Goal: Task Accomplishment & Management: Manage account settings

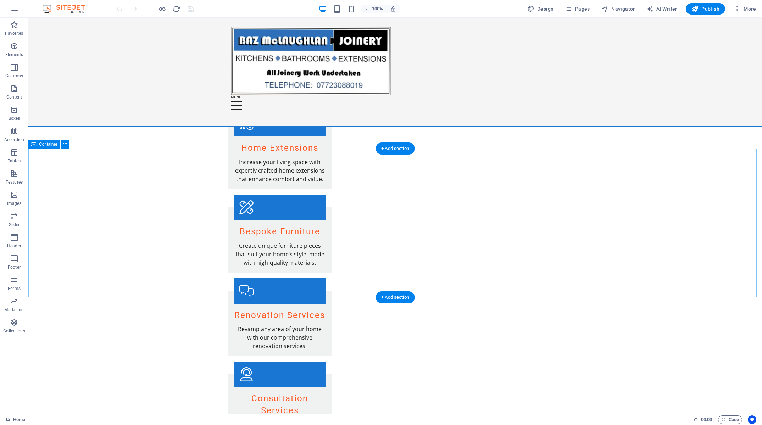
scroll to position [675, 0]
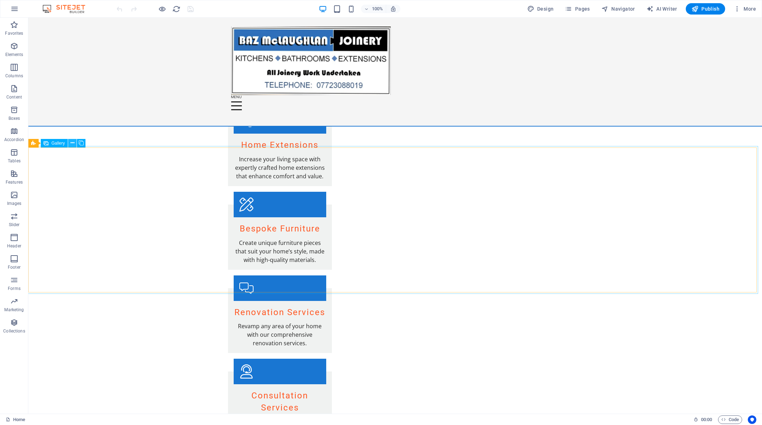
click at [73, 142] on icon at bounding box center [73, 142] width 4 height 7
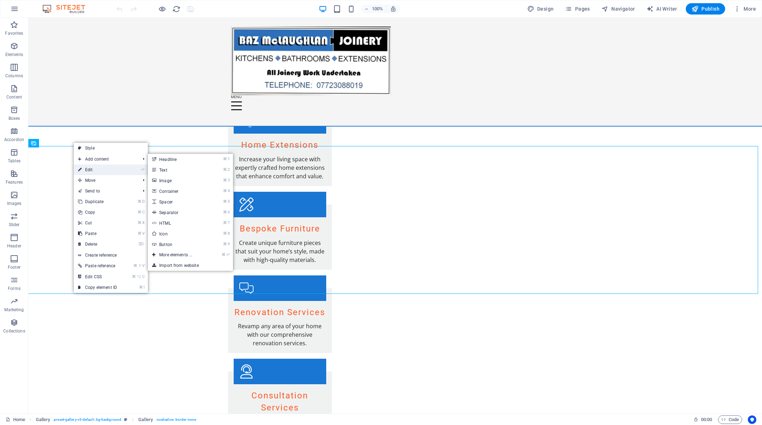
click at [84, 169] on link "⏎ Edit" at bounding box center [98, 170] width 48 height 11
select select "px"
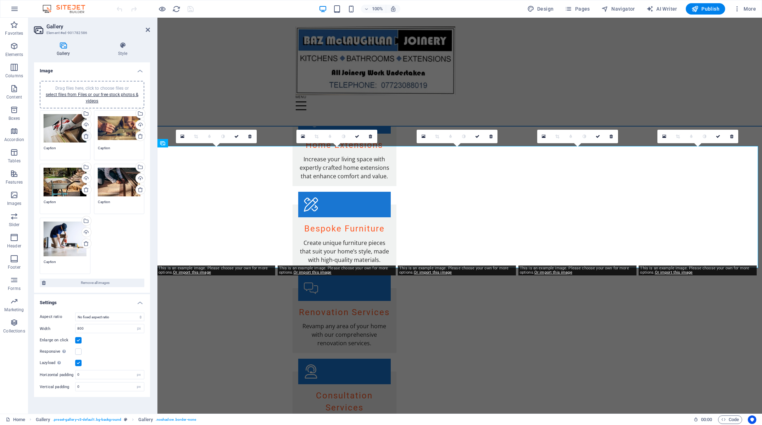
click at [85, 136] on icon at bounding box center [86, 136] width 6 height 6
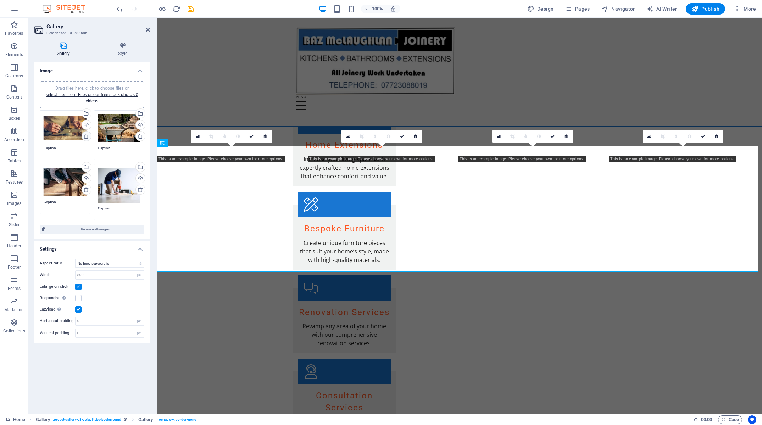
click at [85, 136] on icon at bounding box center [86, 136] width 6 height 6
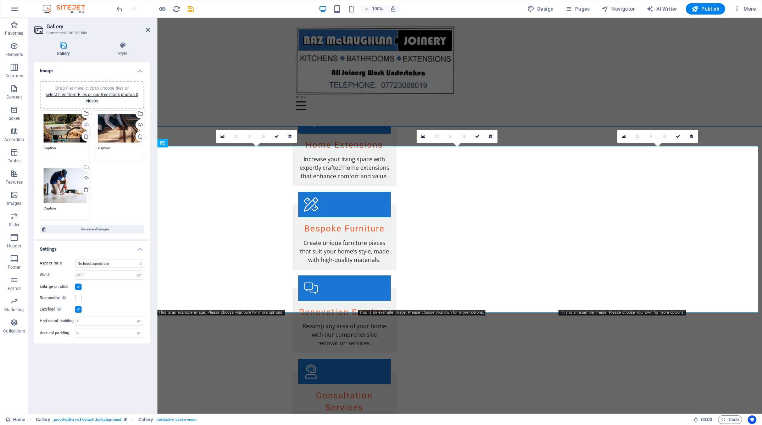
click at [85, 136] on icon at bounding box center [86, 136] width 6 height 6
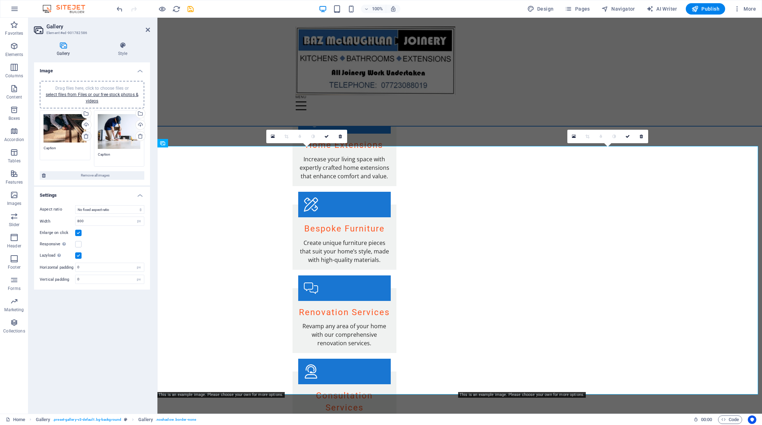
click at [85, 136] on icon at bounding box center [86, 136] width 6 height 6
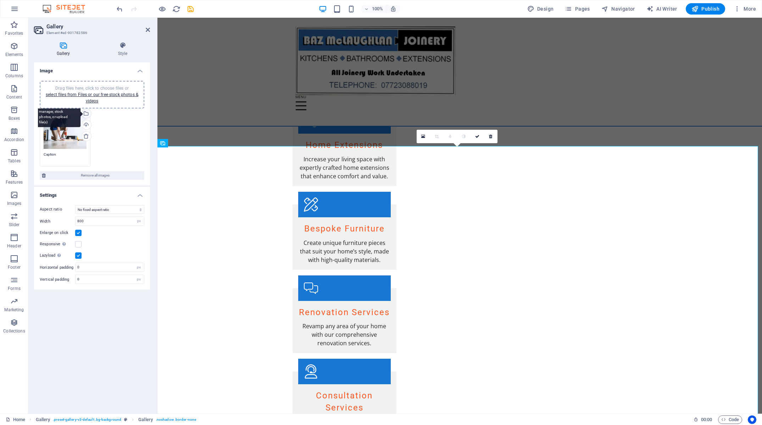
click at [88, 112] on div "Select files from the file manager, stock photos, or upload file(s)" at bounding box center [86, 114] width 11 height 11
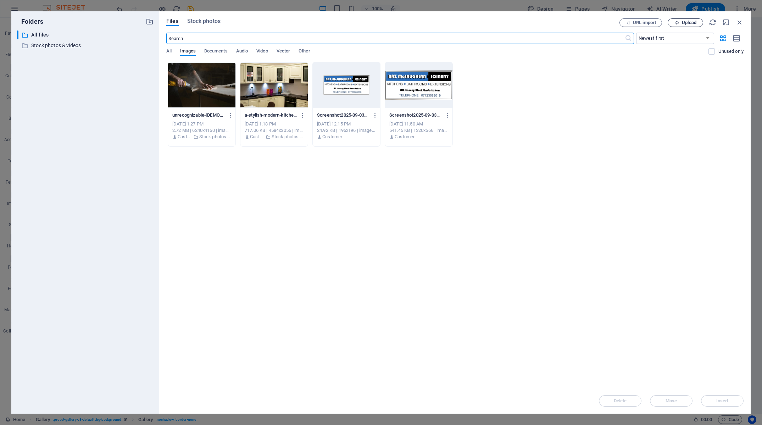
click at [691, 23] on span "Upload" at bounding box center [689, 23] width 15 height 4
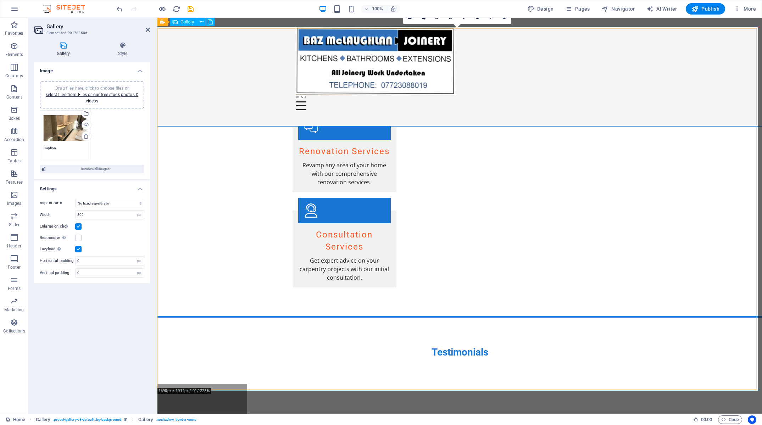
scroll to position [795, 0]
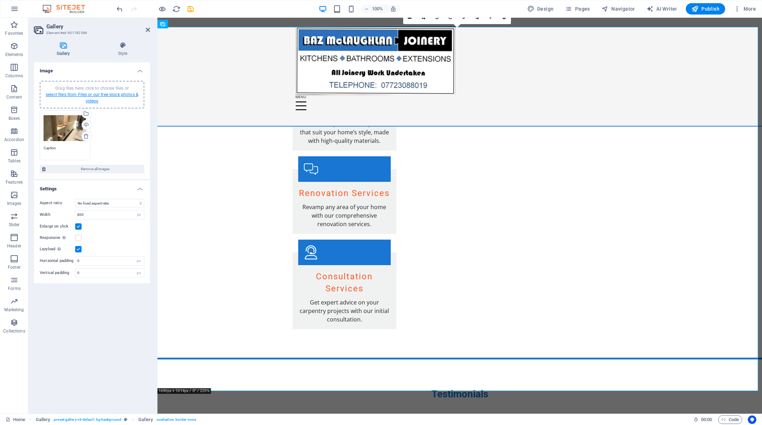
click at [109, 94] on link "select files from Files or our free stock photos & videos" at bounding box center [92, 97] width 93 height 11
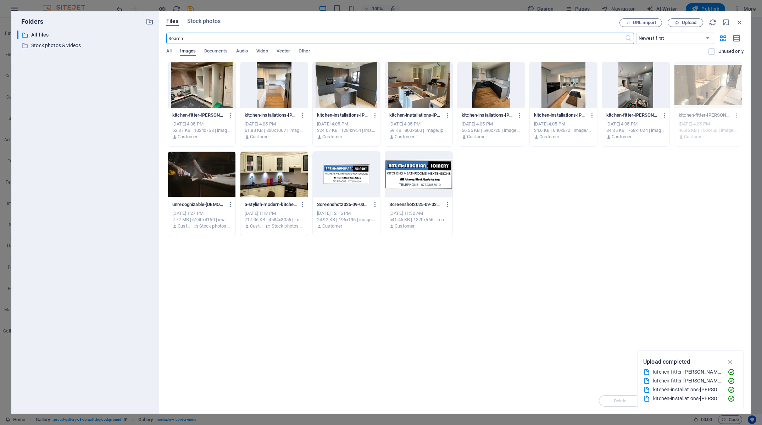
click at [200, 90] on div at bounding box center [201, 85] width 67 height 46
click at [296, 98] on div at bounding box center [274, 85] width 67 height 46
click at [209, 99] on div at bounding box center [201, 85] width 67 height 46
click at [273, 105] on div at bounding box center [274, 85] width 67 height 46
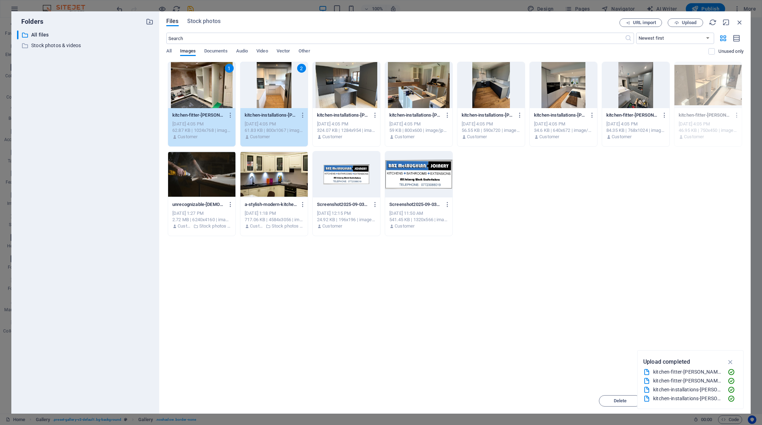
click at [337, 104] on div at bounding box center [346, 85] width 67 height 46
click at [430, 101] on div at bounding box center [418, 85] width 67 height 46
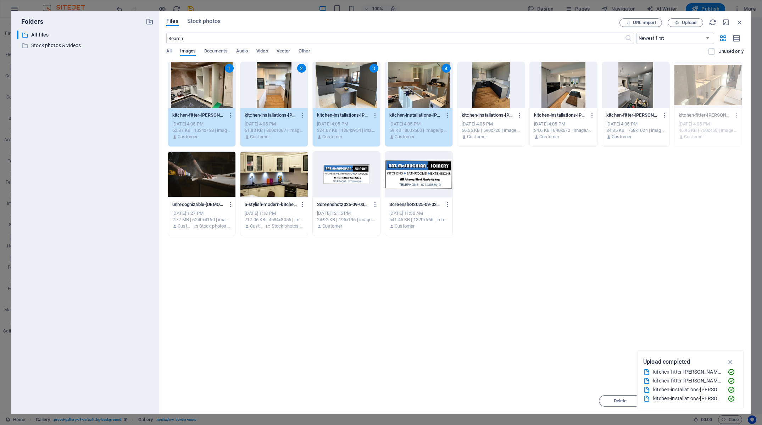
click at [483, 98] on div at bounding box center [491, 85] width 67 height 46
drag, startPoint x: 528, startPoint y: 96, endPoint x: 533, endPoint y: 100, distance: 6.4
click at [528, 97] on div "1 kitchen-fitter-[GEOGRAPHIC_DATA][PERSON_NAME][GEOGRAPHIC_DATA]-1-246_FTZ3IKXZ…" at bounding box center [455, 149] width 578 height 175
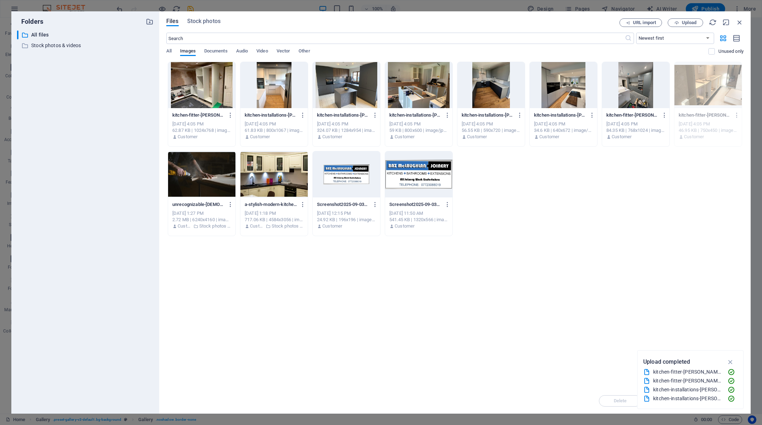
drag, startPoint x: 508, startPoint y: 97, endPoint x: 412, endPoint y: 97, distance: 95.4
click at [507, 97] on div at bounding box center [491, 85] width 67 height 46
click at [412, 97] on div at bounding box center [418, 85] width 67 height 46
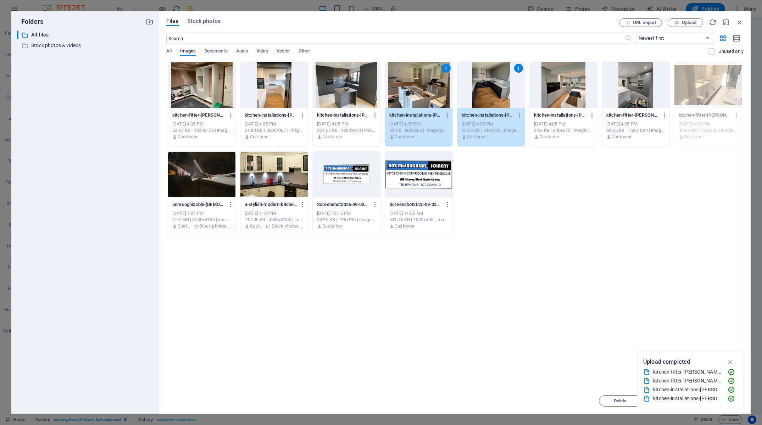
click at [352, 91] on div at bounding box center [346, 85] width 67 height 46
drag, startPoint x: 275, startPoint y: 90, endPoint x: 231, endPoint y: 92, distance: 43.3
click at [274, 91] on div at bounding box center [274, 85] width 67 height 46
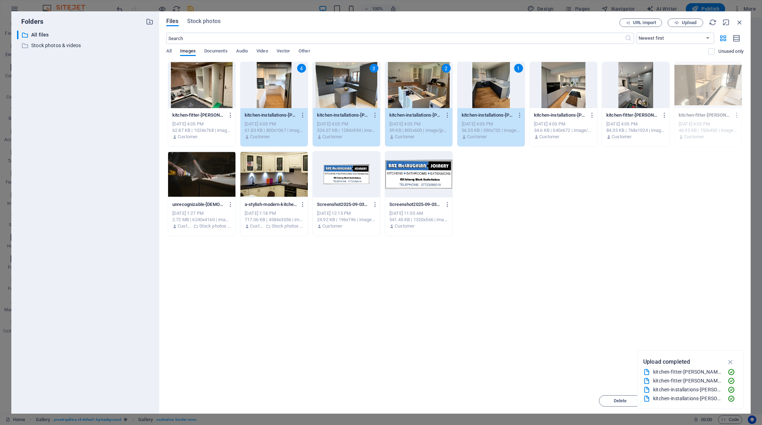
click at [227, 92] on div at bounding box center [201, 85] width 67 height 46
click at [570, 93] on div at bounding box center [563, 85] width 67 height 46
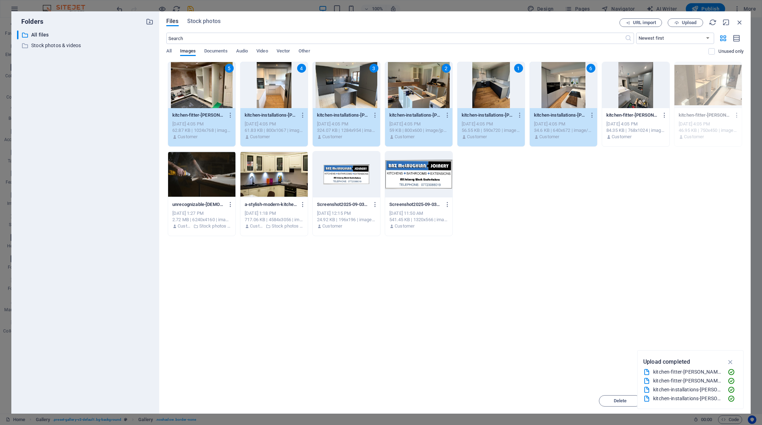
drag, startPoint x: 619, startPoint y: 92, endPoint x: 685, endPoint y: 93, distance: 66.4
click at [619, 92] on div at bounding box center [635, 85] width 67 height 46
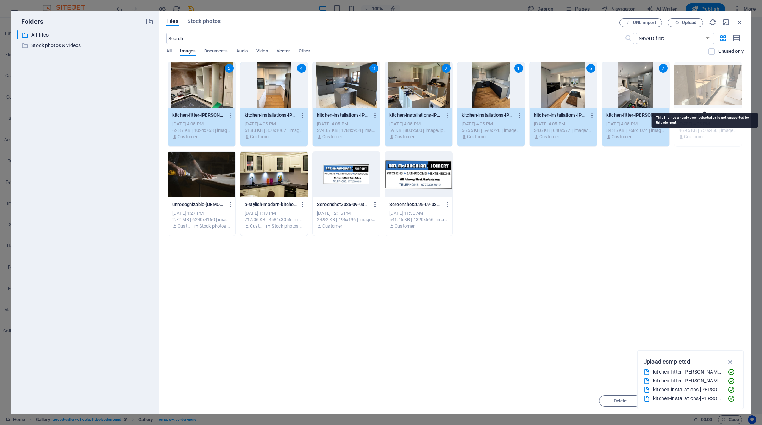
click at [695, 93] on div at bounding box center [708, 85] width 67 height 46
drag, startPoint x: 690, startPoint y: 108, endPoint x: 691, endPoint y: 113, distance: 5.1
click at [690, 109] on div "kitchen-fitter-[PERSON_NAME][GEOGRAPHIC_DATA]-KIy1eZhEsHDJ7hPHjvGvgA.jpg kitche…" at bounding box center [708, 126] width 67 height 36
click at [701, 99] on div at bounding box center [708, 85] width 67 height 46
drag, startPoint x: 734, startPoint y: 361, endPoint x: 731, endPoint y: 363, distance: 3.8
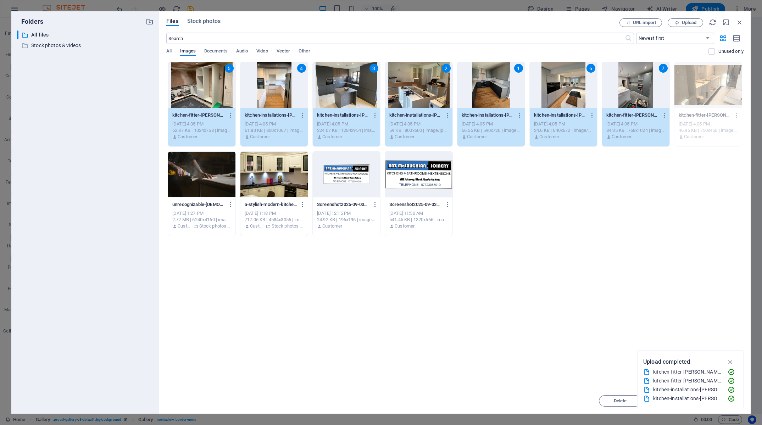
click at [734, 361] on icon "button" at bounding box center [731, 362] width 8 height 8
drag, startPoint x: 719, startPoint y: 400, endPoint x: 381, endPoint y: 360, distance: 340.8
click at [719, 400] on span "Insert" at bounding box center [723, 401] width 12 height 4
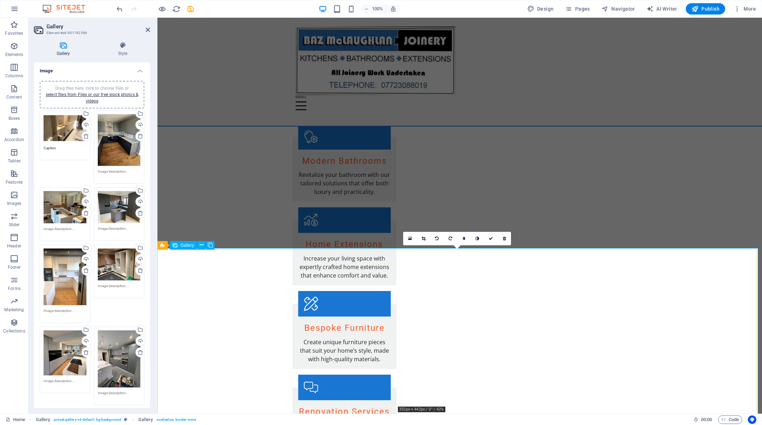
scroll to position [573, 0]
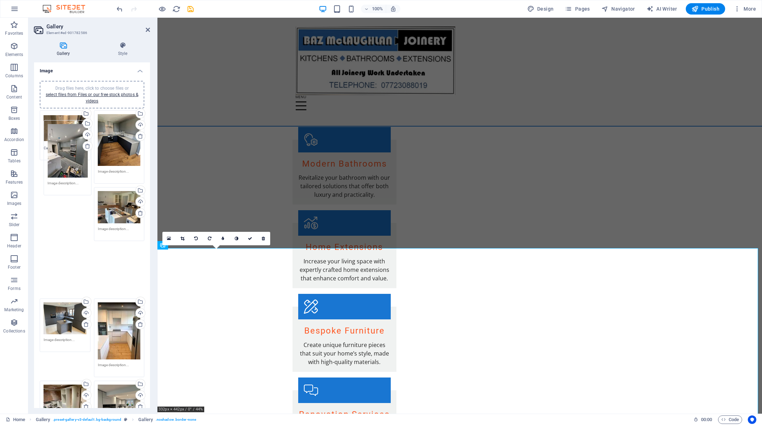
drag, startPoint x: 115, startPoint y: 341, endPoint x: 68, endPoint y: 143, distance: 203.6
click at [68, 143] on div "Drag files here, click to choose files or select files from Files or our free s…" at bounding box center [92, 279] width 108 height 341
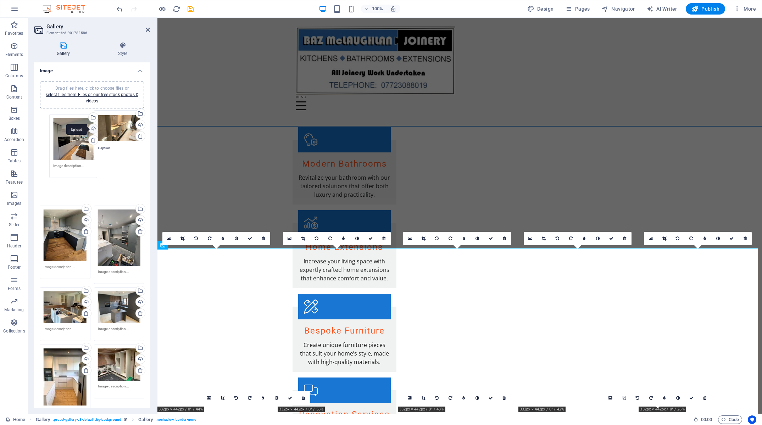
drag, startPoint x: 131, startPoint y: 361, endPoint x: 83, endPoint y: 136, distance: 230.6
click at [83, 136] on div "Drag files here, click to choose files or select files from Files or our free s…" at bounding box center [92, 267] width 108 height 317
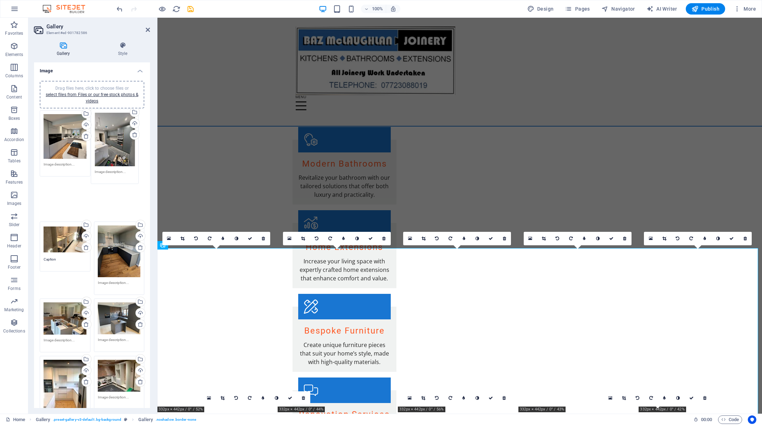
drag, startPoint x: 113, startPoint y: 196, endPoint x: 113, endPoint y: 128, distance: 68.5
click at [113, 128] on div "Drag files here, click to choose files or select files from Files or our free s…" at bounding box center [92, 273] width 108 height 328
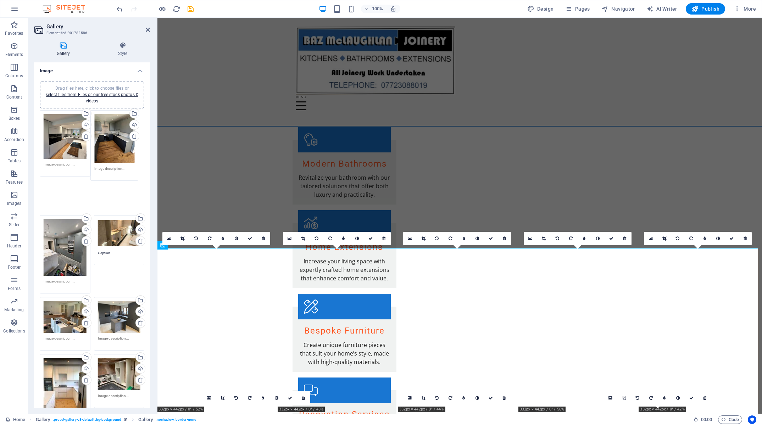
drag, startPoint x: 111, startPoint y: 224, endPoint x: 111, endPoint y: 145, distance: 78.4
click at [111, 145] on div "Drag files here, click to choose files or select files from Files or our free s…" at bounding box center [92, 272] width 108 height 326
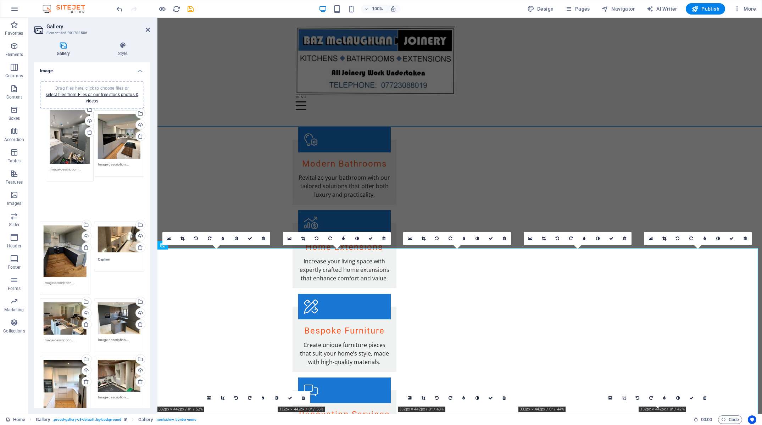
drag, startPoint x: 69, startPoint y: 214, endPoint x: 74, endPoint y: 138, distance: 75.3
click at [74, 138] on div "Drag files here, click to choose files or select files from Files or our free s…" at bounding box center [92, 273] width 108 height 328
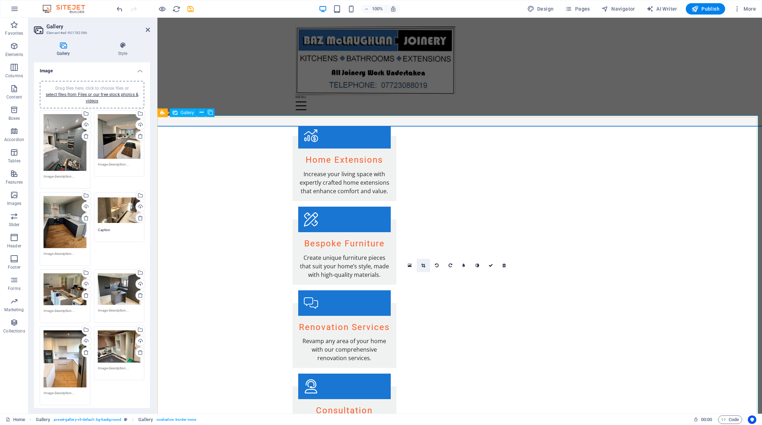
scroll to position [653, 0]
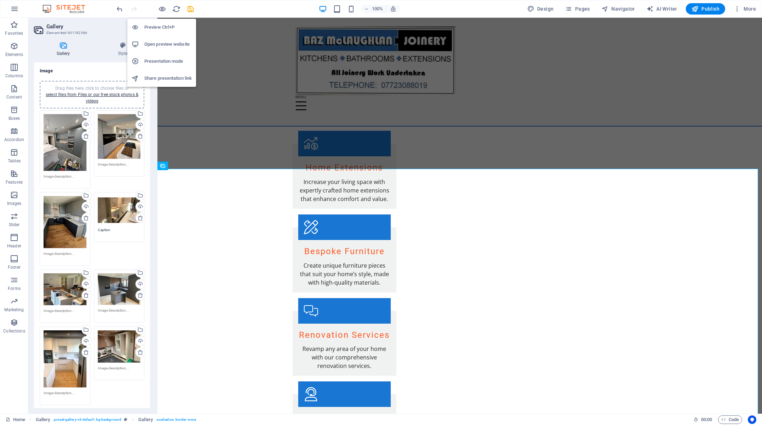
drag, startPoint x: 162, startPoint y: 9, endPoint x: 185, endPoint y: 46, distance: 43.3
click at [162, 10] on icon "button" at bounding box center [162, 9] width 8 height 8
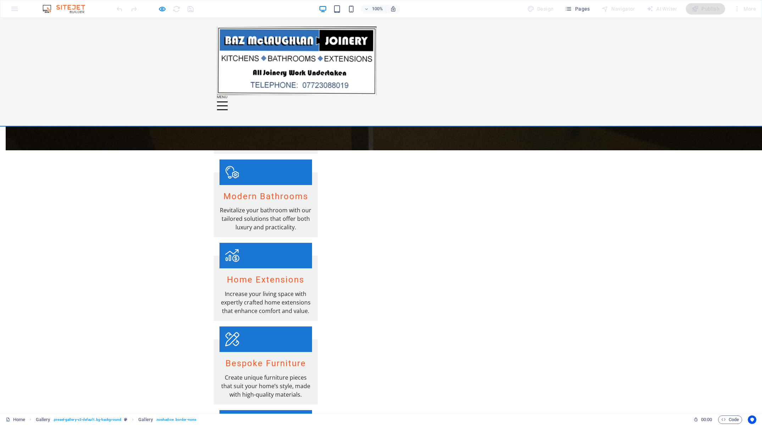
scroll to position [607, 0]
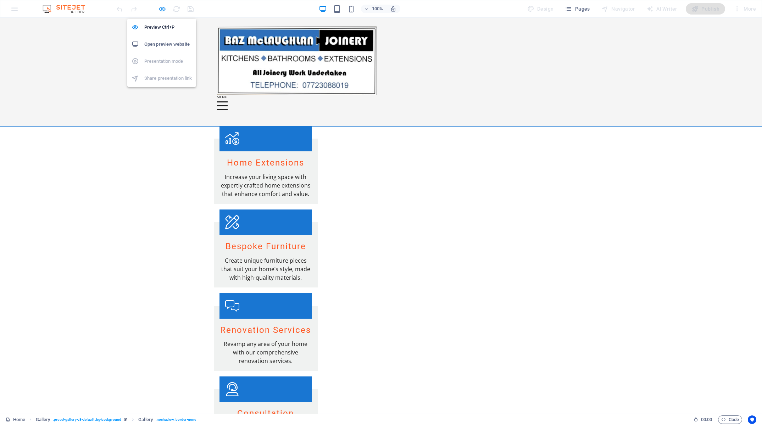
click at [162, 7] on icon "button" at bounding box center [162, 9] width 8 height 8
select select "px"
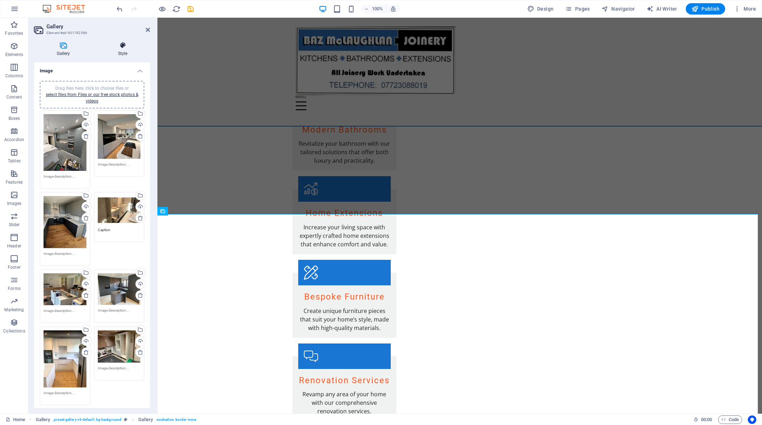
click at [123, 50] on h4 "Style" at bounding box center [122, 49] width 55 height 15
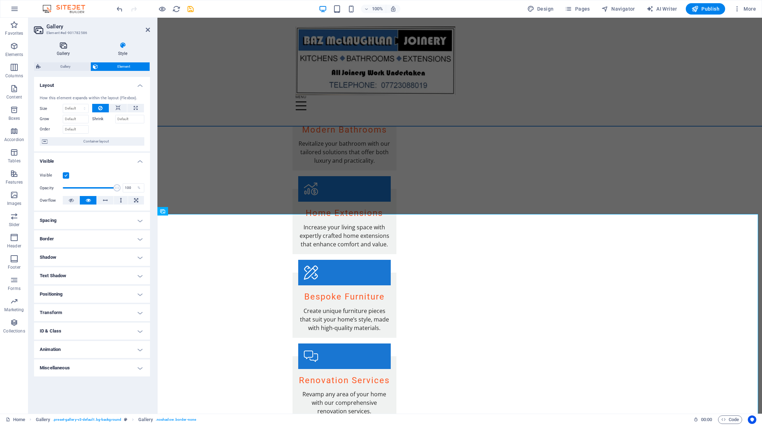
click at [65, 52] on h4 "Gallery" at bounding box center [64, 49] width 61 height 15
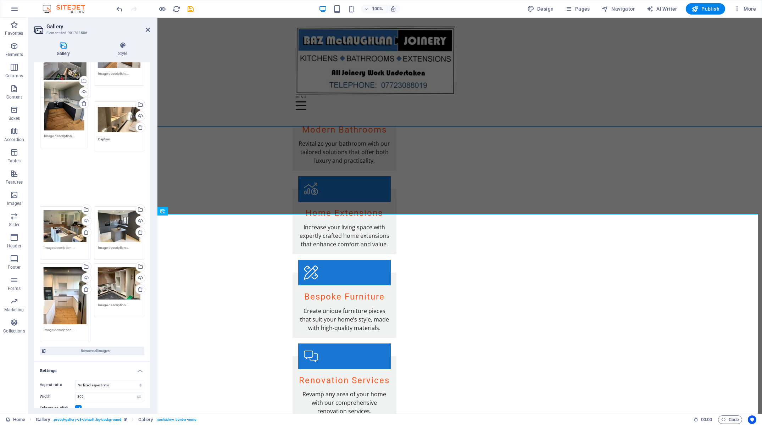
scroll to position [70, 0]
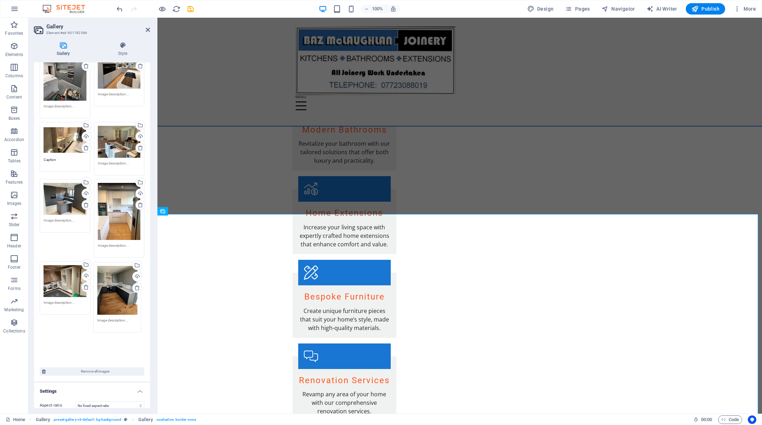
drag, startPoint x: 65, startPoint y: 138, endPoint x: 119, endPoint y: 293, distance: 164.7
click at [118, 301] on div "Drag files here, click to choose files or select files from Files or our free s…" at bounding box center [92, 201] width 108 height 326
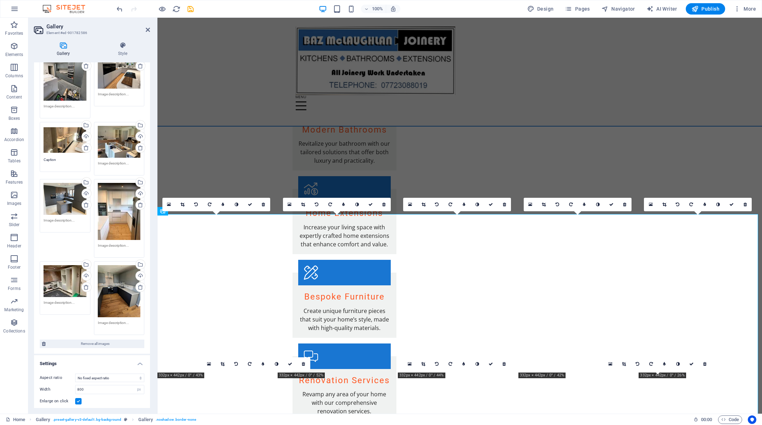
scroll to position [39, 0]
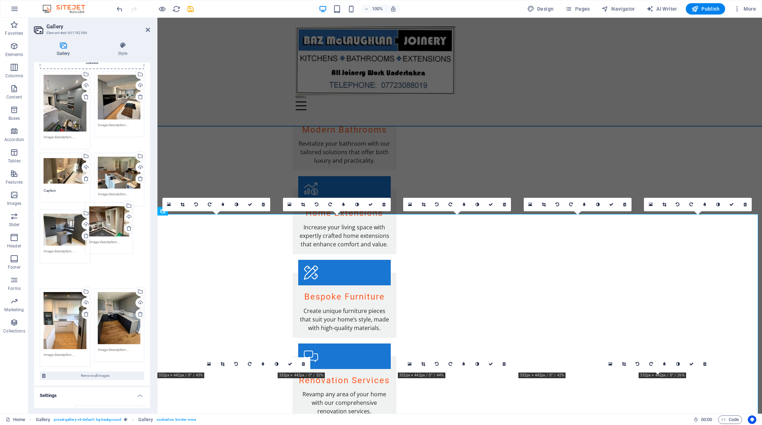
drag, startPoint x: 70, startPoint y: 307, endPoint x: 116, endPoint y: 235, distance: 86.0
click at [115, 228] on div "Drag files here, click to choose files or select files from Files or our free s…" at bounding box center [92, 219] width 108 height 300
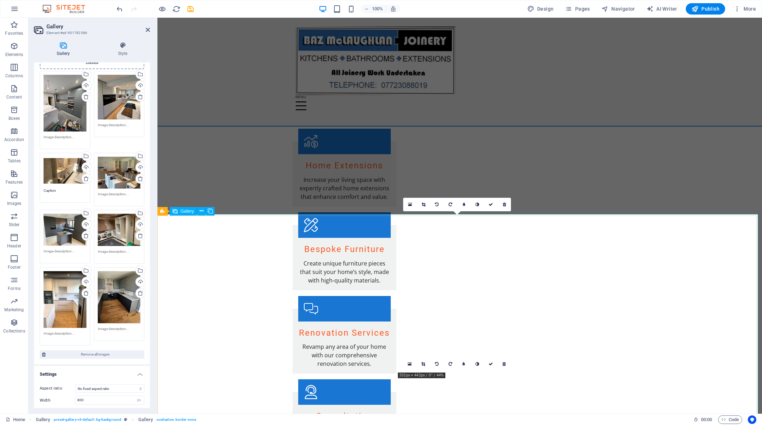
scroll to position [607, 0]
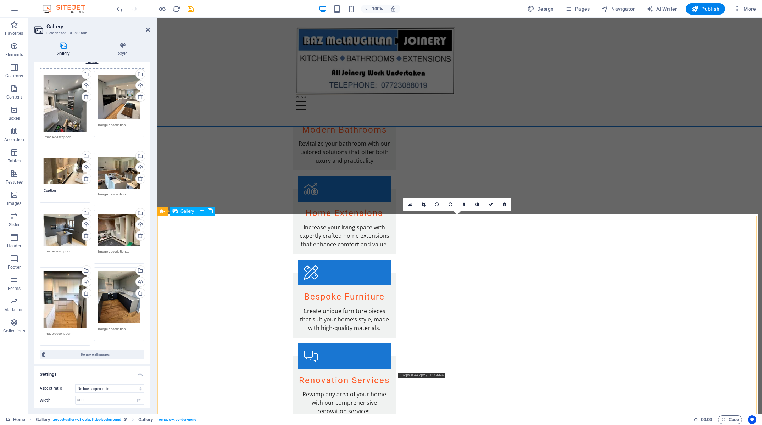
click at [67, 228] on div "Drag files here, click to choose files or select files from Files or our free s…" at bounding box center [65, 230] width 43 height 32
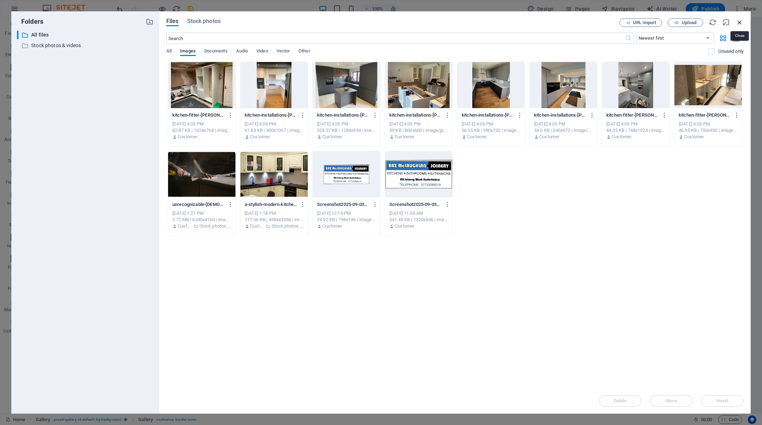
click at [741, 22] on icon "button" at bounding box center [740, 22] width 8 height 8
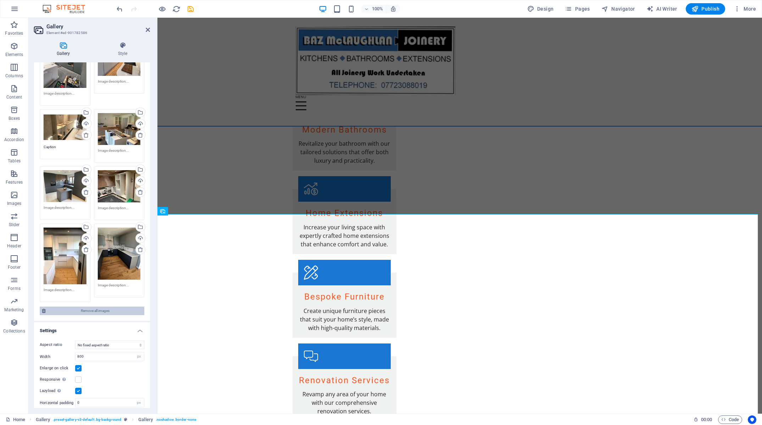
scroll to position [89, 0]
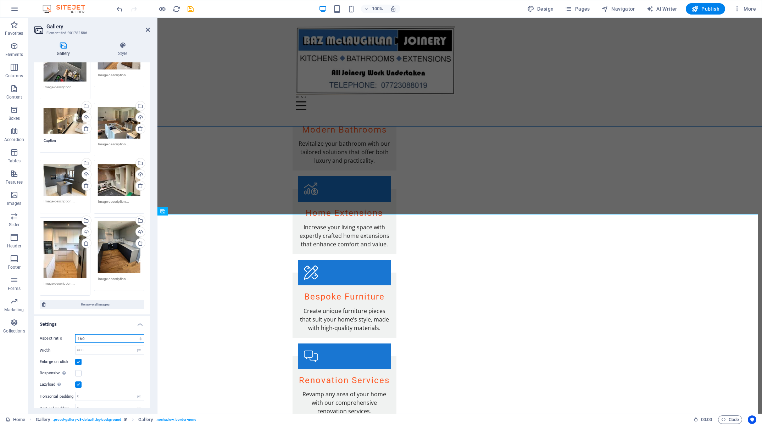
click option "16:9" at bounding box center [0, 0] width 0 height 0
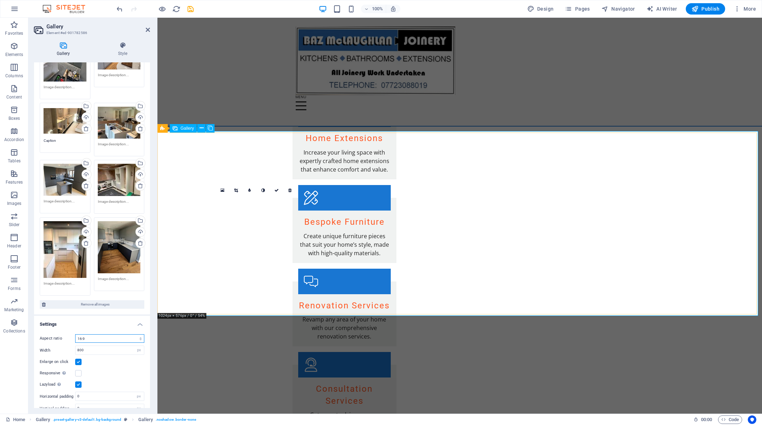
scroll to position [670, 0]
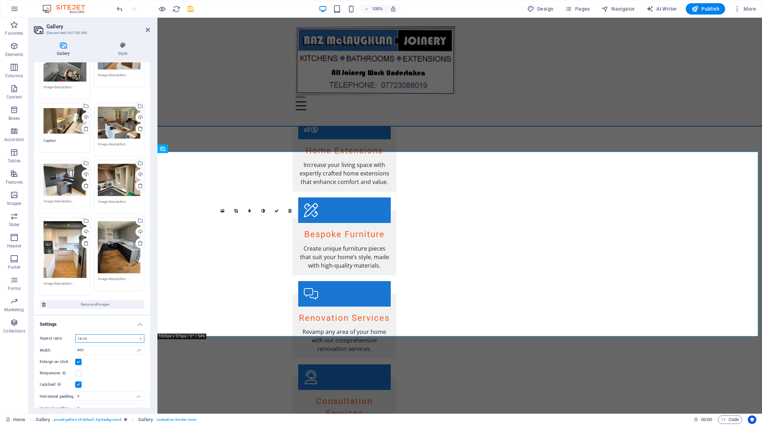
click option "16:10" at bounding box center [0, 0] width 0 height 0
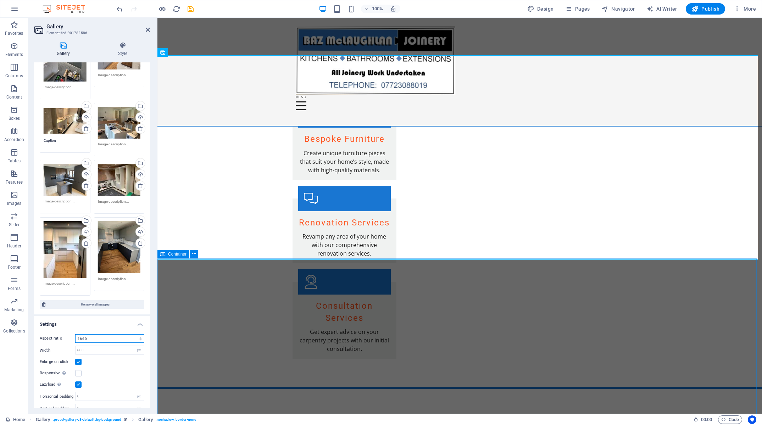
scroll to position [766, 0]
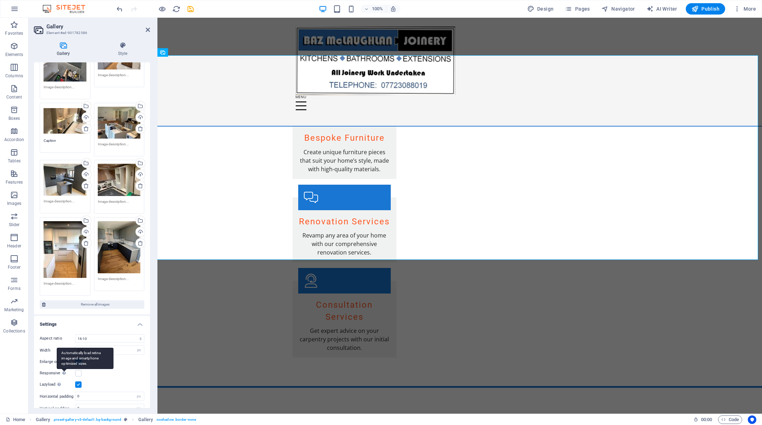
click at [66, 369] on div "Automatically load retina image and smartphone optimized sizes." at bounding box center [63, 373] width 7 height 9
click at [0, 0] on input "Responsive Automatically load retina image and smartphone optimized sizes." at bounding box center [0, 0] width 0 height 0
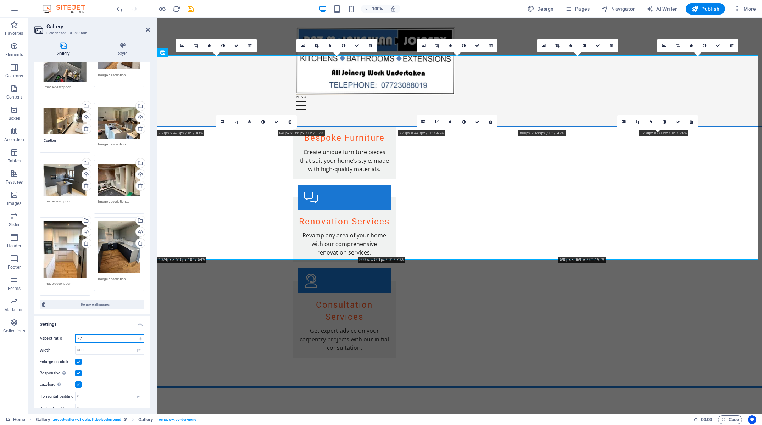
click option "4:3" at bounding box center [0, 0] width 0 height 0
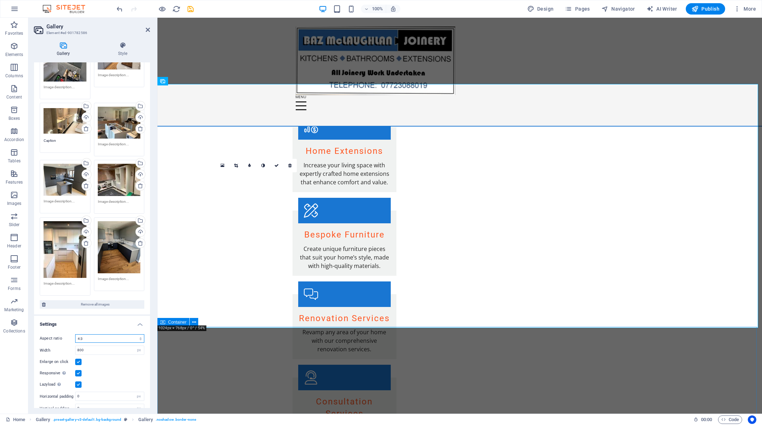
scroll to position [658, 0]
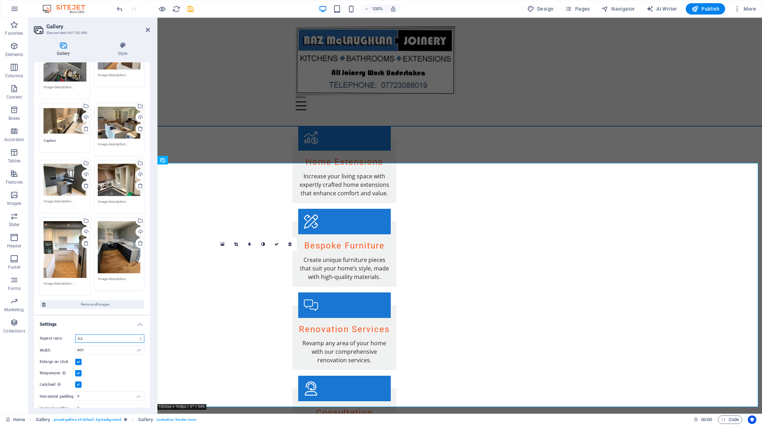
select select "4"
click option "1:1" at bounding box center [0, 0] width 0 height 0
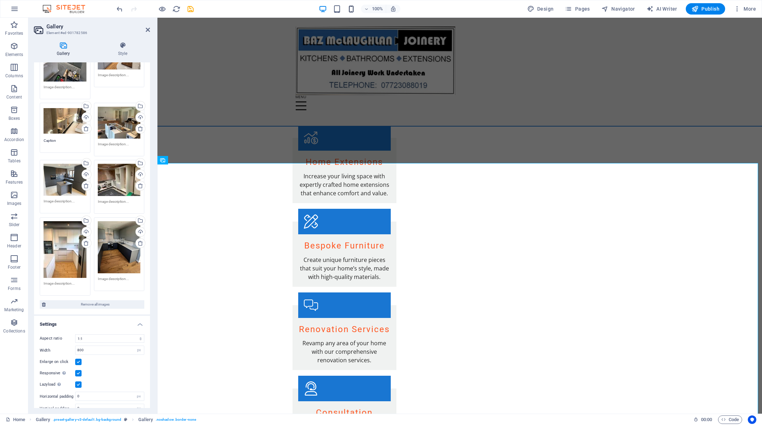
click at [353, 13] on button "button" at bounding box center [351, 9] width 9 height 9
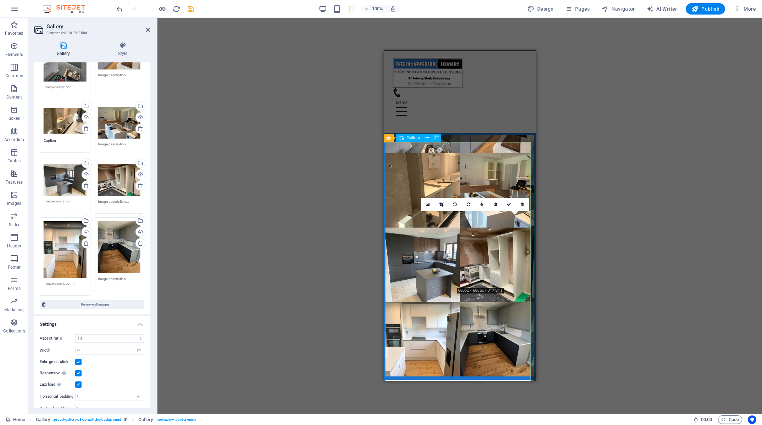
scroll to position [1152, 0]
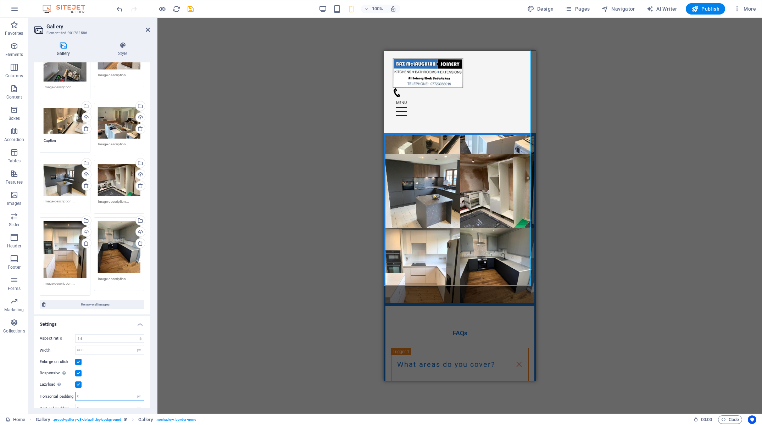
click at [114, 392] on input "0" at bounding box center [110, 396] width 68 height 9
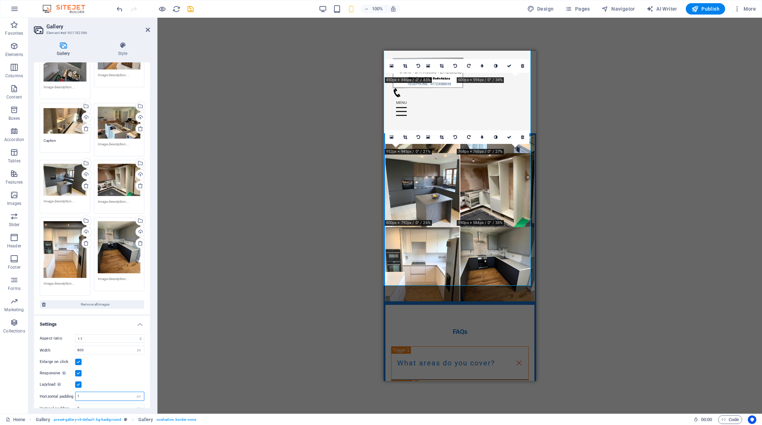
scroll to position [1215, 0]
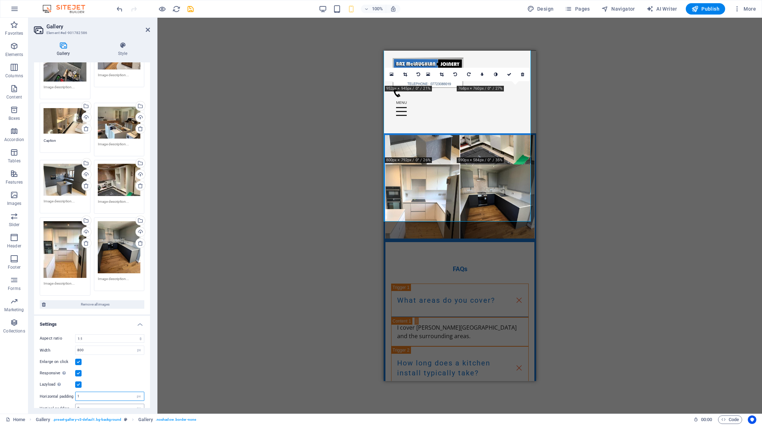
type input "1"
drag, startPoint x: 90, startPoint y: 397, endPoint x: 63, endPoint y: 397, distance: 27.7
click at [76, 404] on input "0" at bounding box center [110, 408] width 68 height 9
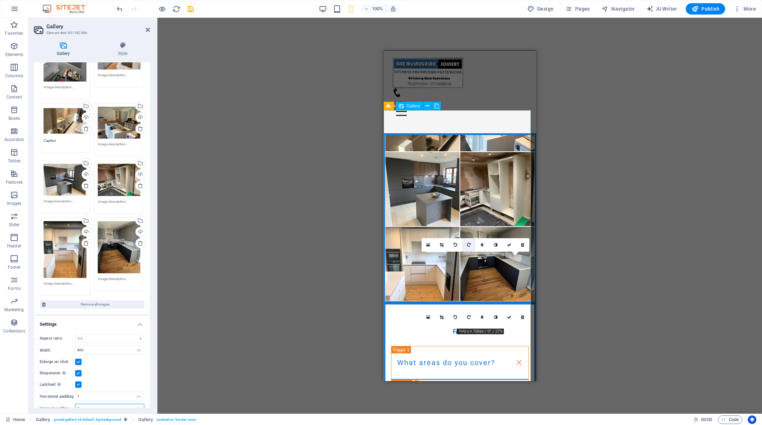
scroll to position [1028, 0]
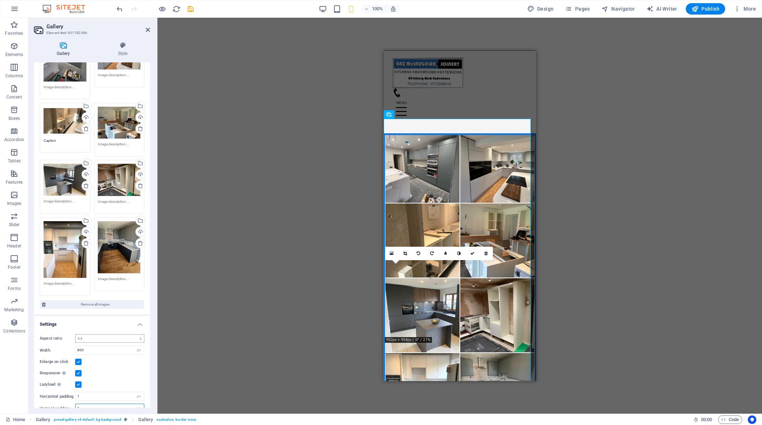
type input "1"
click option "16:9" at bounding box center [0, 0] width 0 height 0
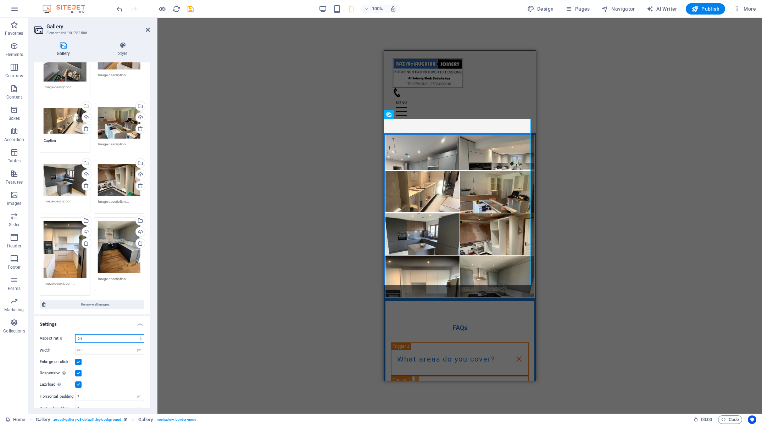
click option "2:1" at bounding box center [0, 0] width 0 height 0
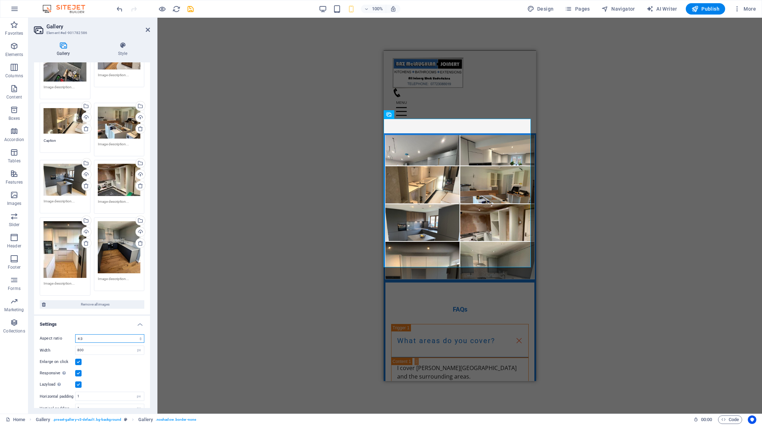
click option "4:3" at bounding box center [0, 0] width 0 height 0
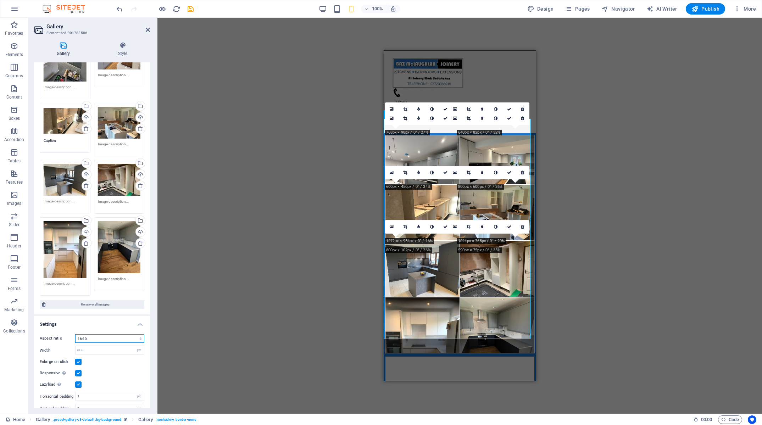
click option "16:10" at bounding box center [0, 0] width 0 height 0
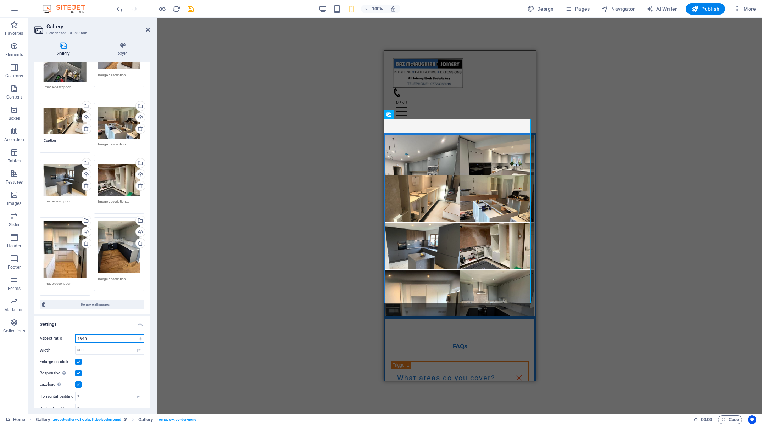
select select "4"
click option "1:1" at bounding box center [0, 0] width 0 height 0
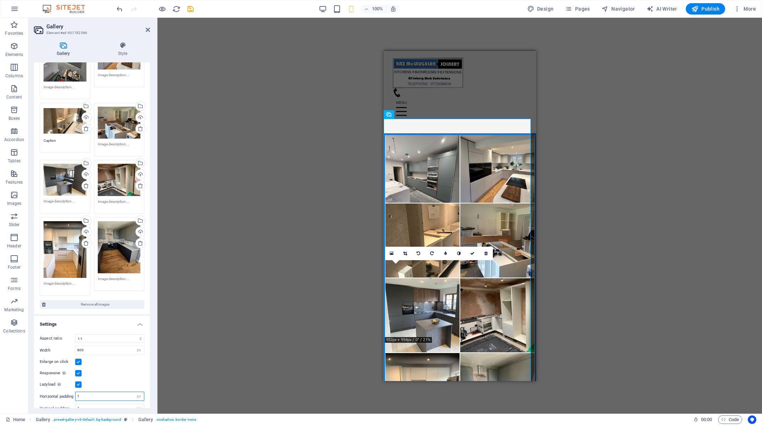
drag, startPoint x: 91, startPoint y: 387, endPoint x: 19, endPoint y: 387, distance: 72.0
click at [76, 392] on input "1" at bounding box center [110, 396] width 68 height 9
type input "2"
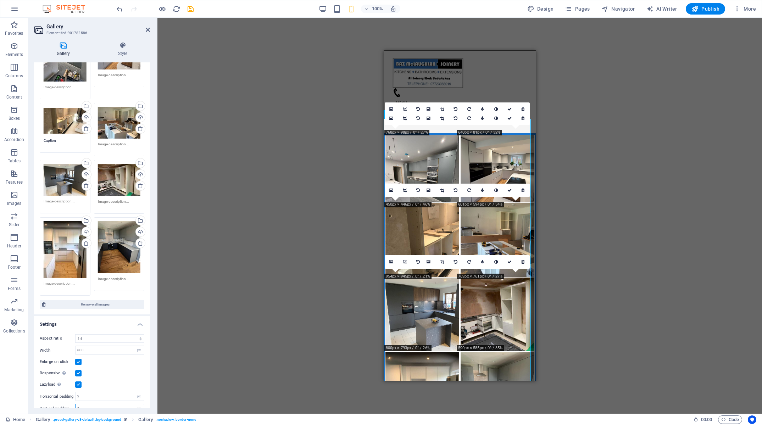
drag, startPoint x: 82, startPoint y: 399, endPoint x: 43, endPoint y: 397, distance: 38.7
click at [76, 404] on input "1" at bounding box center [110, 408] width 68 height 9
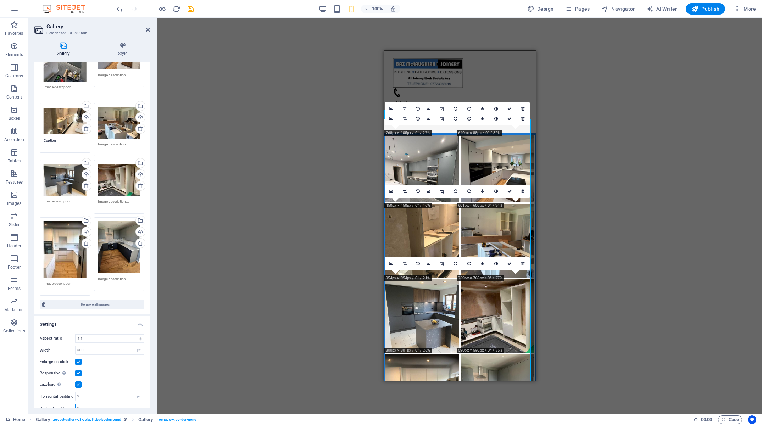
type input "2"
click at [339, 304] on div "Drag and drop a file to add it H2 Preset Container Logo Banner Menu Bar Contain…" at bounding box center [460, 216] width 605 height 396
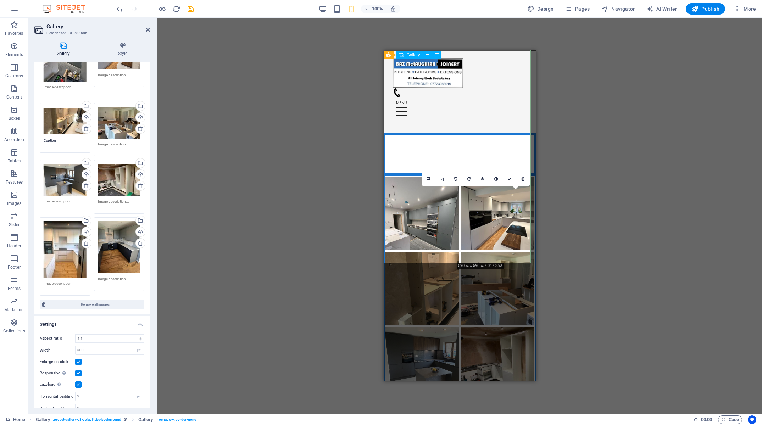
scroll to position [977, 0]
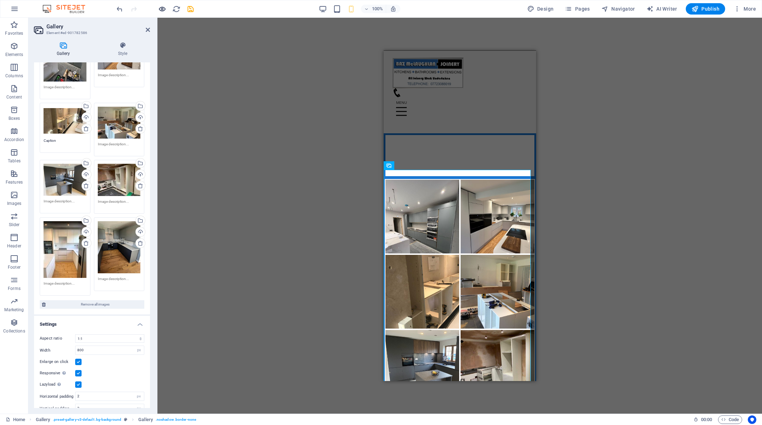
click at [163, 10] on icon "button" at bounding box center [162, 9] width 8 height 8
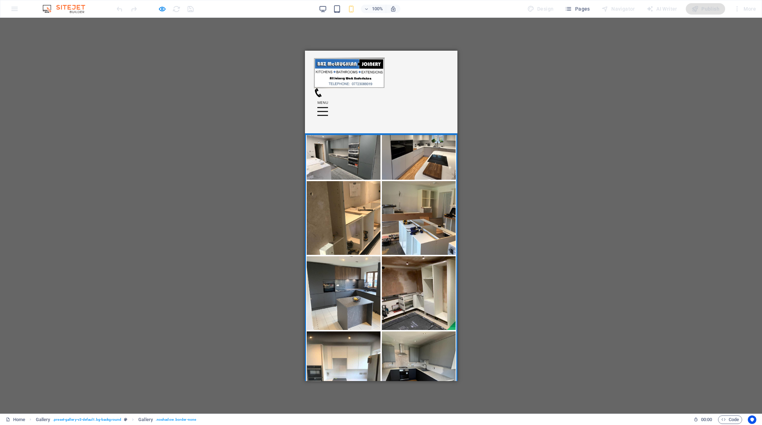
scroll to position [991, 0]
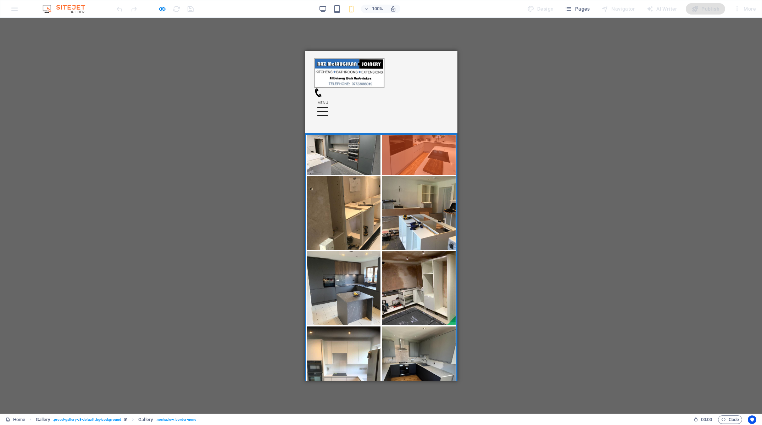
click at [414, 176] on img at bounding box center [418, 137] width 77 height 77
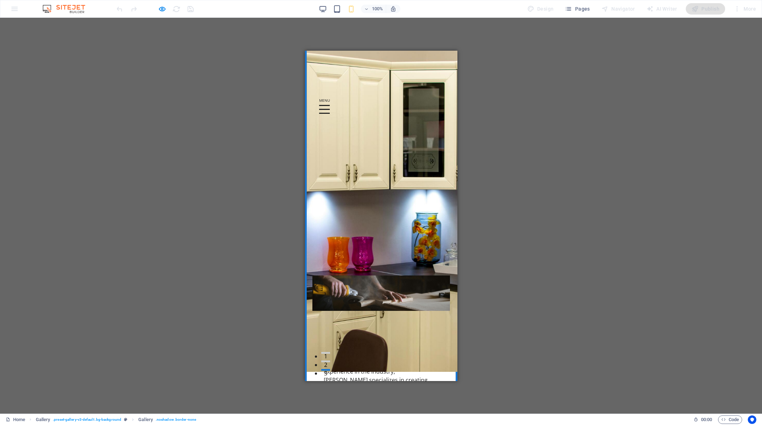
scroll to position [0, 0]
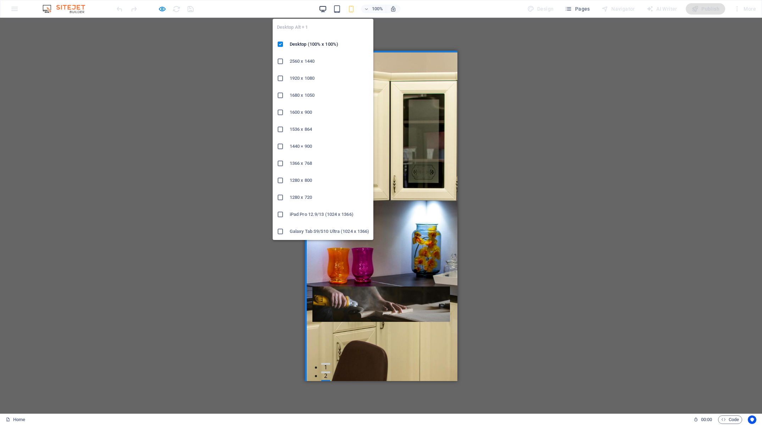
click at [326, 9] on icon "button" at bounding box center [323, 9] width 8 height 8
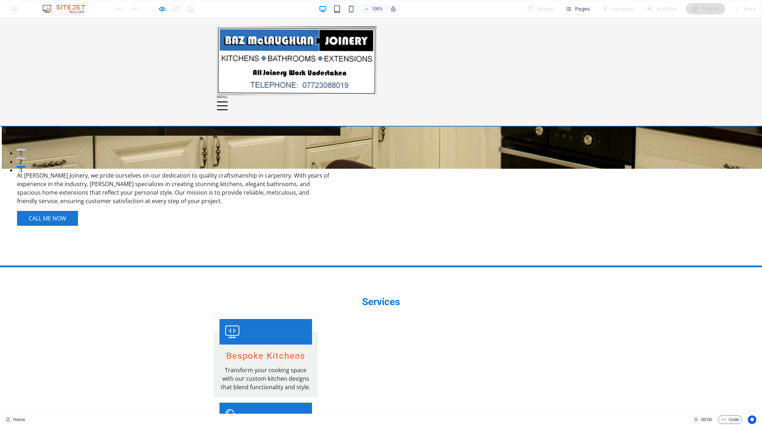
scroll to position [233, 0]
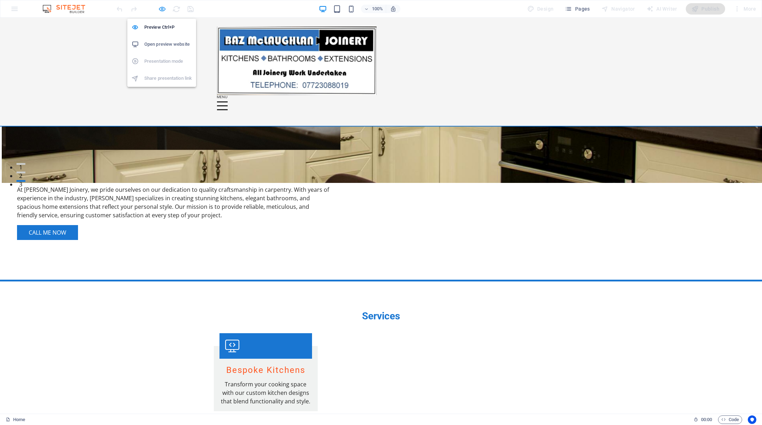
click at [162, 7] on icon "button" at bounding box center [162, 9] width 8 height 8
select select "4"
select select "px"
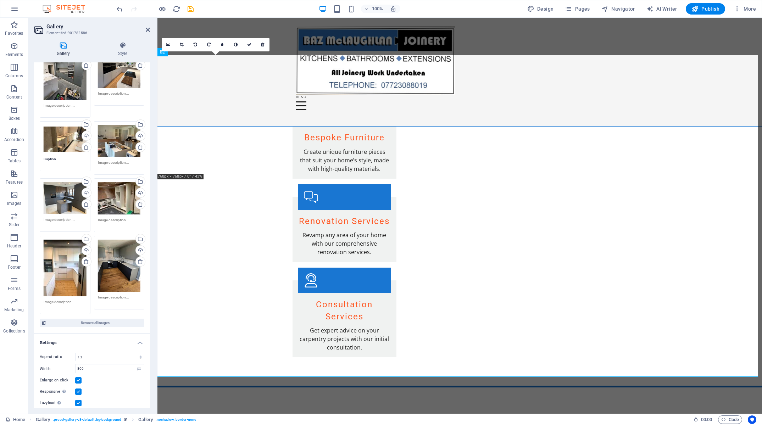
scroll to position [0, 0]
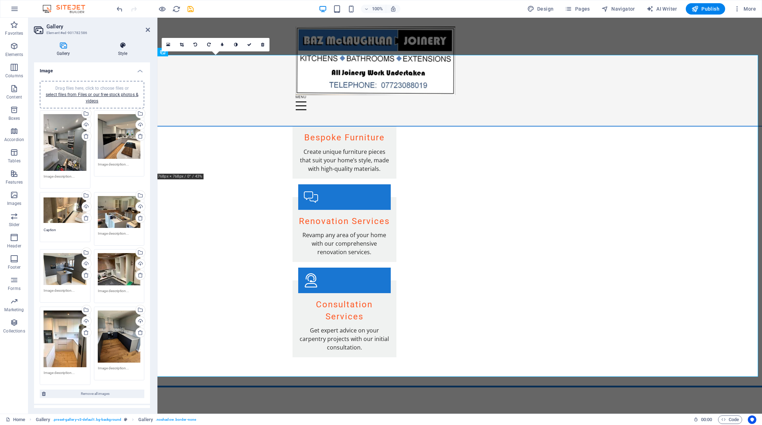
click at [121, 49] on h4 "Style" at bounding box center [122, 49] width 55 height 15
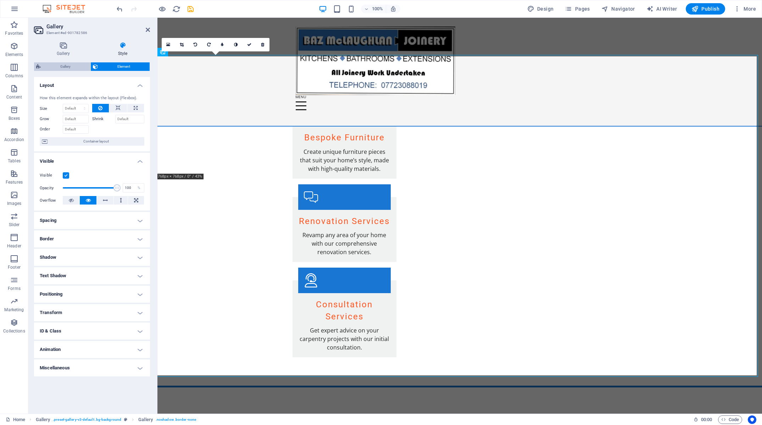
click at [70, 67] on span "Gallery" at bounding box center [65, 66] width 45 height 9
select select "rem"
select select "zoom"
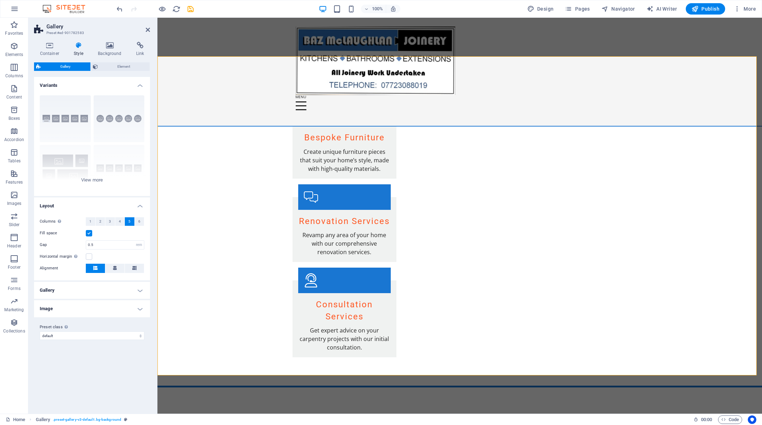
click at [104, 295] on h4 "Gallery" at bounding box center [92, 290] width 116 height 17
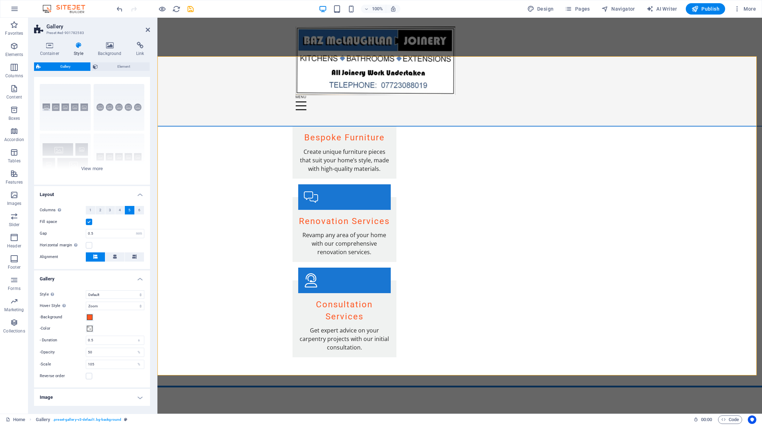
scroll to position [38, 0]
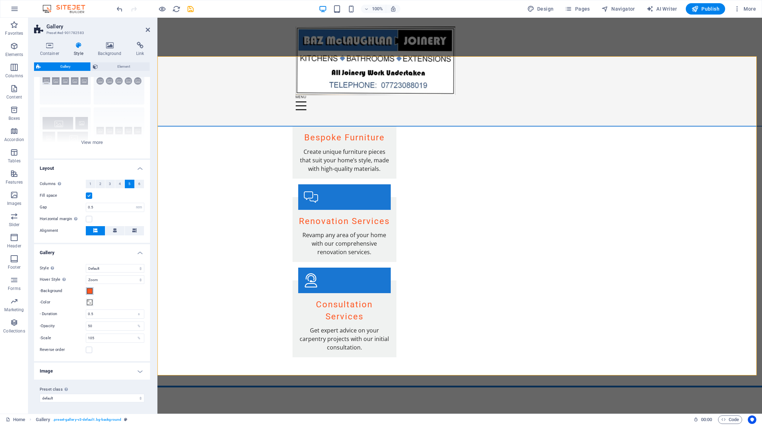
click at [91, 289] on span at bounding box center [90, 291] width 6 height 6
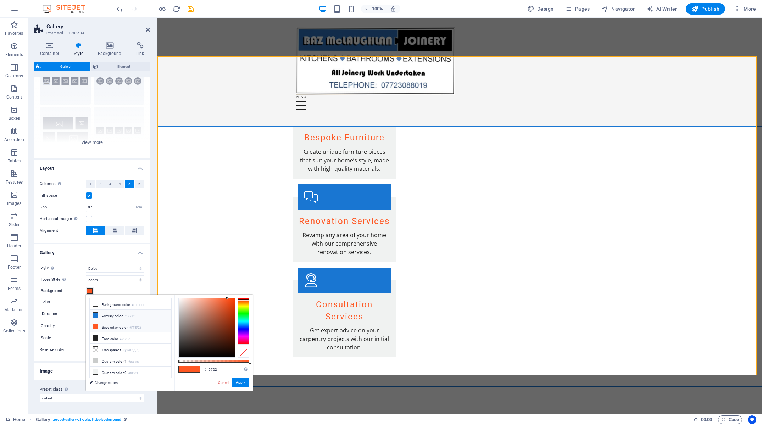
click at [98, 315] on icon at bounding box center [95, 315] width 5 height 5
type input "#1976d2"
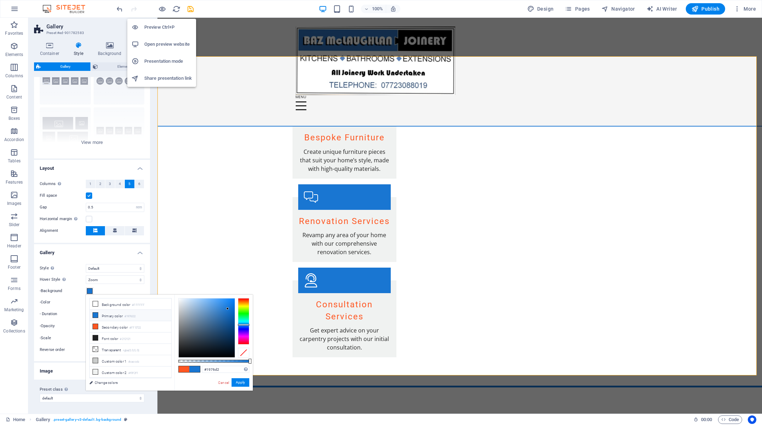
drag, startPoint x: 165, startPoint y: 8, endPoint x: 180, endPoint y: 37, distance: 32.7
click at [165, 8] on icon "button" at bounding box center [162, 9] width 8 height 8
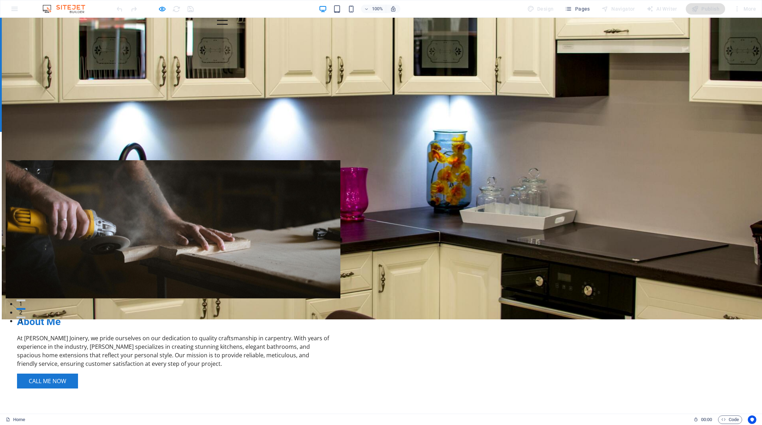
scroll to position [153, 0]
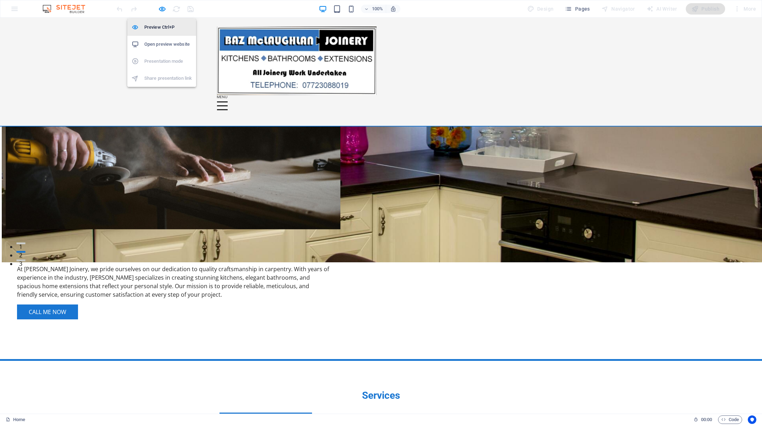
drag, startPoint x: 160, startPoint y: 8, endPoint x: 160, endPoint y: 27, distance: 19.2
click at [160, 8] on icon "button" at bounding box center [162, 9] width 8 height 8
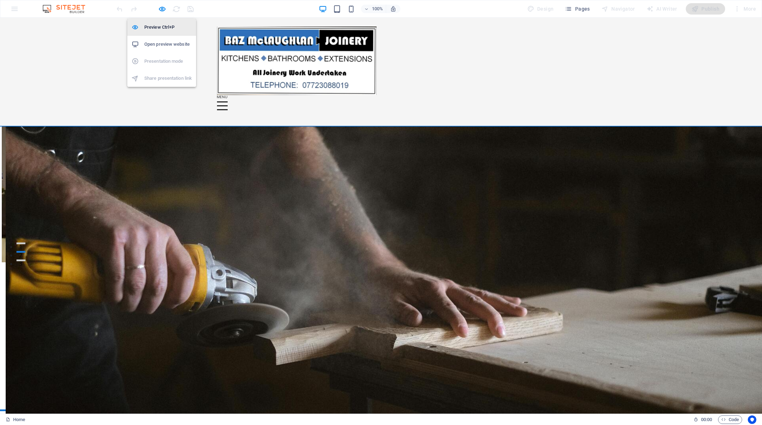
select select "rem"
select select "zoom"
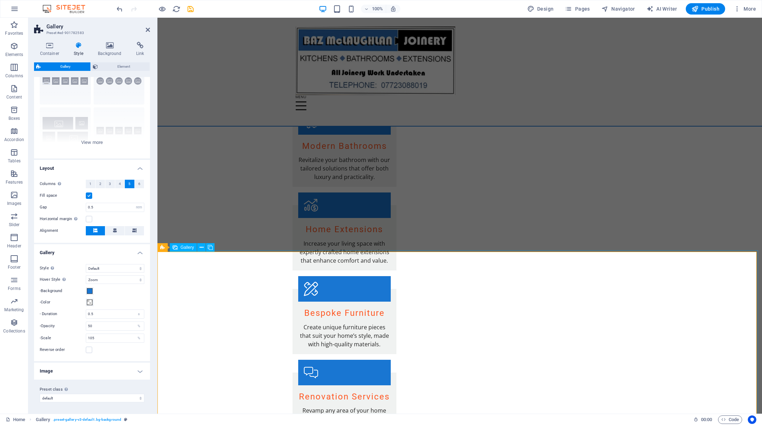
scroll to position [630, 0]
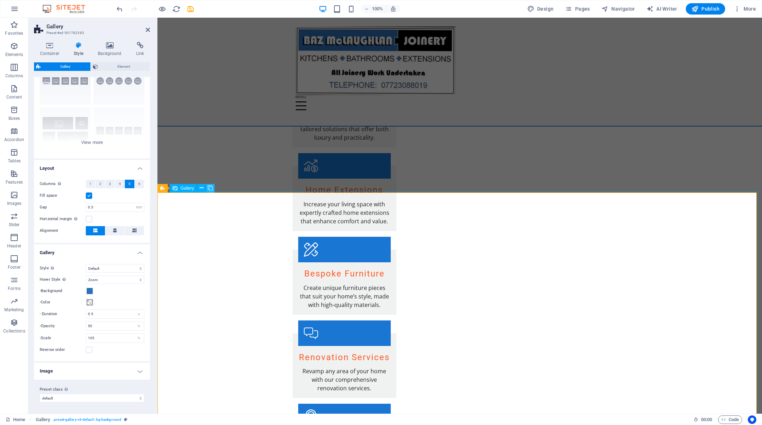
click at [210, 188] on icon at bounding box center [210, 187] width 5 height 7
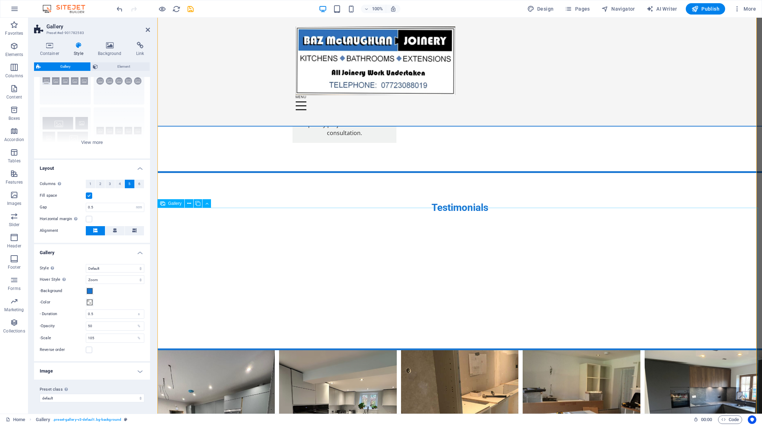
scroll to position [936, 0]
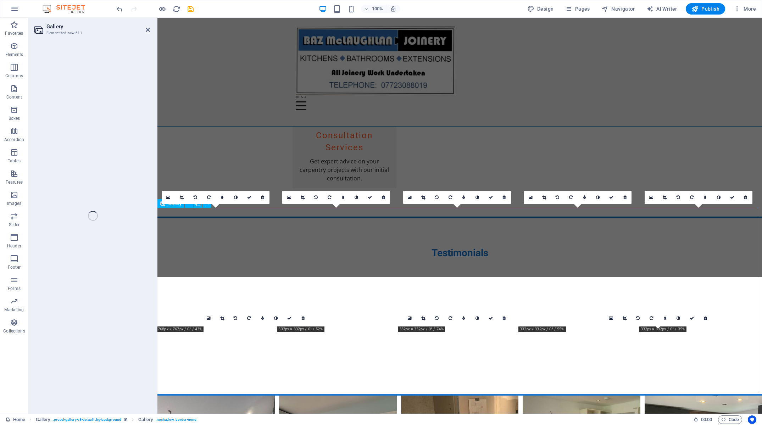
select select "4"
select select "px"
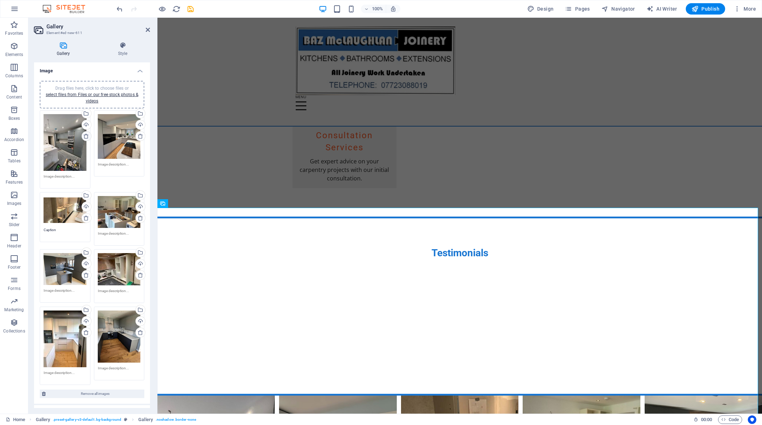
click at [83, 137] on icon at bounding box center [86, 136] width 6 height 6
type textarea "Caption"
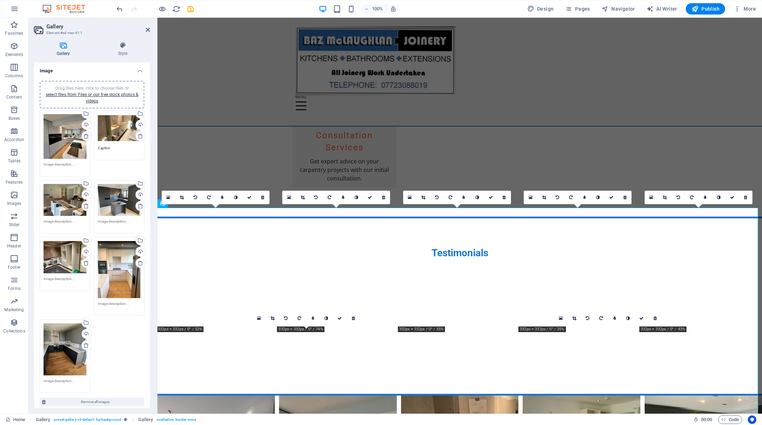
click at [84, 137] on icon at bounding box center [86, 136] width 6 height 6
type textarea "Caption"
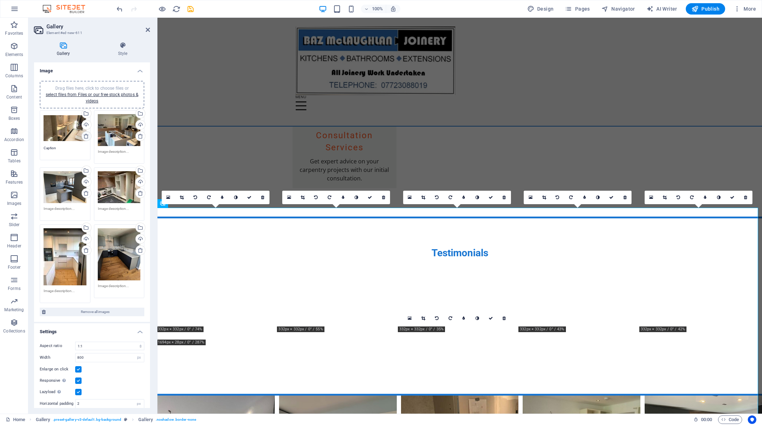
click at [84, 137] on div "Drag files here, click to choose files or select files from Files or our free s…" at bounding box center [92, 207] width 108 height 197
click at [84, 136] on icon at bounding box center [86, 136] width 6 height 6
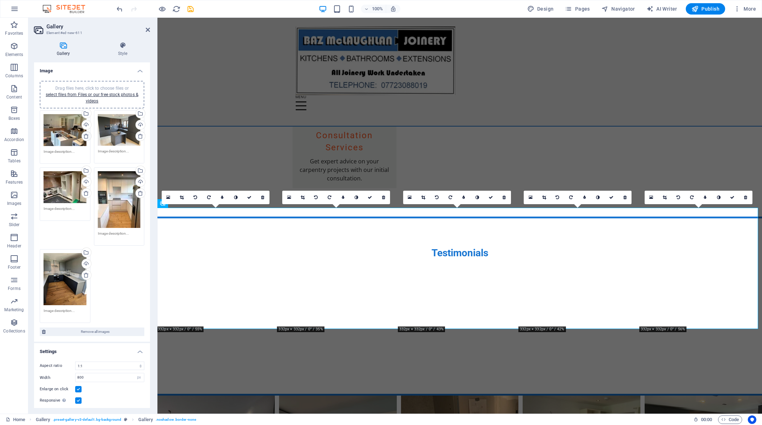
click at [84, 136] on icon at bounding box center [86, 136] width 6 height 6
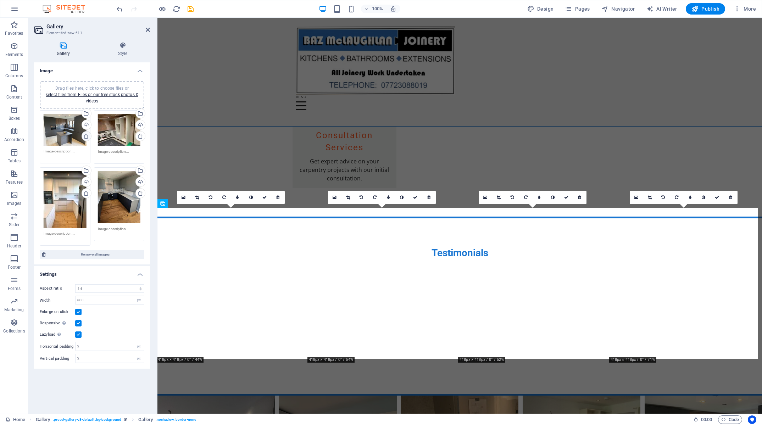
click at [84, 136] on div "Drag files here, click to choose files or select files from Files or our free s…" at bounding box center [92, 178] width 108 height 139
click at [85, 136] on div "Drag files here, click to choose files or select files from Files or our free s…" at bounding box center [92, 178] width 108 height 139
click at [86, 136] on div "Drag files here, click to choose files or select files from Files or our free s…" at bounding box center [92, 178] width 108 height 139
click at [88, 136] on icon at bounding box center [86, 136] width 6 height 6
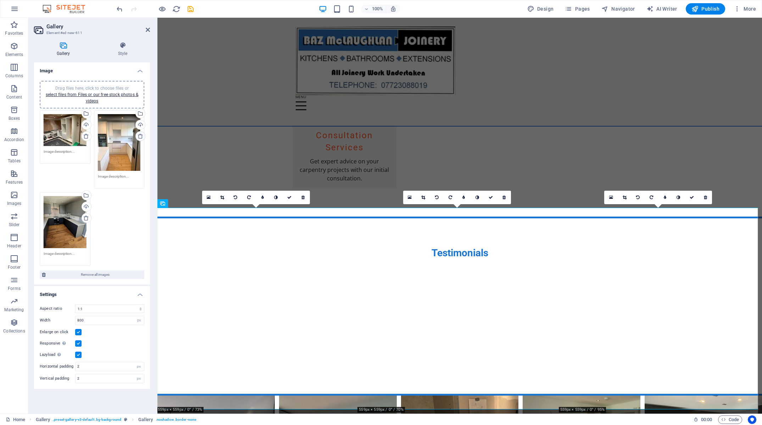
drag, startPoint x: 142, startPoint y: 136, endPoint x: 137, endPoint y: 137, distance: 4.3
click at [142, 136] on icon at bounding box center [141, 136] width 6 height 6
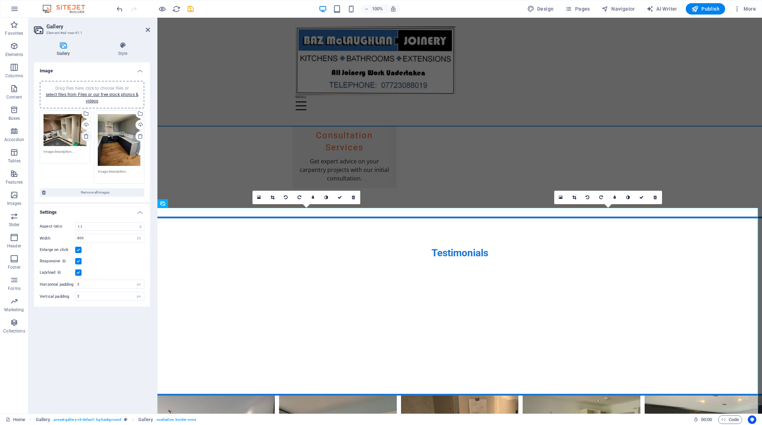
click at [89, 137] on icon at bounding box center [86, 136] width 6 height 6
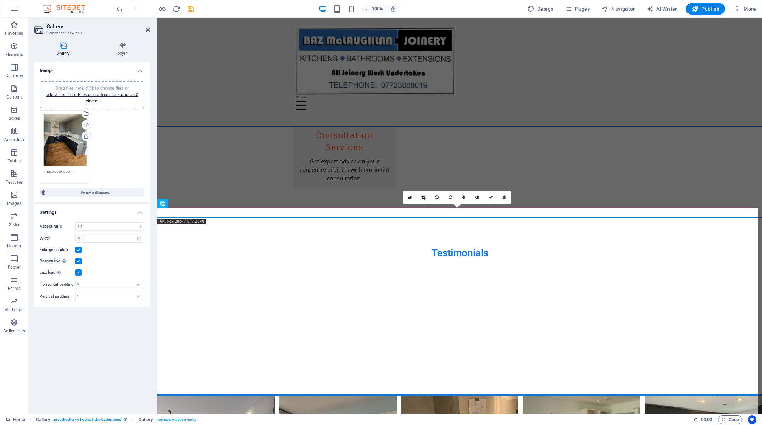
click at [88, 137] on div "Drag files here, click to choose files or select files from Files or our free s…" at bounding box center [92, 147] width 108 height 77
click at [86, 136] on icon at bounding box center [86, 136] width 6 height 6
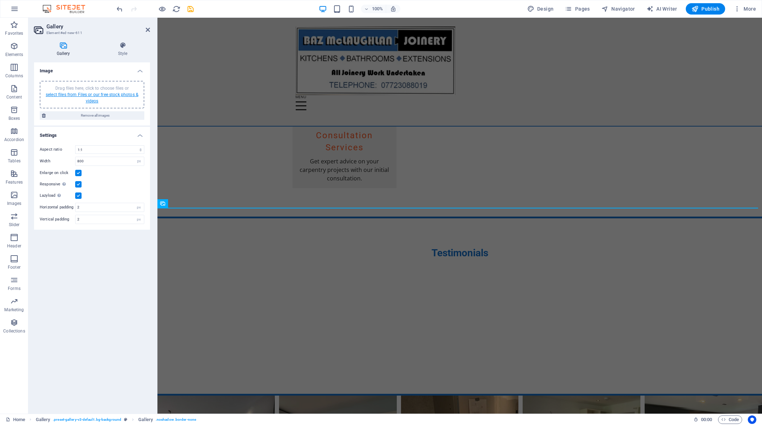
click at [96, 96] on link "select files from Files or our free stock photos & videos" at bounding box center [92, 97] width 93 height 11
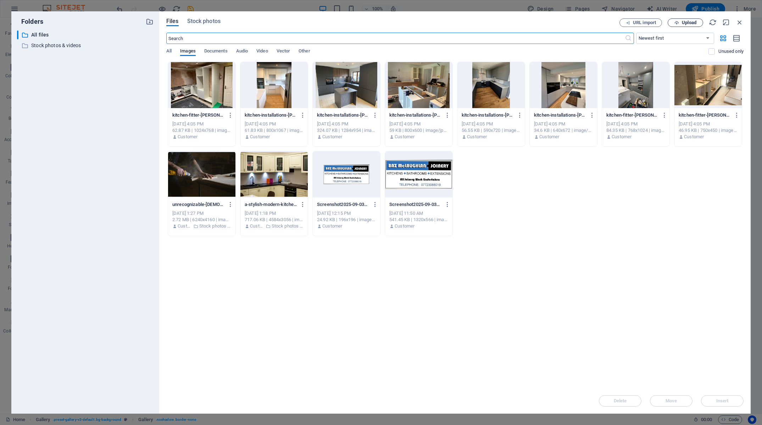
click at [684, 25] on span "Upload" at bounding box center [689, 23] width 15 height 4
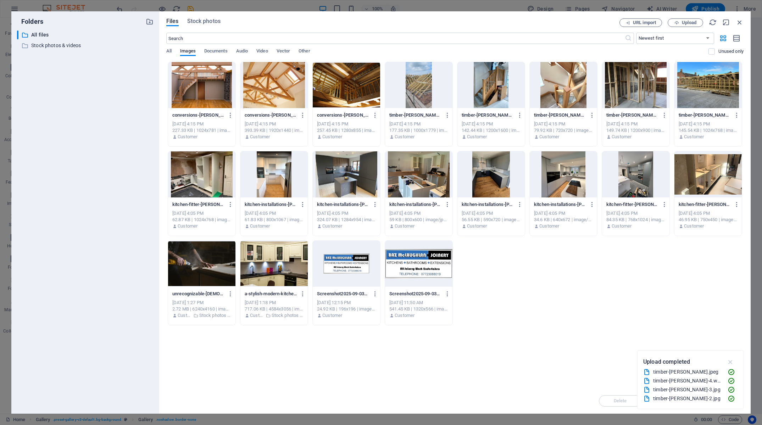
drag, startPoint x: 734, startPoint y: 363, endPoint x: 723, endPoint y: 350, distance: 16.3
click at [734, 363] on icon "button" at bounding box center [731, 362] width 8 height 8
click at [220, 89] on div at bounding box center [201, 85] width 67 height 46
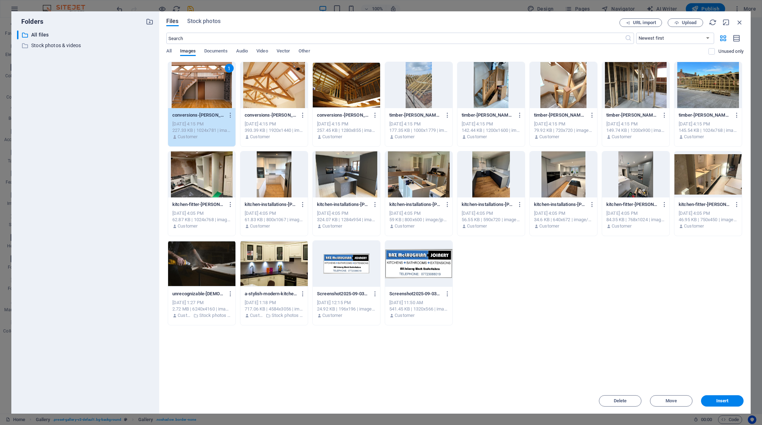
click at [275, 95] on div at bounding box center [274, 85] width 67 height 46
click at [352, 90] on div at bounding box center [346, 85] width 67 height 46
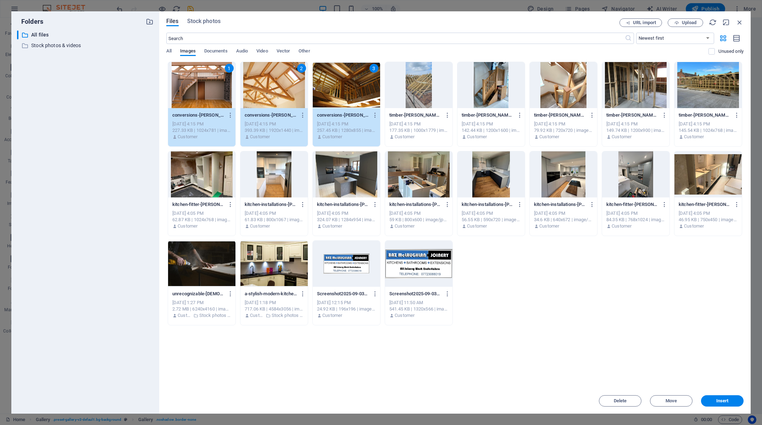
drag, startPoint x: 410, startPoint y: 95, endPoint x: 411, endPoint y: 101, distance: 6.5
click at [410, 95] on div at bounding box center [418, 85] width 67 height 46
click at [495, 93] on div at bounding box center [491, 85] width 67 height 46
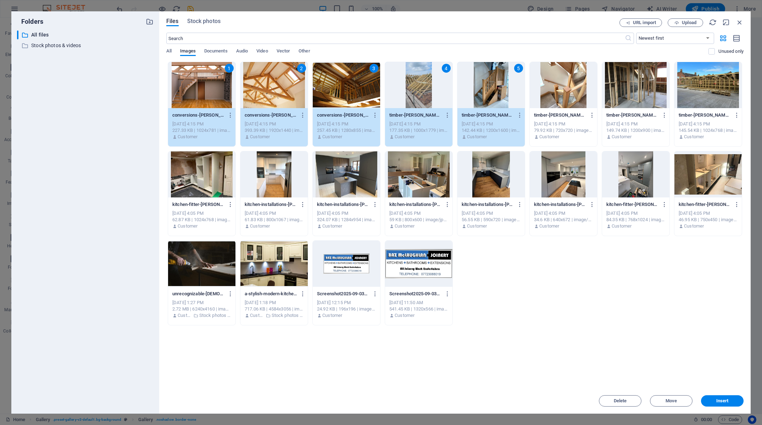
click at [569, 90] on div at bounding box center [563, 85] width 67 height 46
drag, startPoint x: 615, startPoint y: 90, endPoint x: 614, endPoint y: 97, distance: 6.8
click at [616, 90] on div at bounding box center [635, 85] width 67 height 46
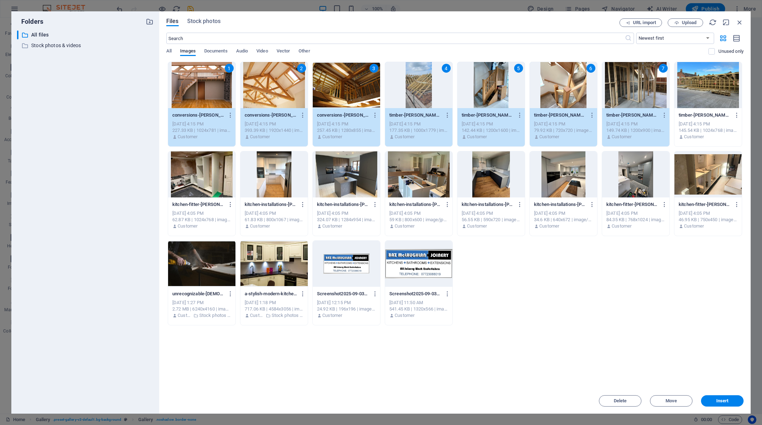
click at [700, 90] on div at bounding box center [708, 85] width 67 height 46
click at [710, 400] on span "Insert" at bounding box center [722, 401] width 37 height 4
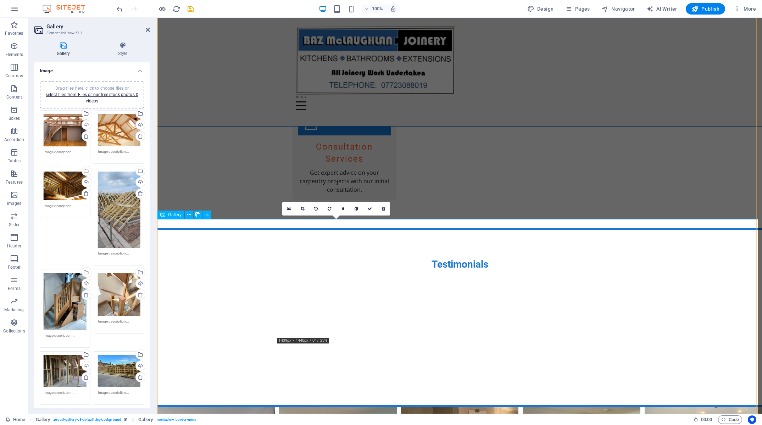
scroll to position [993, 0]
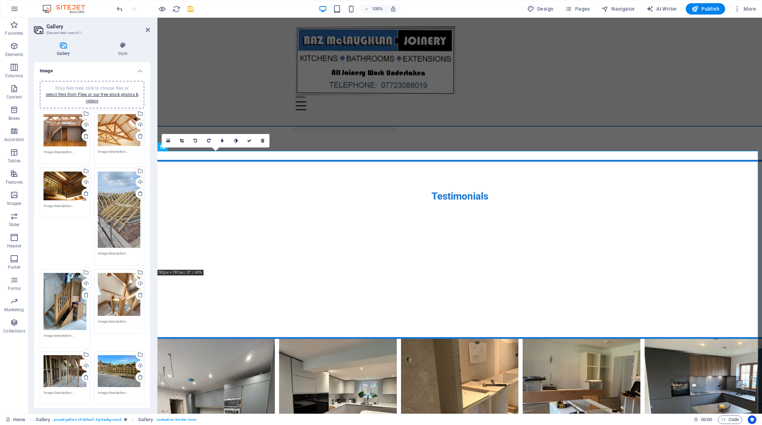
click at [190, 148] on div "0" at bounding box center [216, 140] width 108 height 13
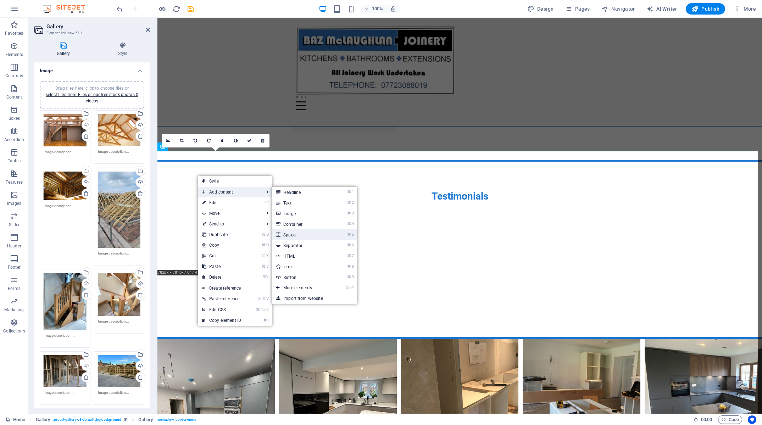
drag, startPoint x: 306, startPoint y: 236, endPoint x: 148, endPoint y: 217, distance: 158.9
click at [306, 236] on link "⌘ 5 Spacer" at bounding box center [301, 235] width 59 height 11
select select "px"
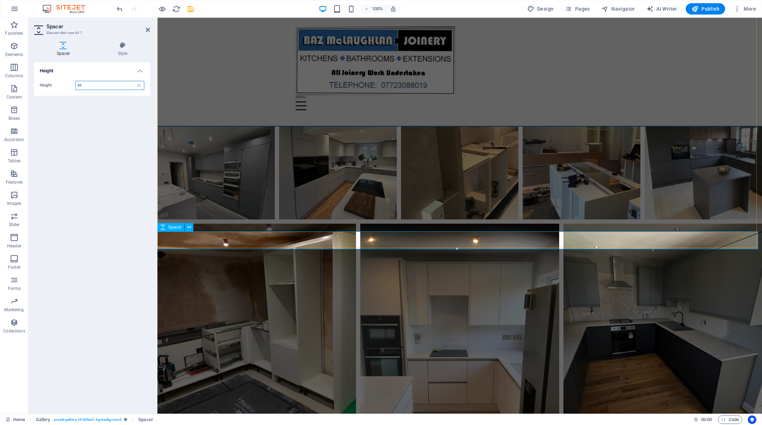
scroll to position [1134, 0]
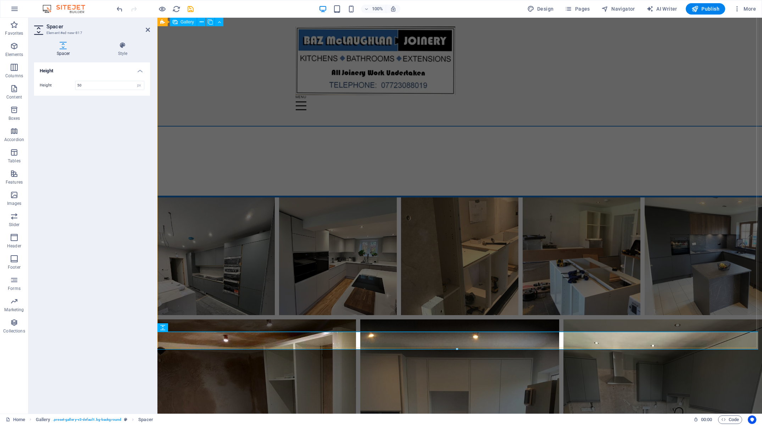
drag, startPoint x: 347, startPoint y: 345, endPoint x: 204, endPoint y: 167, distance: 227.6
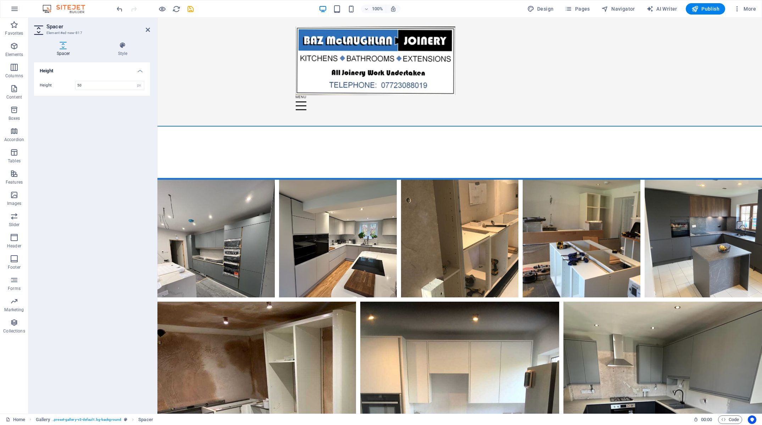
drag, startPoint x: 328, startPoint y: 347, endPoint x: 229, endPoint y: 126, distance: 242.7
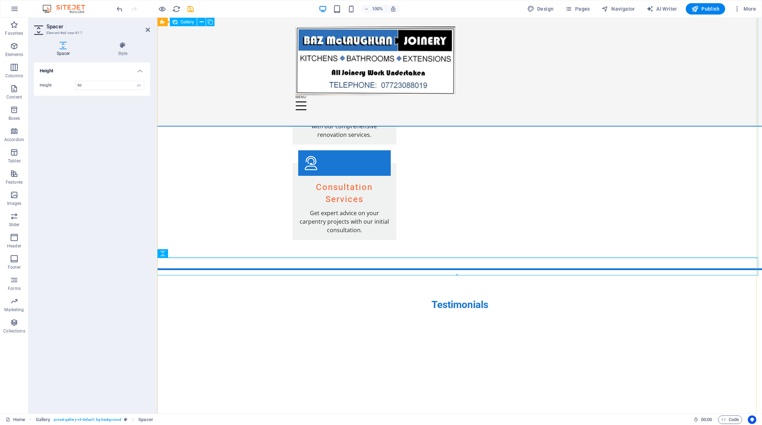
scroll to position [886, 0]
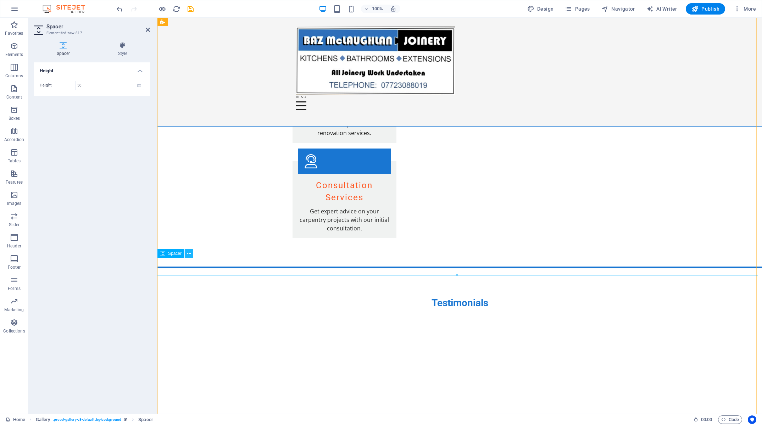
click at [189, 254] on icon at bounding box center [189, 253] width 4 height 7
drag, startPoint x: 127, startPoint y: 87, endPoint x: -5, endPoint y: 85, distance: 131.3
click at [76, 85] on input "50" at bounding box center [110, 85] width 68 height 9
type input "10"
drag, startPoint x: 223, startPoint y: 92, endPoint x: 216, endPoint y: 111, distance: 20.0
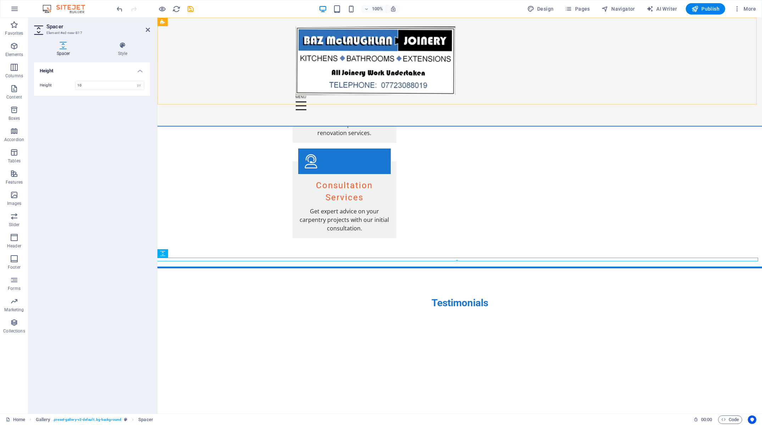
click at [223, 93] on div "Home About Services Testimonials Contact" at bounding box center [460, 72] width 605 height 109
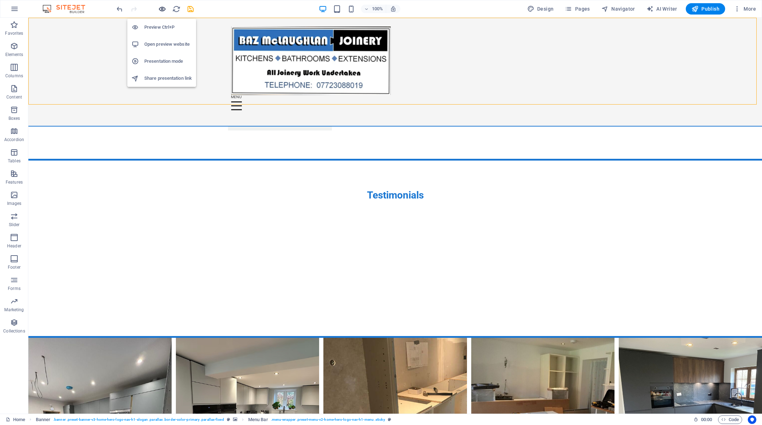
click at [158, 9] on span "button" at bounding box center [162, 9] width 9 height 8
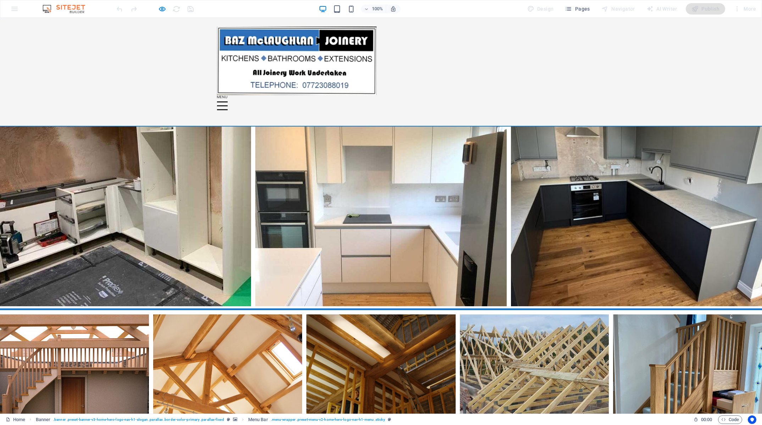
scroll to position [1175, 0]
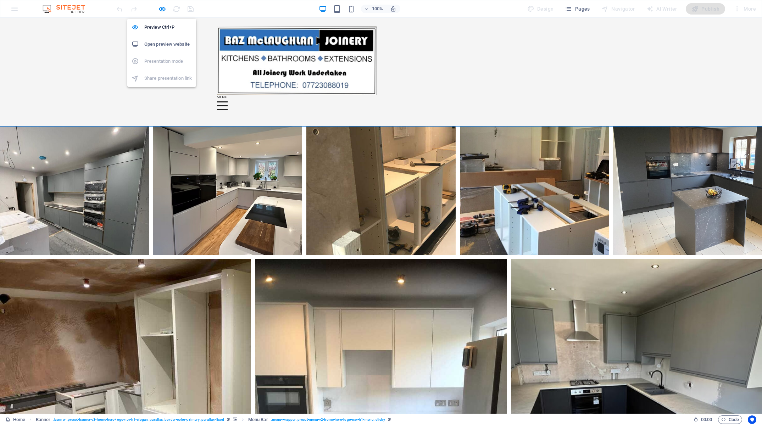
drag, startPoint x: 165, startPoint y: 9, endPoint x: 182, endPoint y: 12, distance: 18.0
click at [165, 9] on icon "button" at bounding box center [162, 9] width 8 height 8
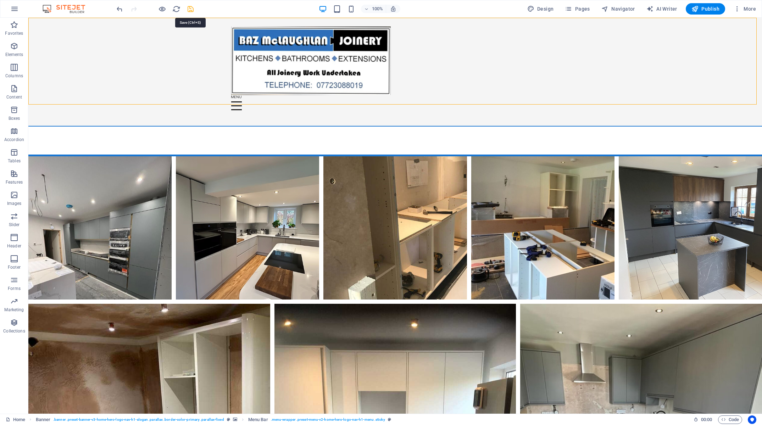
click at [192, 12] on icon "save" at bounding box center [191, 9] width 8 height 8
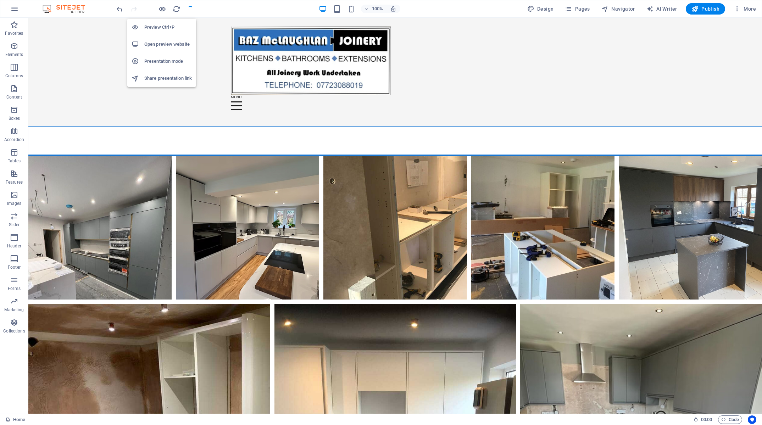
click at [169, 80] on h6 "Share presentation link" at bounding box center [168, 78] width 48 height 9
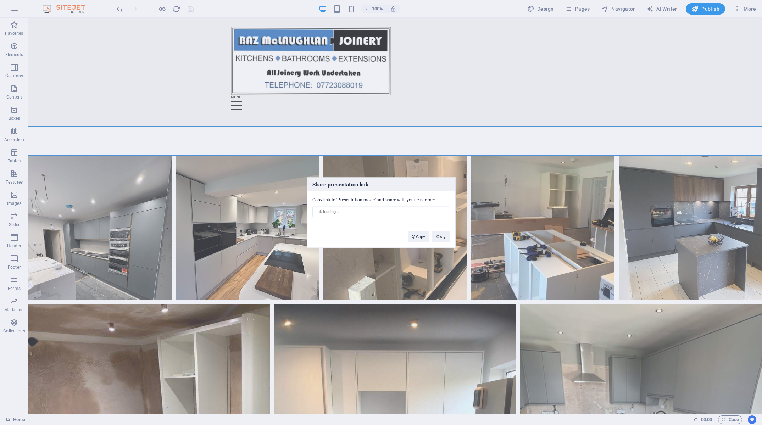
type input "[URL][DOMAIN_NAME]"
click at [440, 239] on button "Okay" at bounding box center [441, 236] width 18 height 11
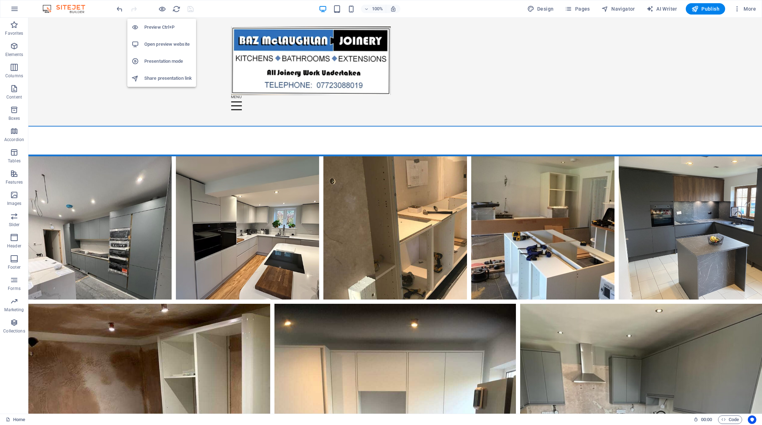
click at [169, 55] on li "Presentation mode" at bounding box center [161, 61] width 69 height 17
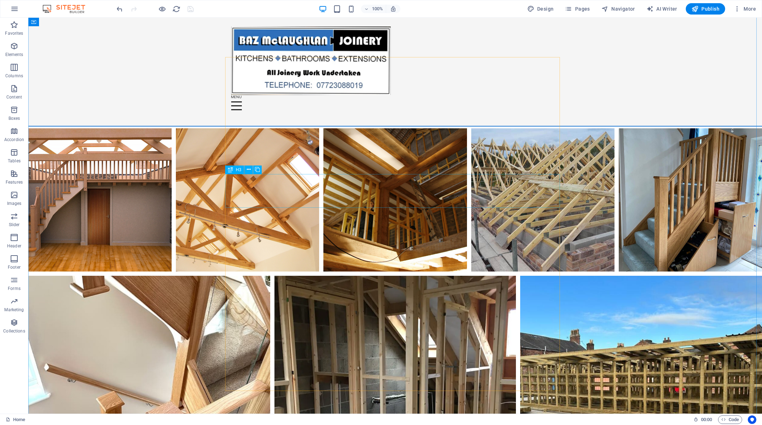
scroll to position [1397, 0]
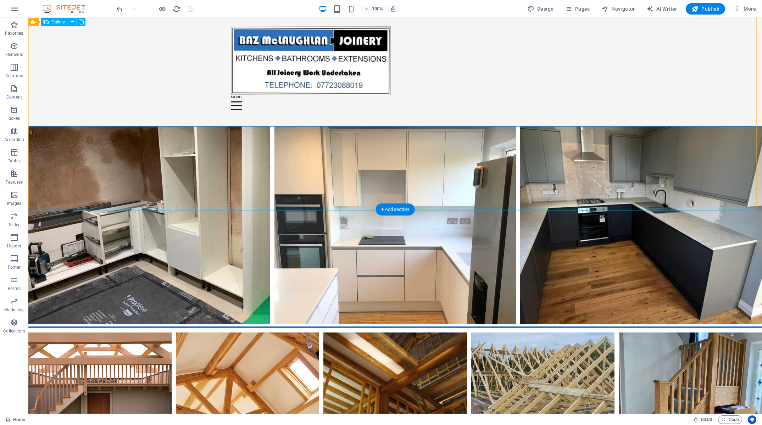
select select "4"
select select "px"
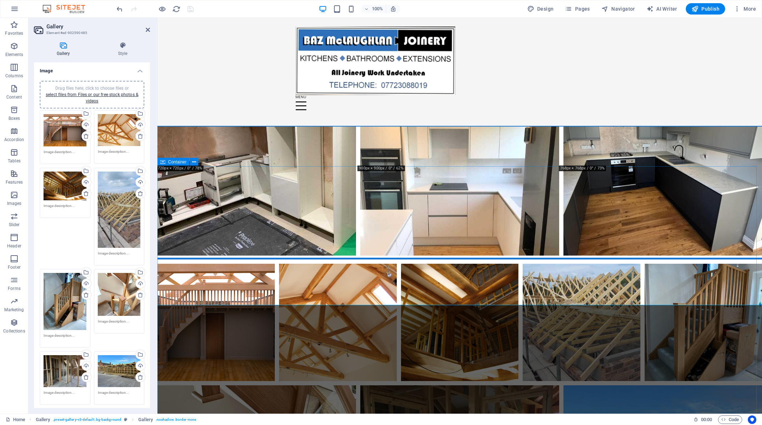
scroll to position [1302, 0]
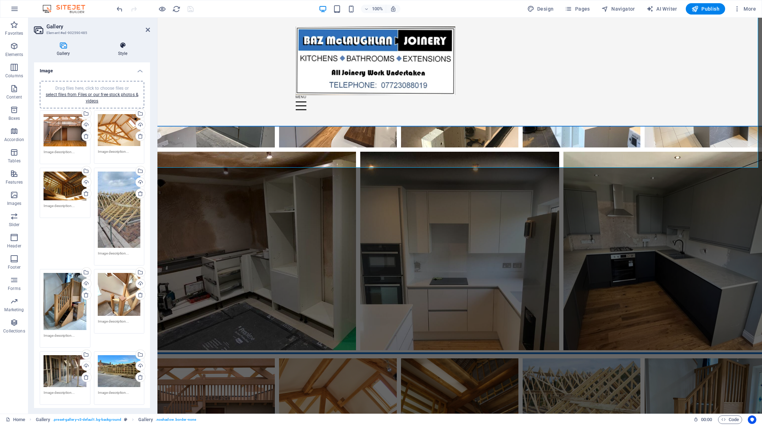
click at [121, 55] on h4 "Style" at bounding box center [122, 49] width 55 height 15
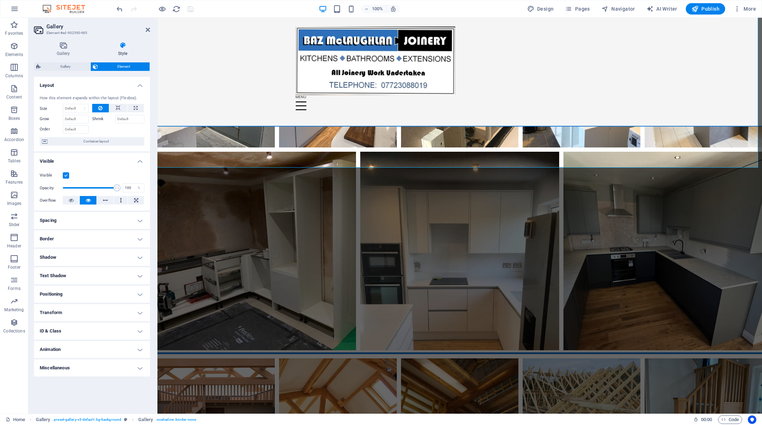
drag, startPoint x: 101, startPoint y: 235, endPoint x: 107, endPoint y: 236, distance: 6.1
click at [101, 235] on h4 "Border" at bounding box center [92, 239] width 116 height 17
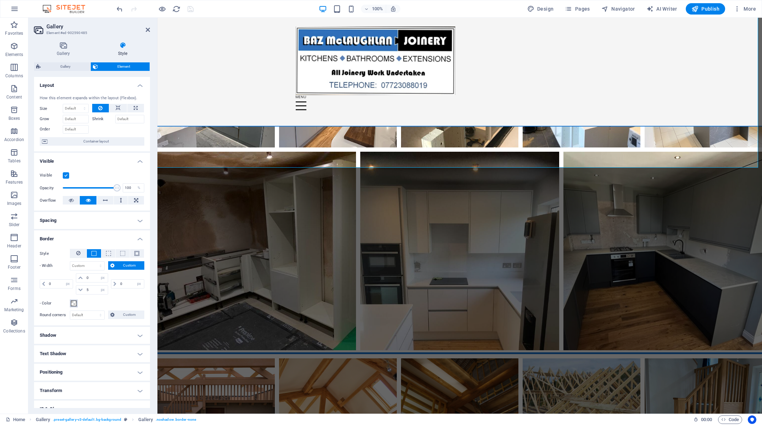
click at [74, 304] on span at bounding box center [74, 304] width 6 height 6
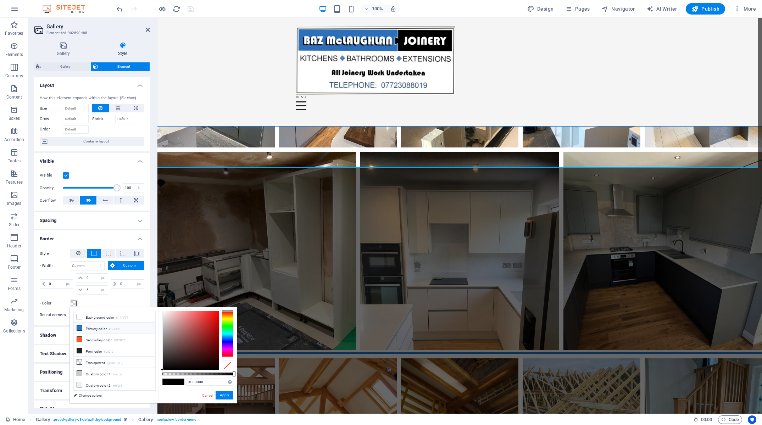
drag, startPoint x: 81, startPoint y: 328, endPoint x: 88, endPoint y: 325, distance: 7.9
click at [81, 328] on icon at bounding box center [79, 328] width 5 height 5
type input "#1976d2"
click at [222, 396] on button "Apply" at bounding box center [225, 395] width 18 height 9
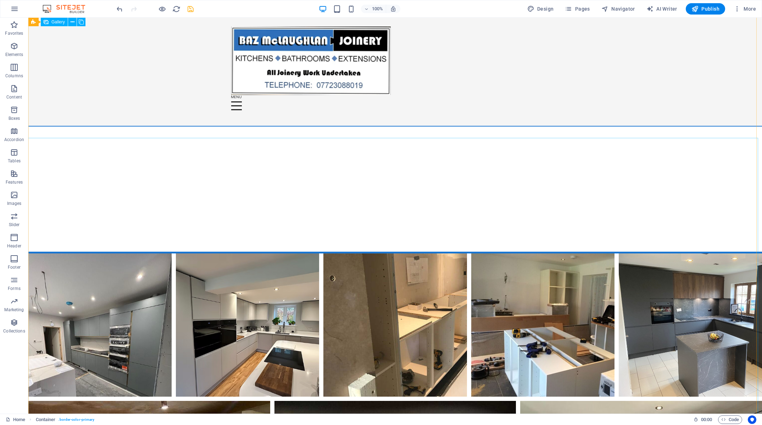
scroll to position [1025, 0]
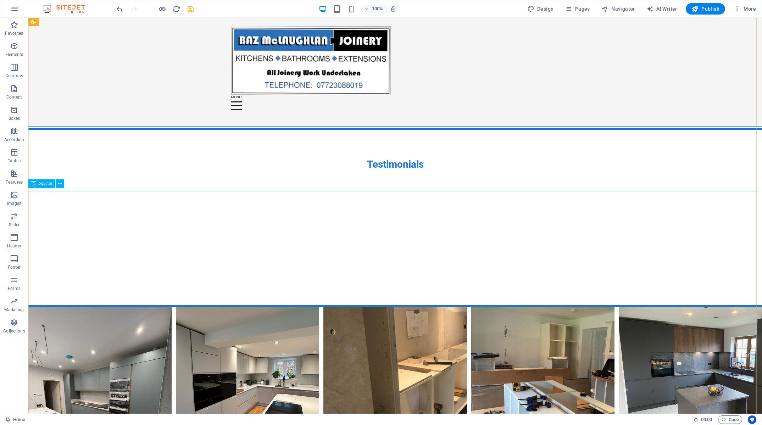
click at [59, 186] on icon at bounding box center [60, 183] width 4 height 7
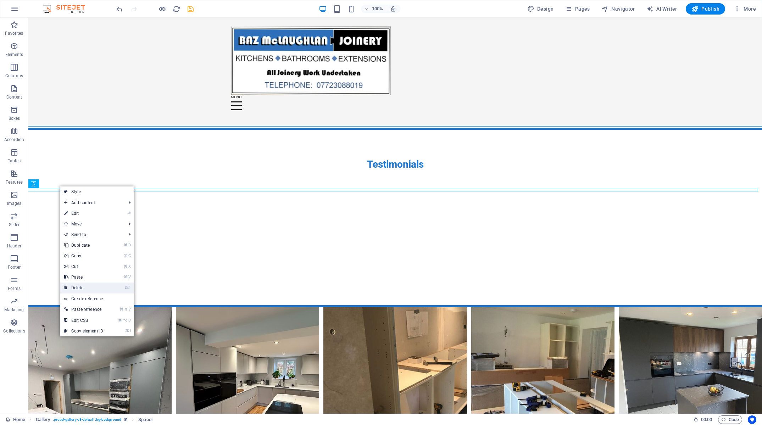
click at [83, 287] on link "⌦ Delete" at bounding box center [84, 288] width 48 height 11
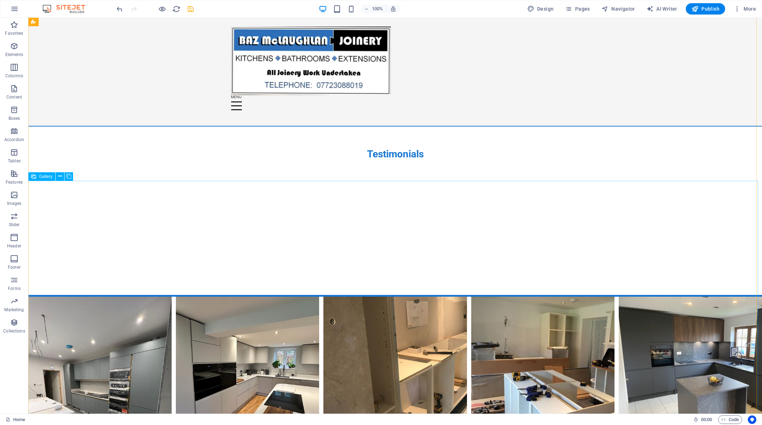
scroll to position [1036, 0]
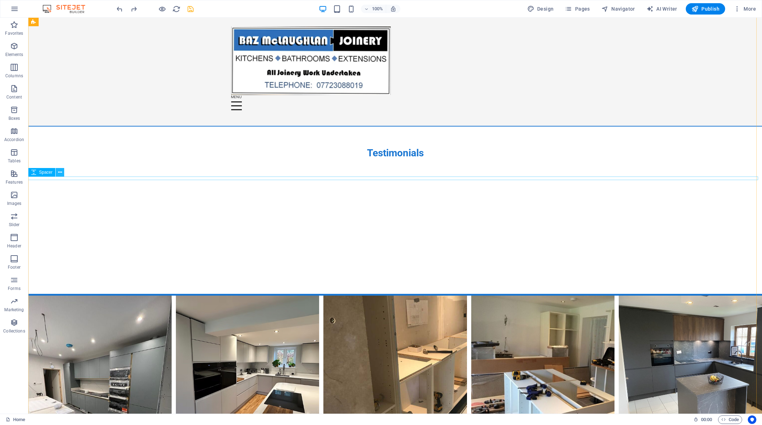
click at [58, 172] on button at bounding box center [60, 172] width 9 height 9
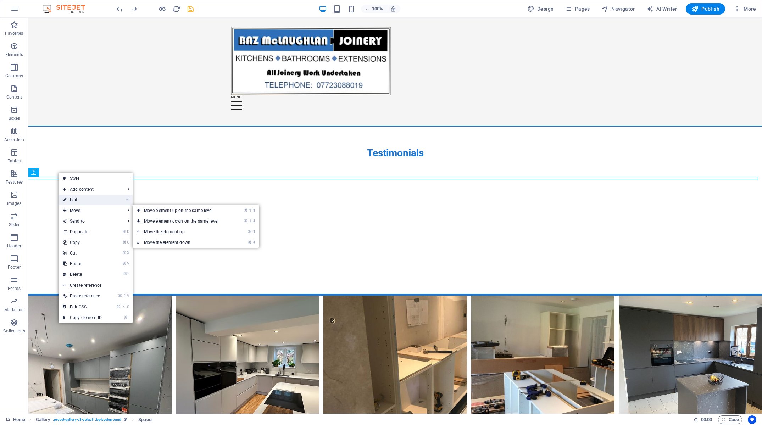
click at [75, 203] on link "⏎ Edit" at bounding box center [83, 200] width 48 height 11
select select "px"
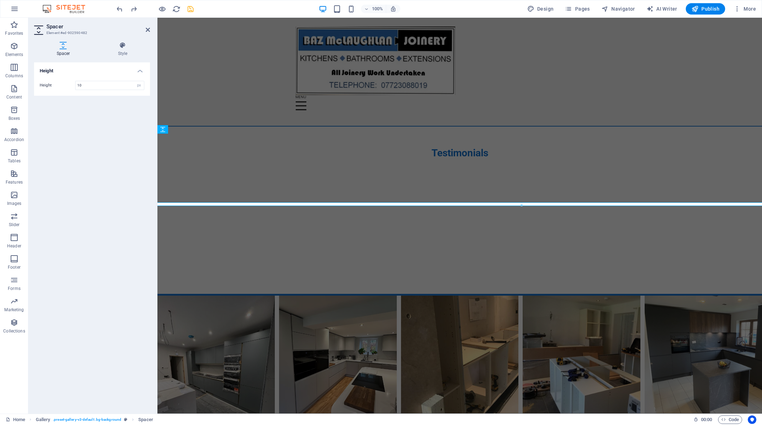
scroll to position [1010, 0]
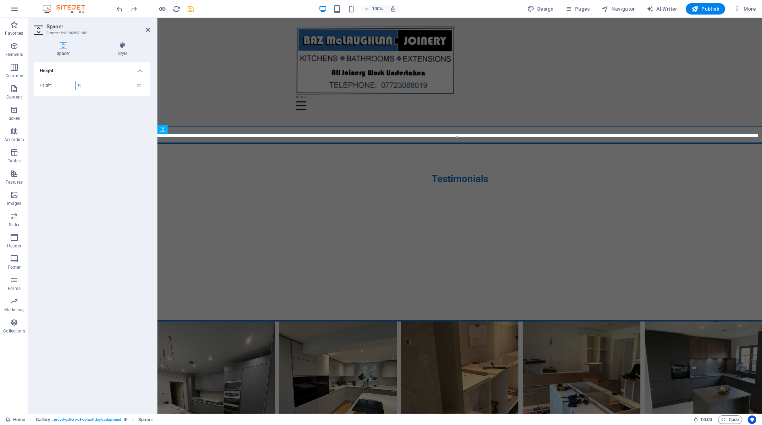
drag, startPoint x: 88, startPoint y: 84, endPoint x: 32, endPoint y: 86, distance: 56.4
click at [76, 86] on input "10" at bounding box center [110, 85] width 68 height 9
type input "5"
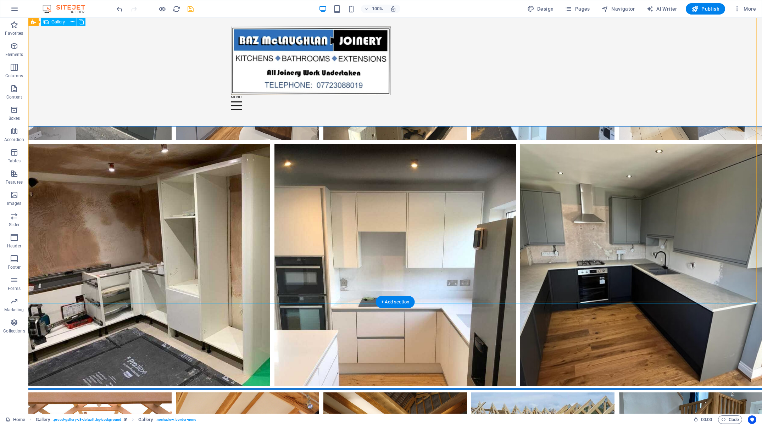
scroll to position [1337, 0]
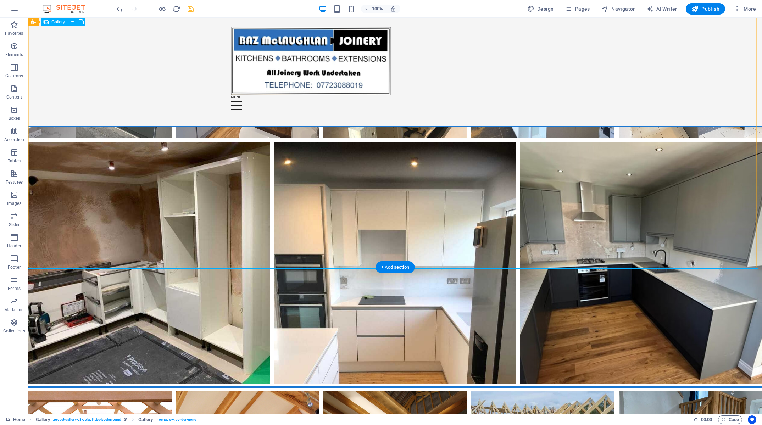
select select "px"
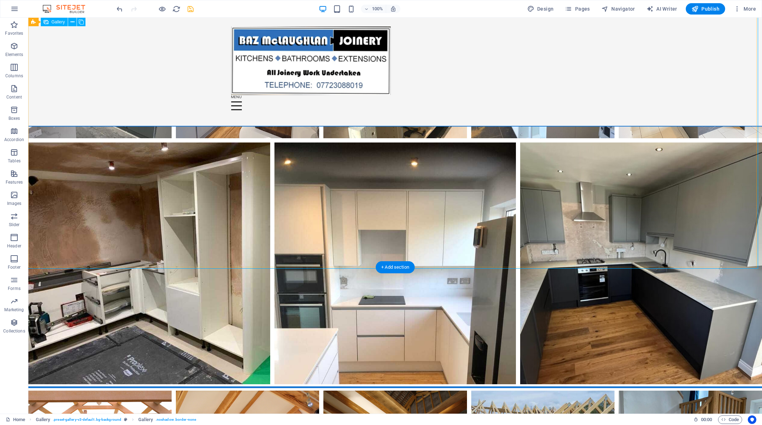
select select "px"
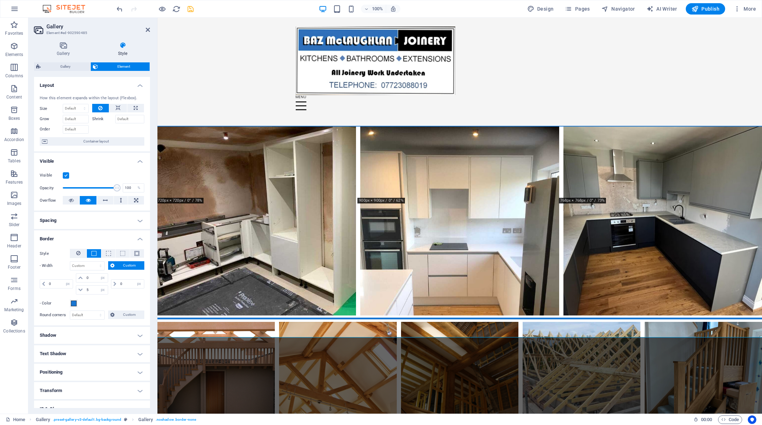
scroll to position [1268, 0]
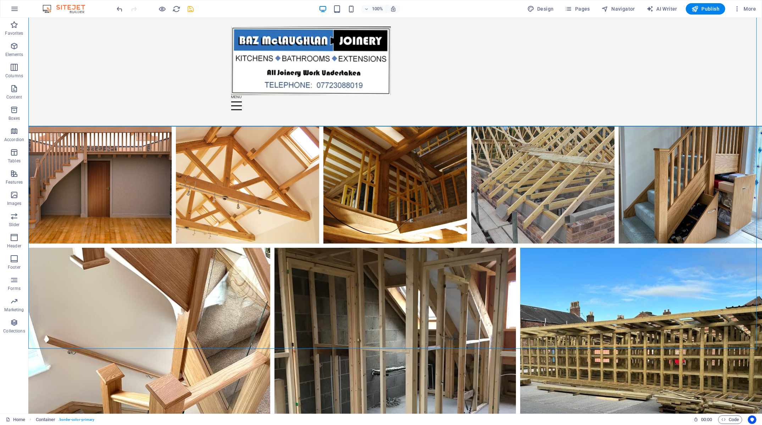
scroll to position [1672, 0]
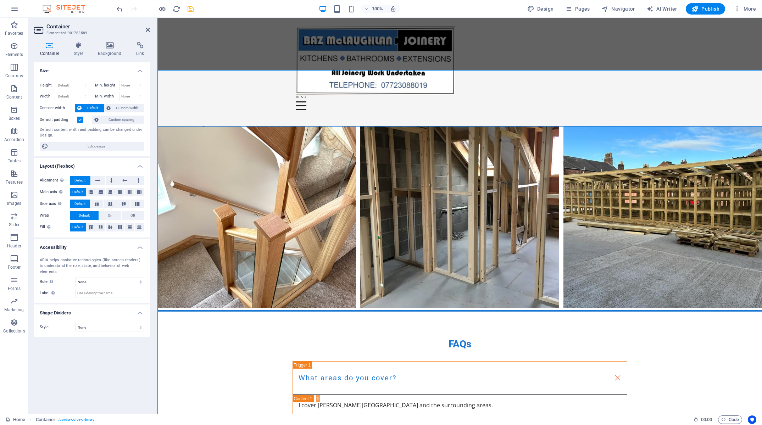
scroll to position [1534, 0]
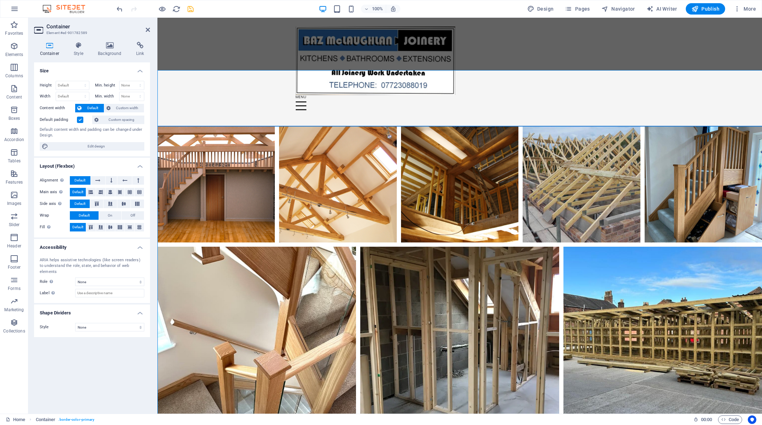
select select "px"
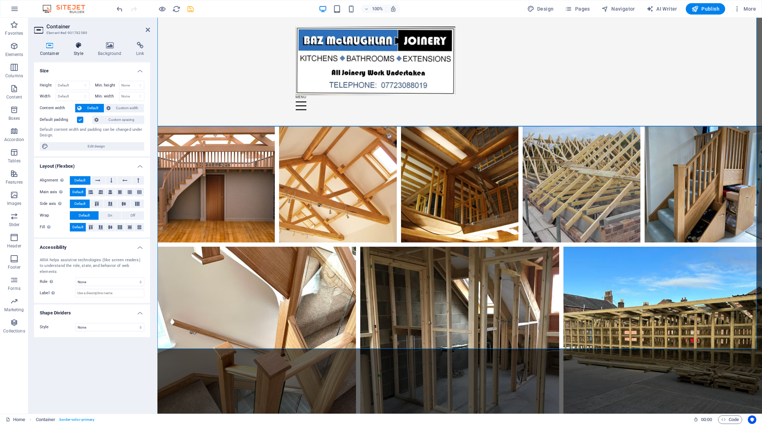
click at [79, 53] on h4 "Style" at bounding box center [80, 49] width 24 height 15
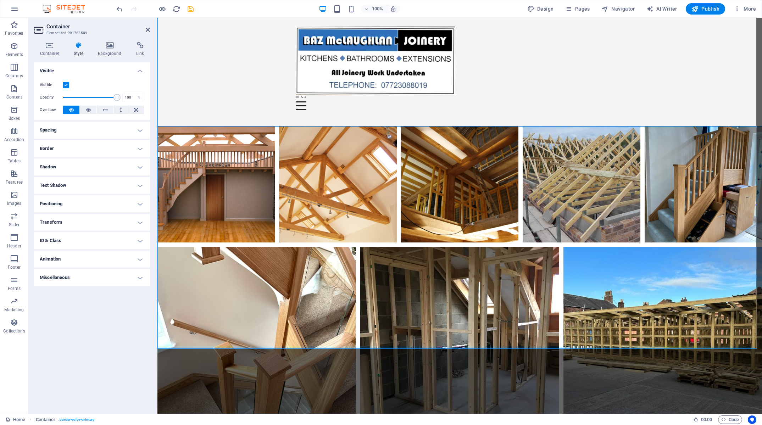
click at [104, 148] on h4 "Border" at bounding box center [92, 148] width 116 height 17
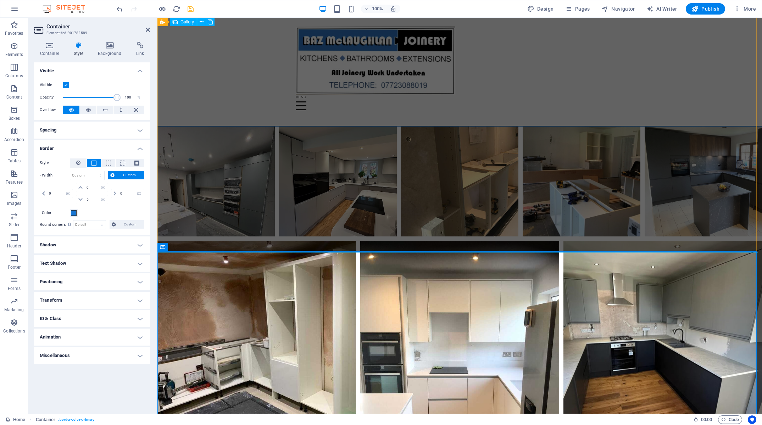
scroll to position [1210, 0]
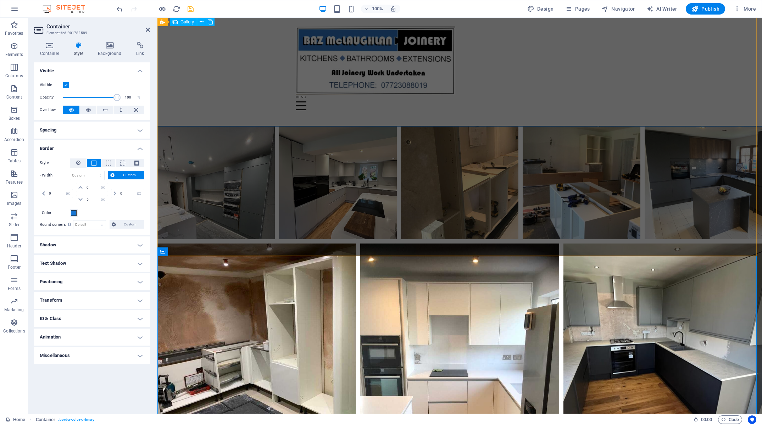
select select "px"
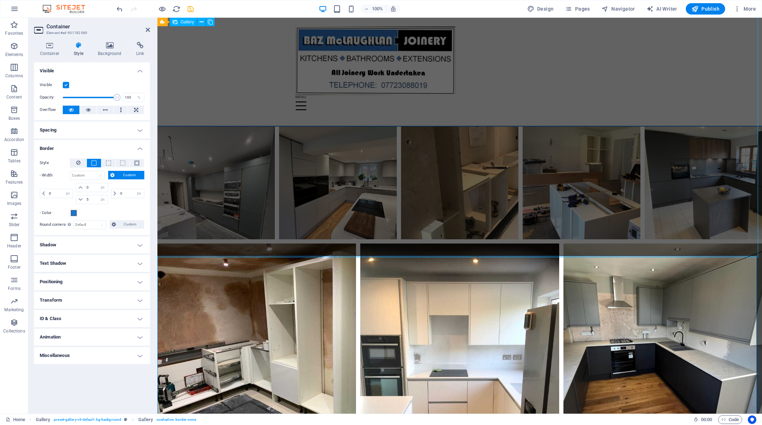
select select "px"
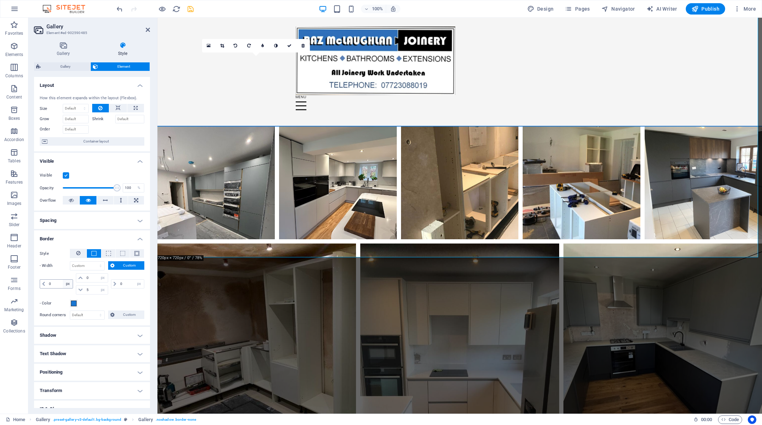
drag, startPoint x: 92, startPoint y: 289, endPoint x: 70, endPoint y: 284, distance: 22.7
click at [85, 289] on input "5" at bounding box center [96, 290] width 23 height 9
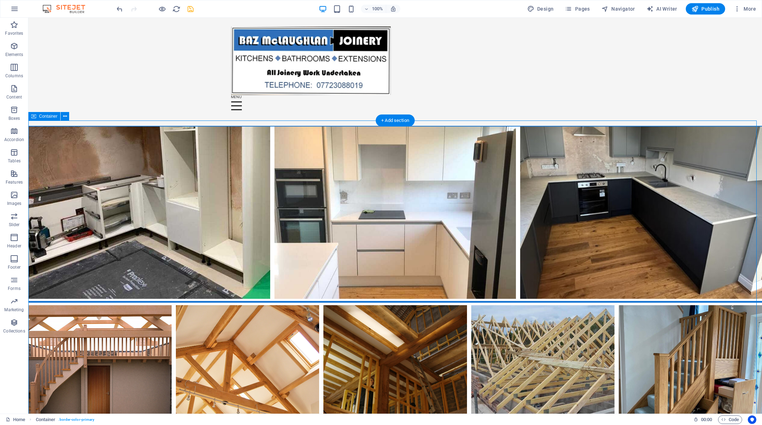
scroll to position [1484, 0]
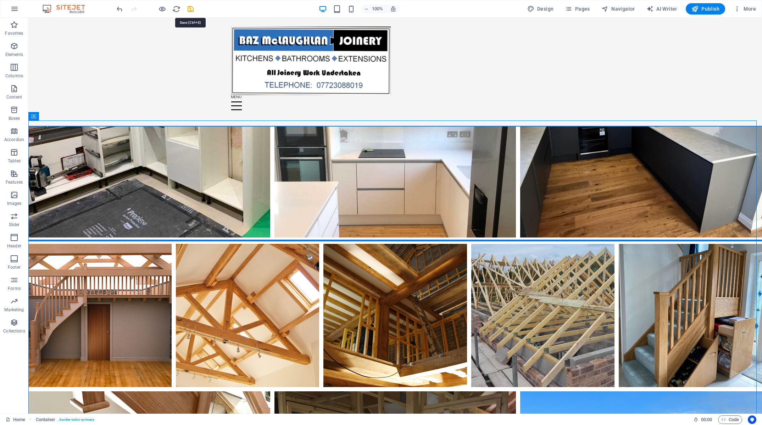
click at [192, 9] on icon "save" at bounding box center [191, 9] width 8 height 8
click at [165, 45] on h6 "Open preview website" at bounding box center [168, 44] width 48 height 9
drag, startPoint x: 165, startPoint y: 170, endPoint x: 35, endPoint y: 171, distance: 129.5
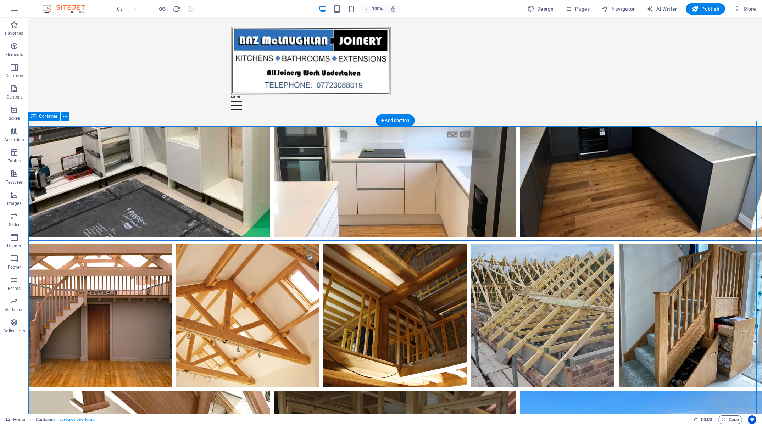
scroll to position [1389, 0]
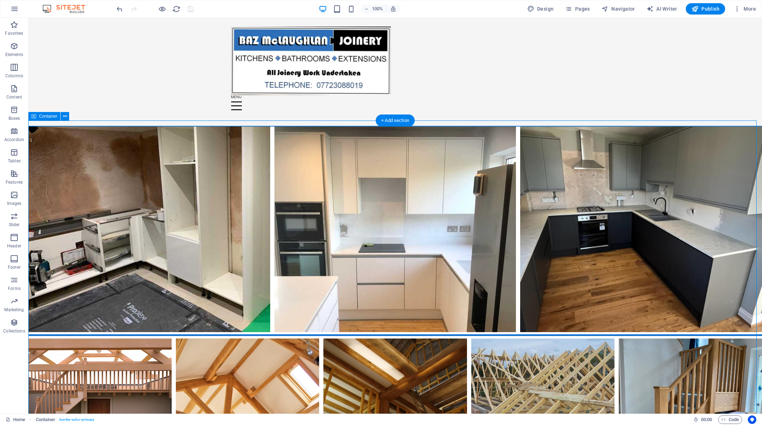
select select "px"
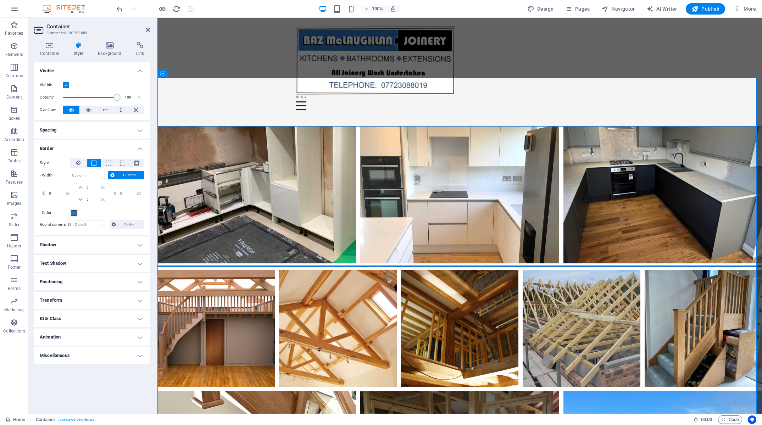
drag, startPoint x: 82, startPoint y: 186, endPoint x: 71, endPoint y: 186, distance: 10.6
click at [85, 186] on input "0" at bounding box center [96, 187] width 23 height 9
type input "5"
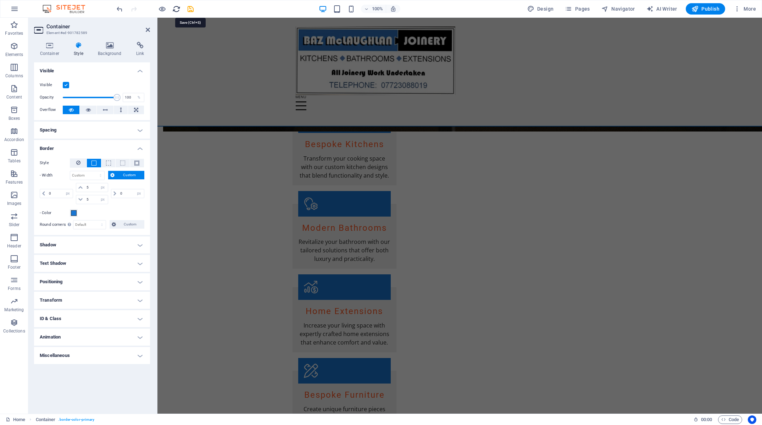
drag, startPoint x: 190, startPoint y: 8, endPoint x: 175, endPoint y: 10, distance: 15.4
click at [190, 9] on icon "save" at bounding box center [191, 9] width 8 height 8
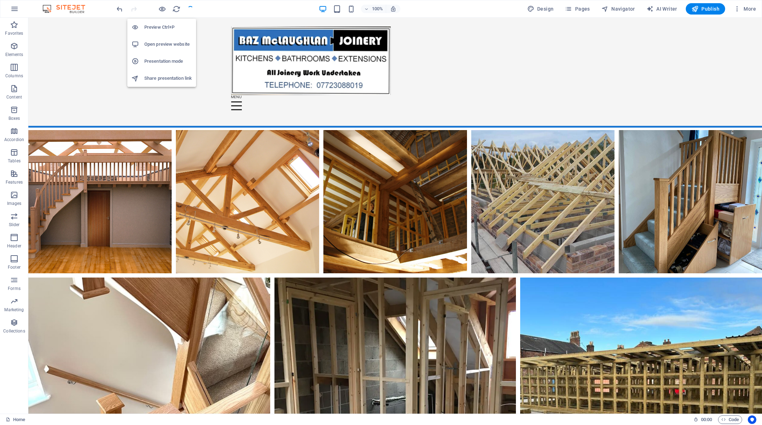
drag, startPoint x: 164, startPoint y: 9, endPoint x: 202, endPoint y: 13, distance: 38.6
click at [164, 9] on icon "button" at bounding box center [162, 9] width 8 height 8
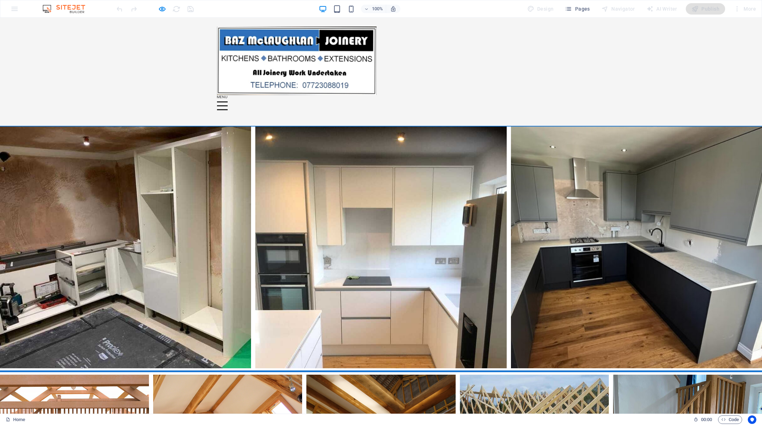
scroll to position [1319, 0]
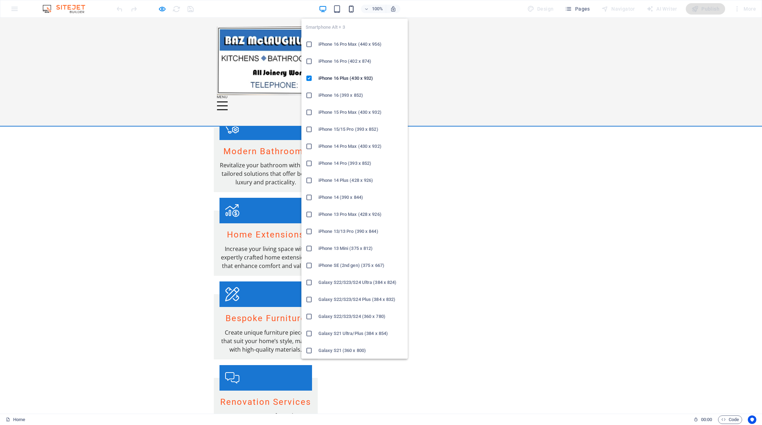
click at [353, 9] on icon "button" at bounding box center [351, 9] width 8 height 8
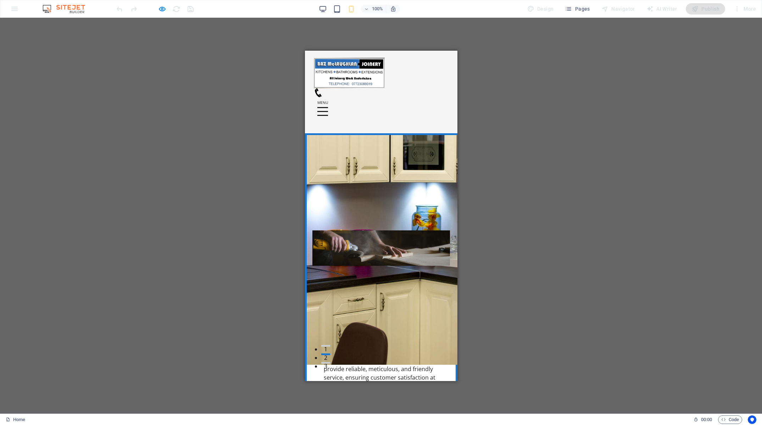
scroll to position [0, 0]
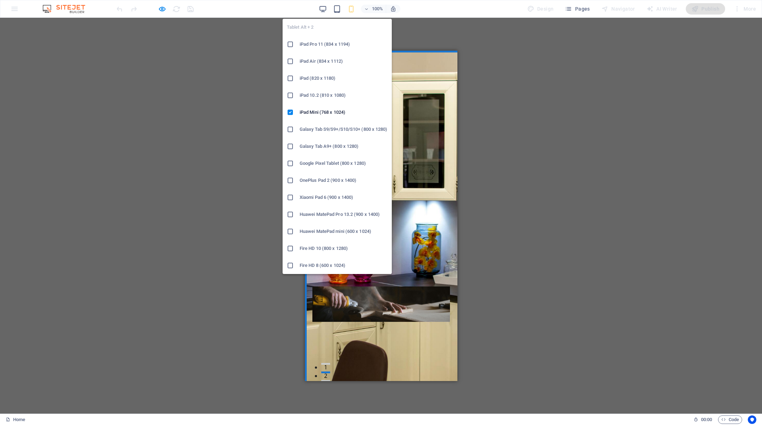
drag, startPoint x: 341, startPoint y: 11, endPoint x: 352, endPoint y: 25, distance: 17.5
click at [341, 11] on icon "button" at bounding box center [337, 9] width 8 height 8
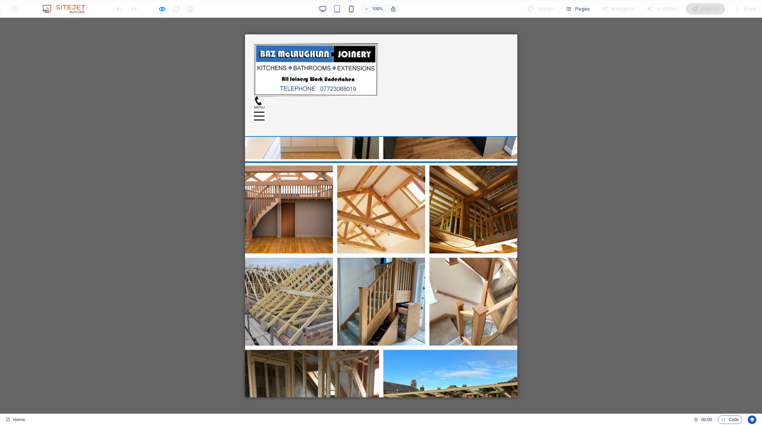
scroll to position [1459, 0]
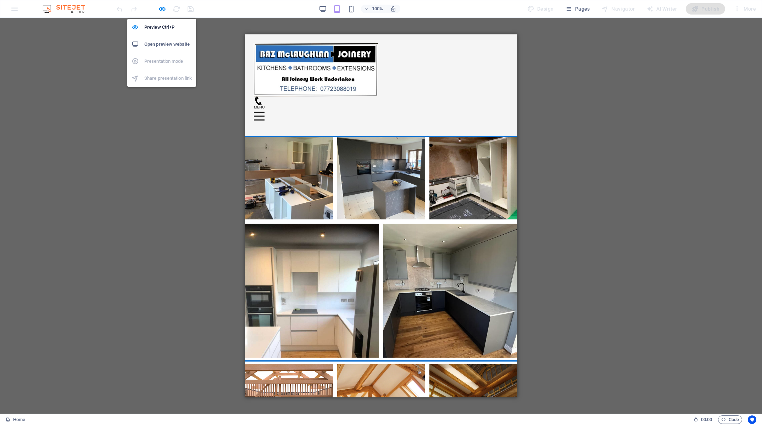
click at [159, 9] on icon "button" at bounding box center [162, 9] width 8 height 8
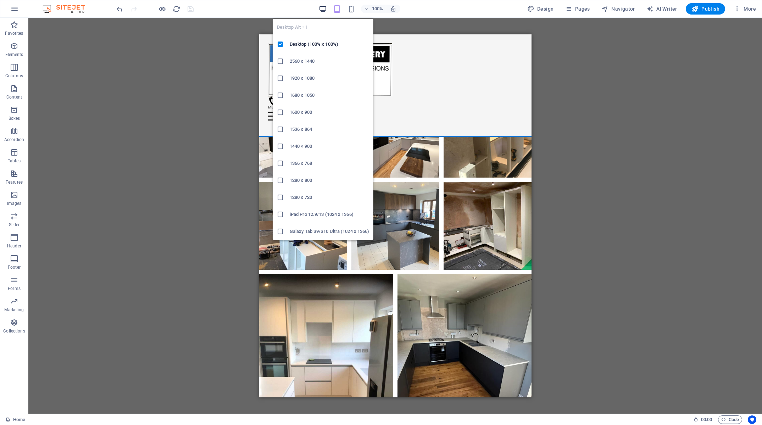
click at [325, 10] on icon "button" at bounding box center [323, 9] width 8 height 8
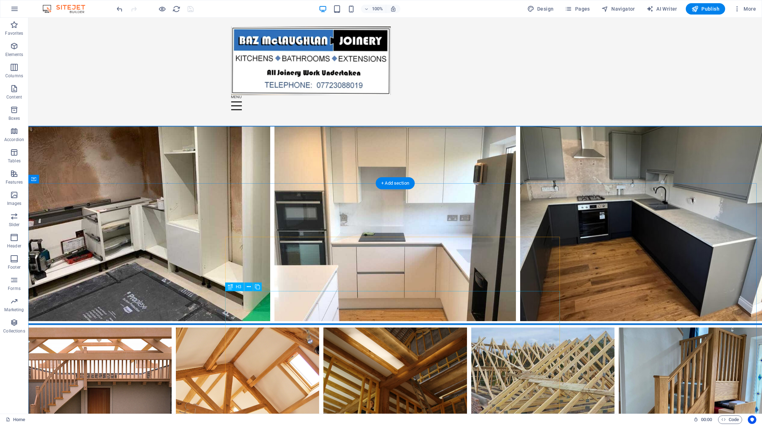
scroll to position [1427, 0]
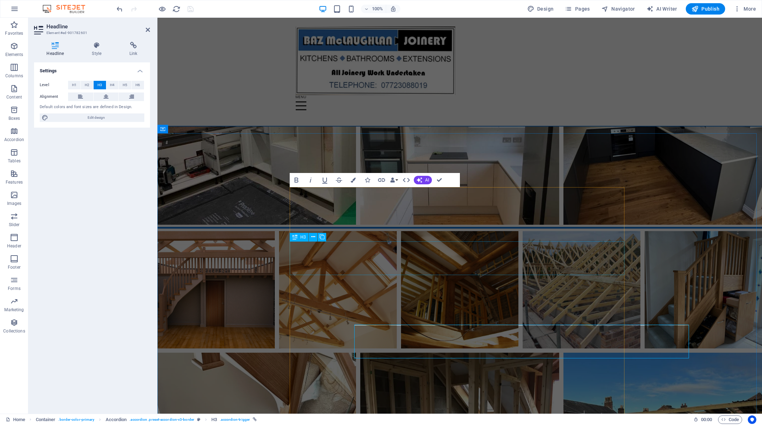
scroll to position [1333, 0]
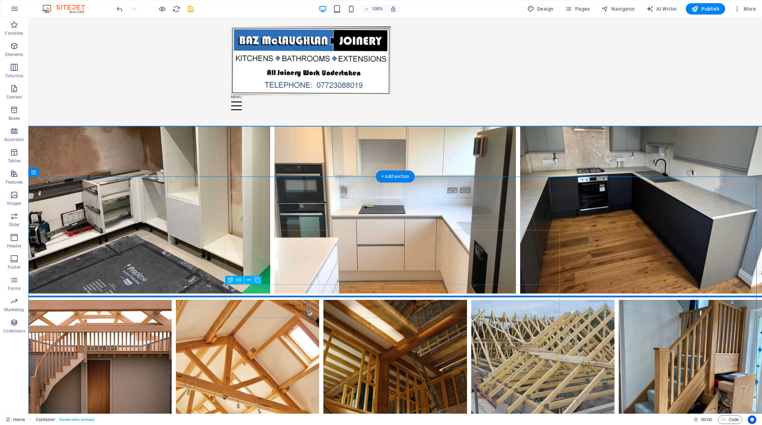
scroll to position [1569, 0]
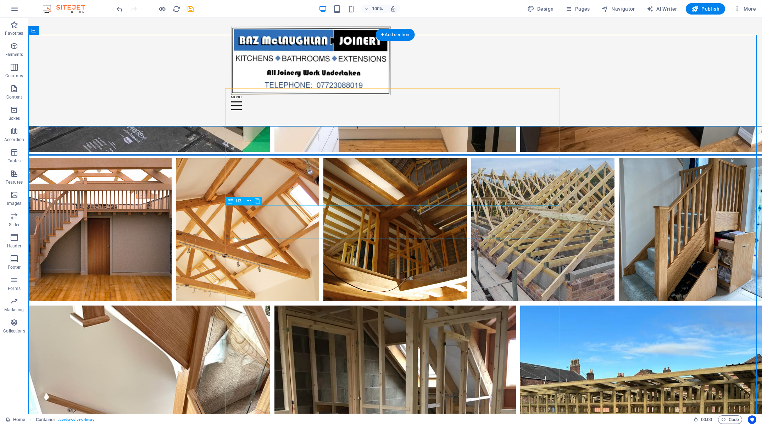
drag, startPoint x: 269, startPoint y: 219, endPoint x: 132, endPoint y: 222, distance: 136.3
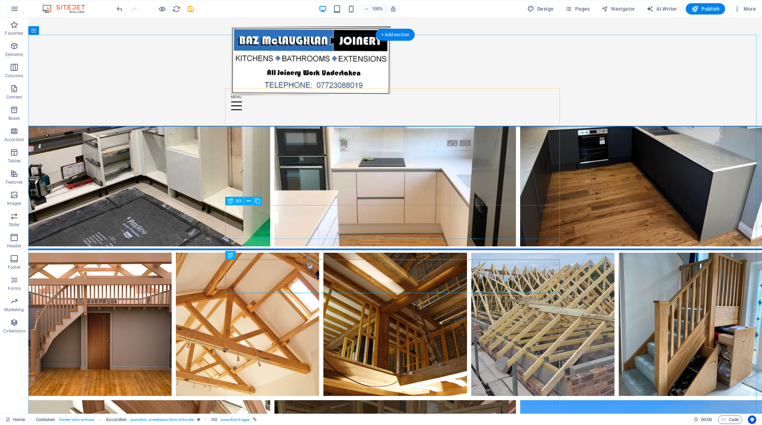
scroll to position [1569, 0]
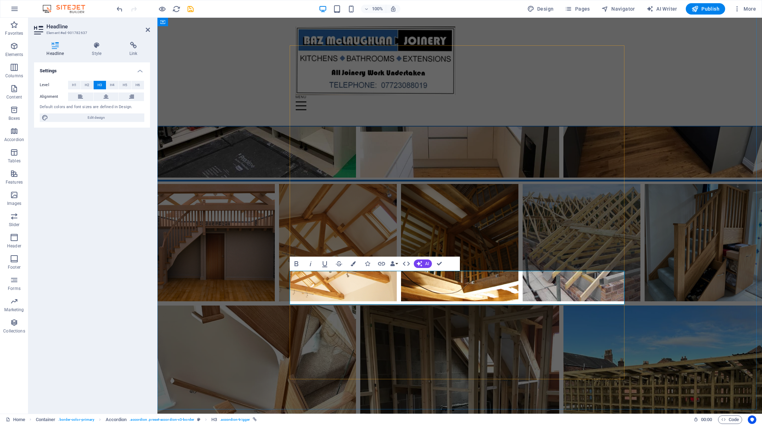
drag, startPoint x: 324, startPoint y: 288, endPoint x: 289, endPoint y: 288, distance: 35.1
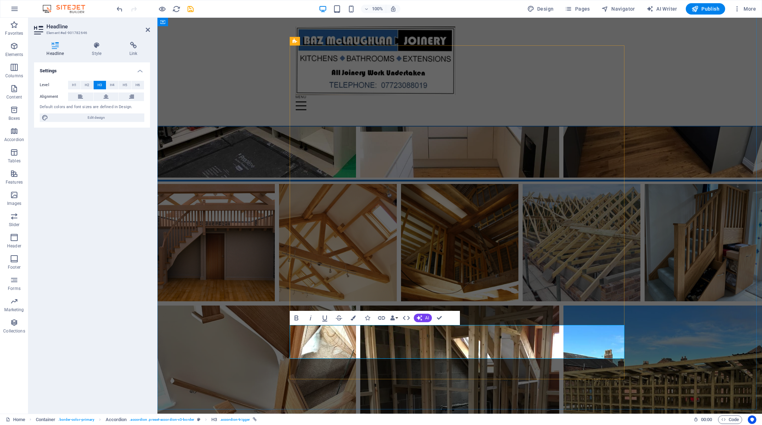
drag, startPoint x: 320, startPoint y: 344, endPoint x: 354, endPoint y: 326, distance: 38.1
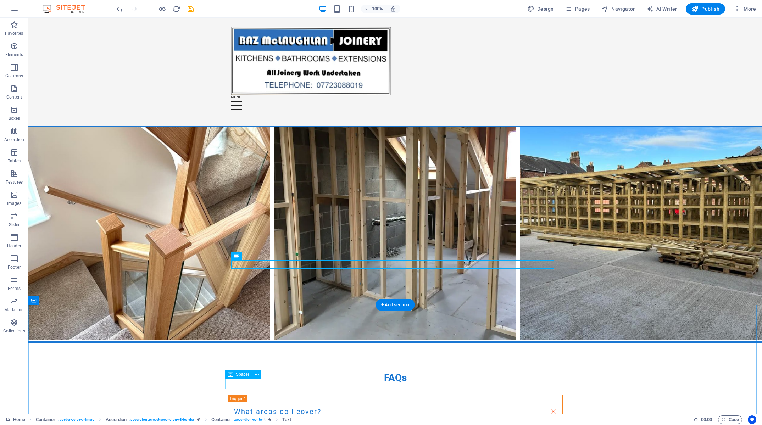
scroll to position [1779, 0]
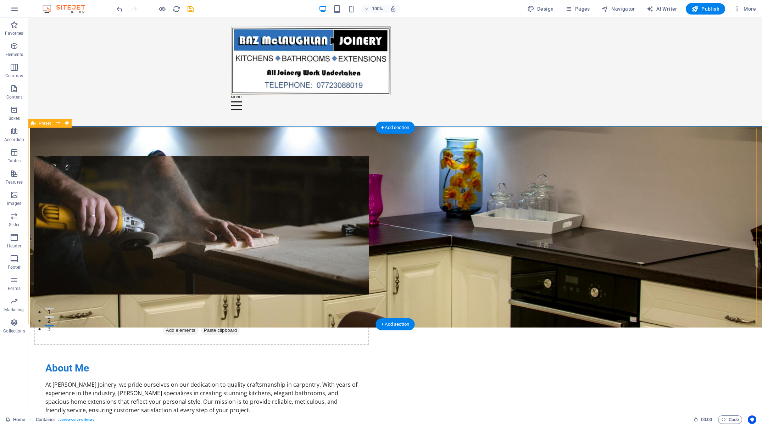
scroll to position [0, 0]
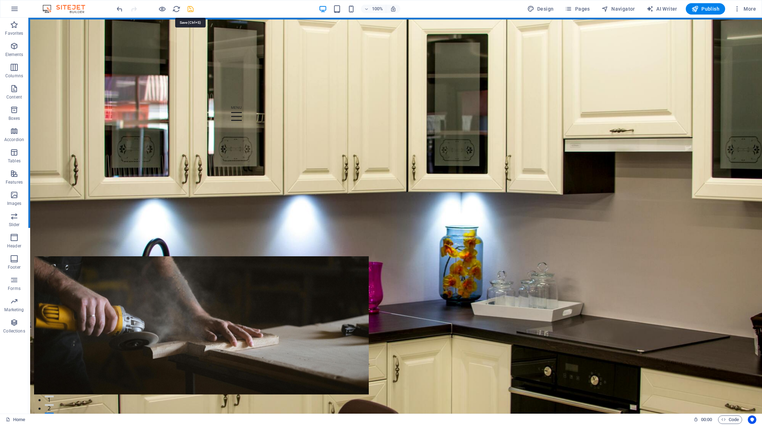
click at [192, 10] on icon "save" at bounding box center [191, 9] width 8 height 8
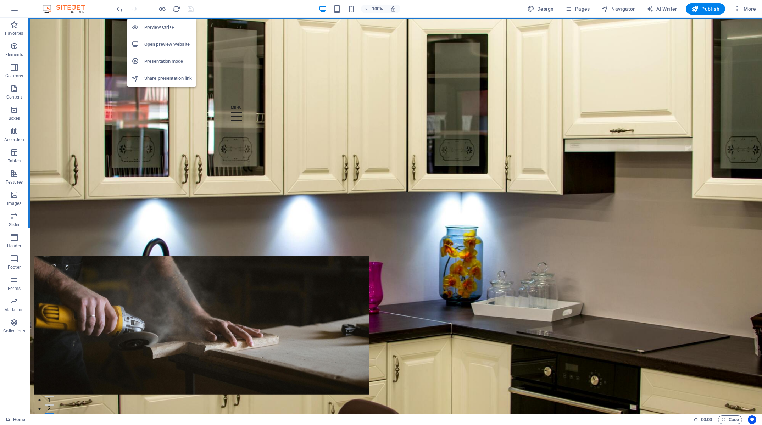
drag, startPoint x: 162, startPoint y: 9, endPoint x: 180, endPoint y: 42, distance: 37.3
click at [162, 9] on icon "button" at bounding box center [162, 9] width 8 height 8
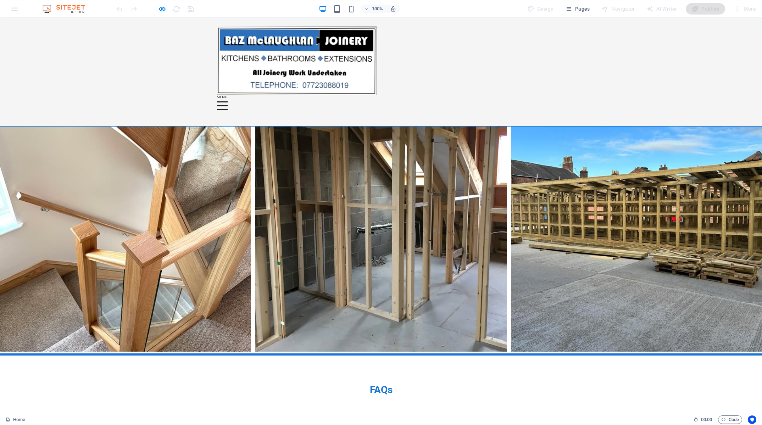
scroll to position [1743, 0]
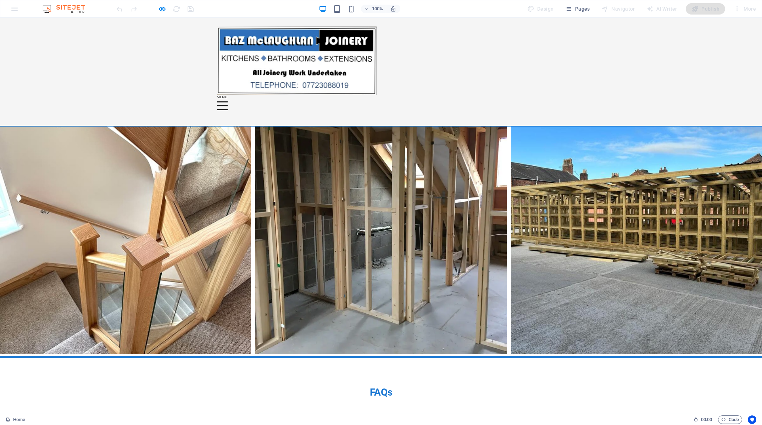
click at [164, 9] on icon "button" at bounding box center [162, 9] width 8 height 8
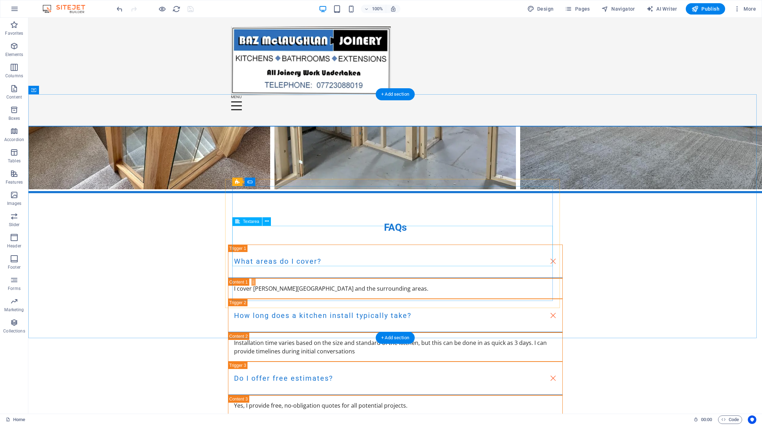
scroll to position [1774, 0]
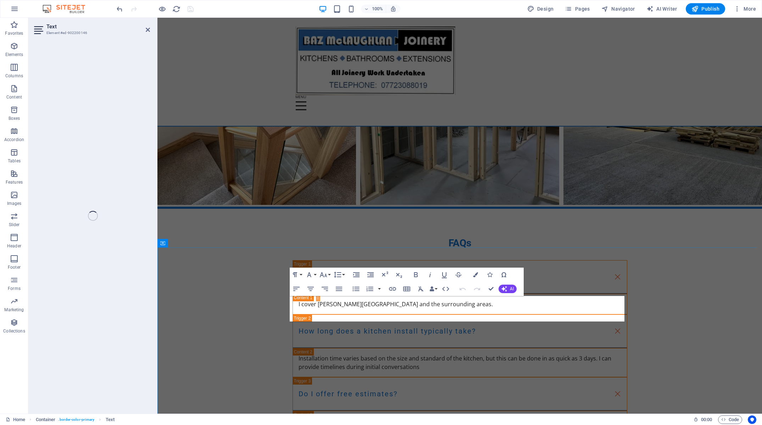
scroll to position [1637, 0]
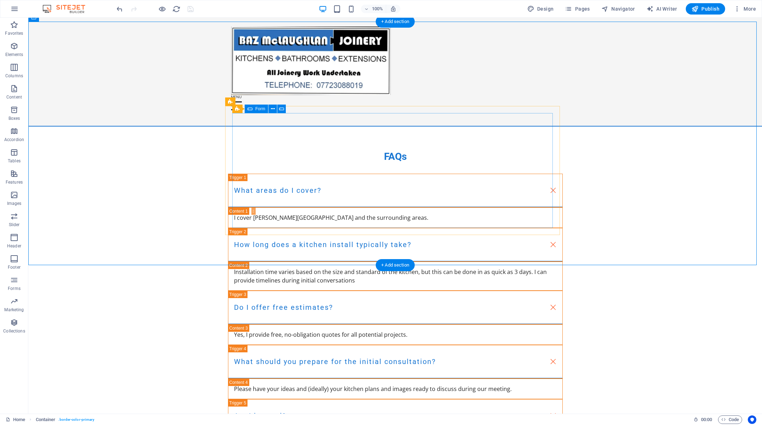
scroll to position [2001, 0]
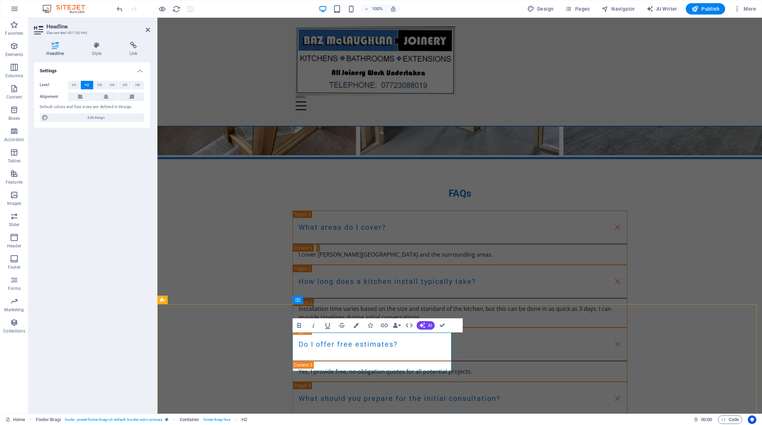
drag, startPoint x: 366, startPoint y: 340, endPoint x: 260, endPoint y: 329, distance: 107.3
drag, startPoint x: 294, startPoint y: 354, endPoint x: 298, endPoint y: 355, distance: 4.0
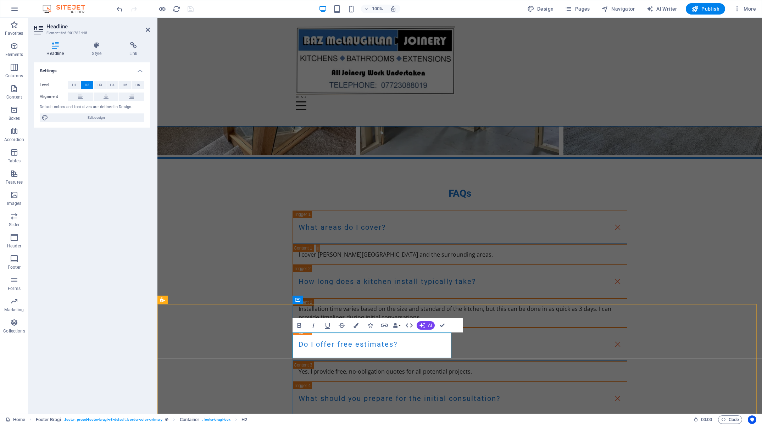
drag, startPoint x: 428, startPoint y: 353, endPoint x: 378, endPoint y: 354, distance: 50.4
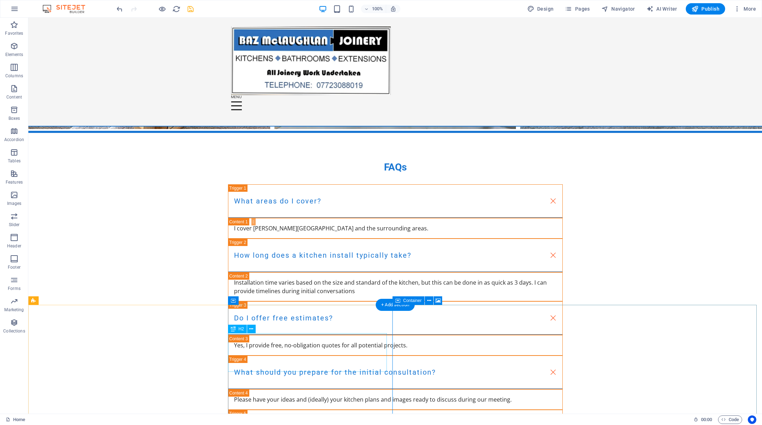
scroll to position [2001, 0]
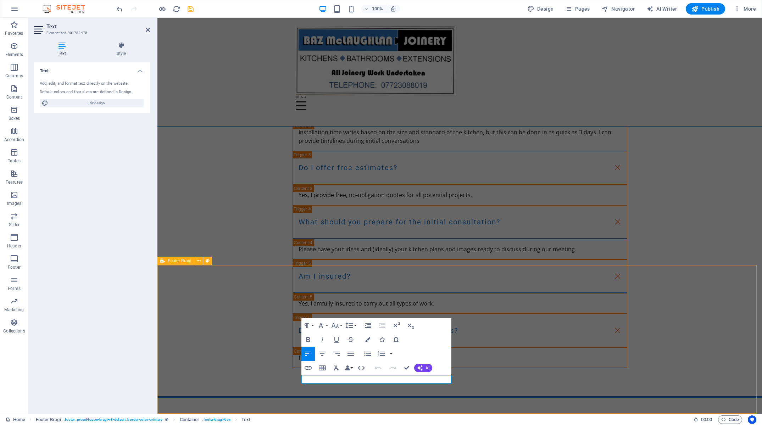
scroll to position [1863, 0]
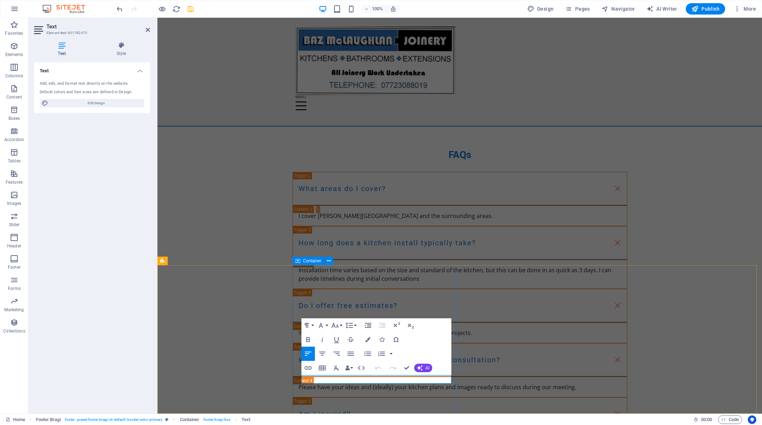
drag, startPoint x: 339, startPoint y: 381, endPoint x: 276, endPoint y: 379, distance: 62.5
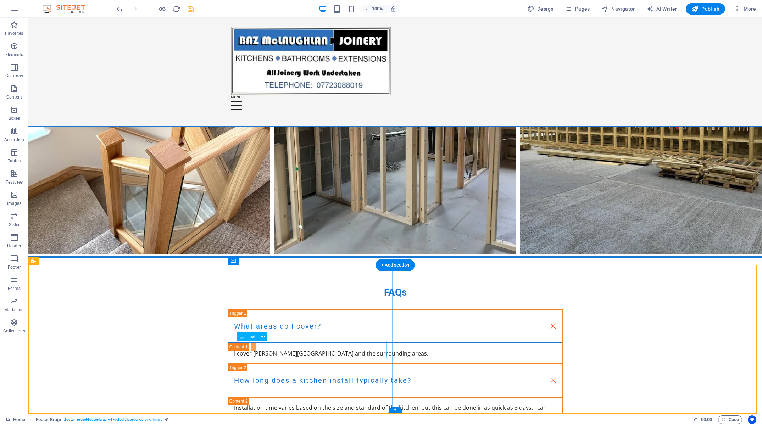
scroll to position [2000, 0]
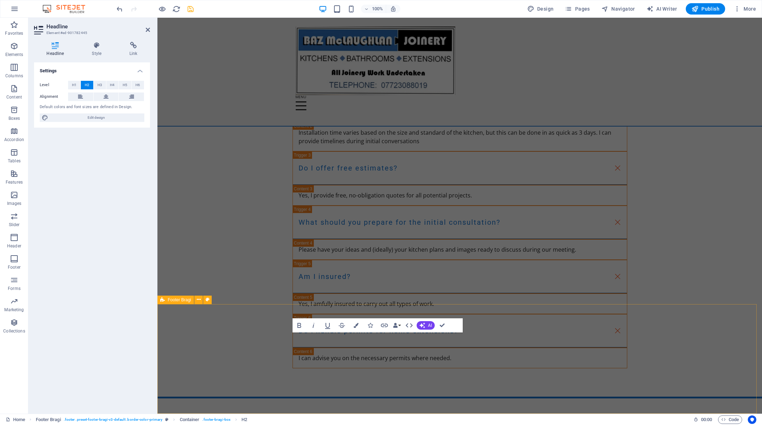
scroll to position [1824, 0]
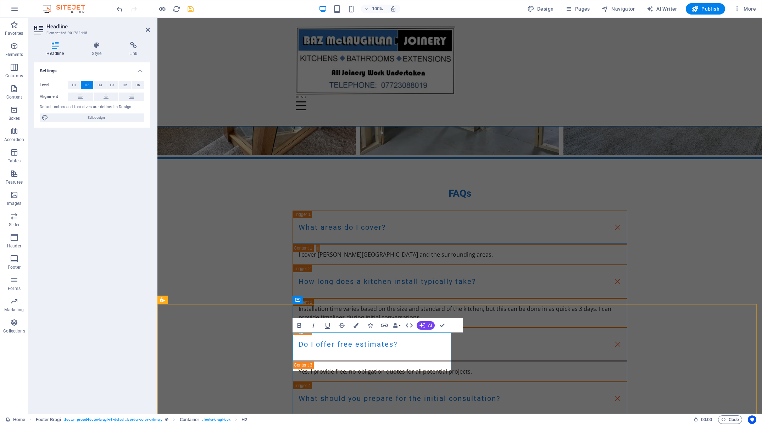
drag, startPoint x: 346, startPoint y: 362, endPoint x: 287, endPoint y: 349, distance: 59.9
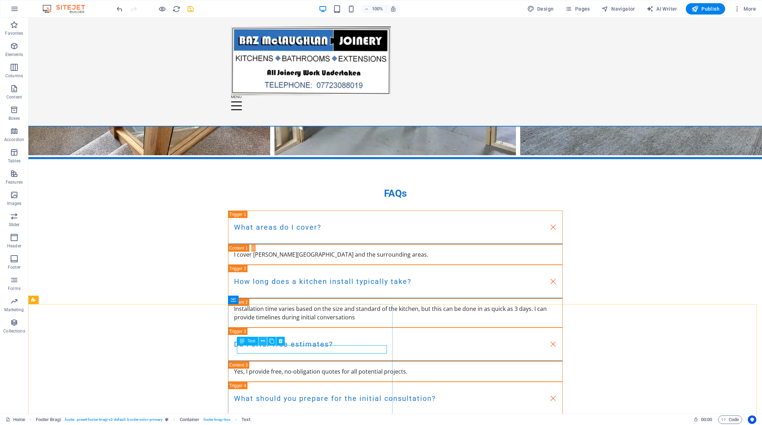
click at [263, 344] on icon at bounding box center [263, 341] width 4 height 7
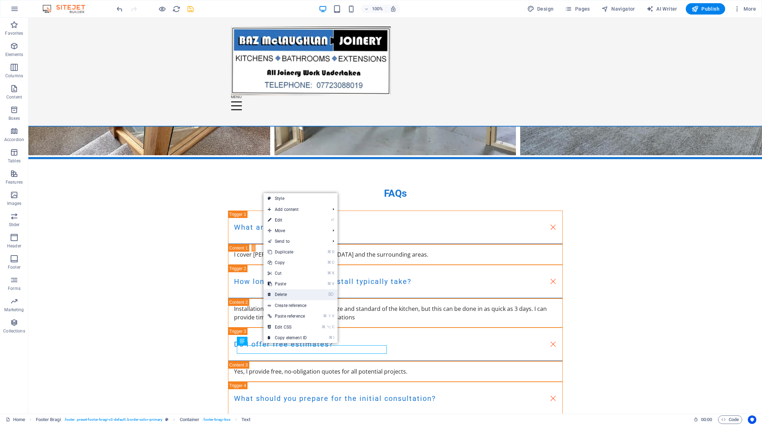
click at [285, 293] on link "⌦ Delete" at bounding box center [288, 294] width 48 height 11
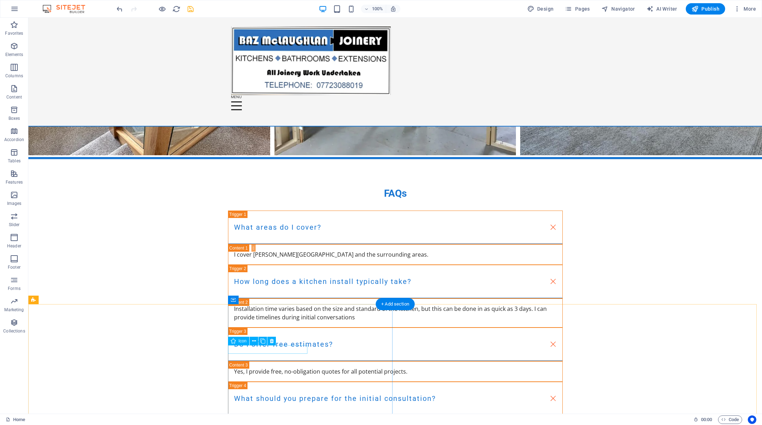
click at [254, 343] on icon at bounding box center [254, 341] width 4 height 7
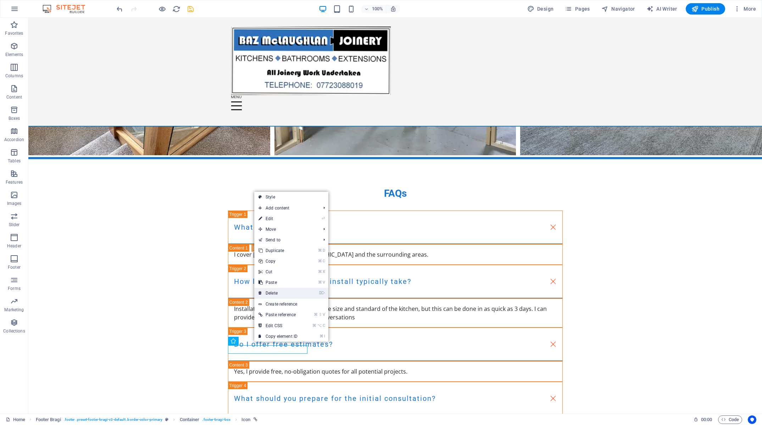
click at [277, 292] on link "⌦ Delete" at bounding box center [278, 293] width 48 height 11
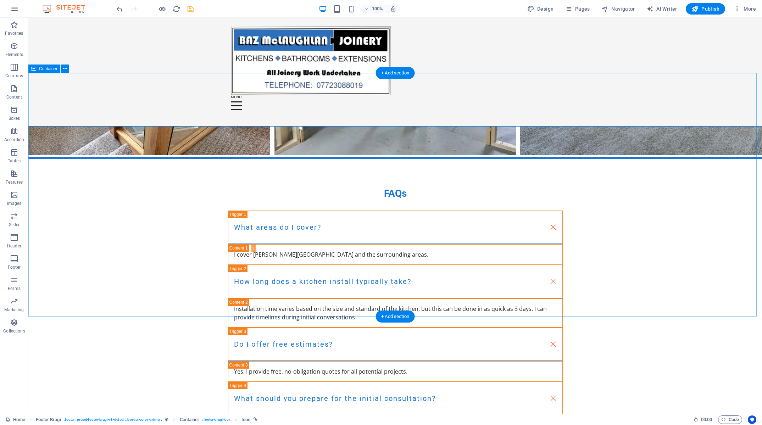
scroll to position [1949, 0]
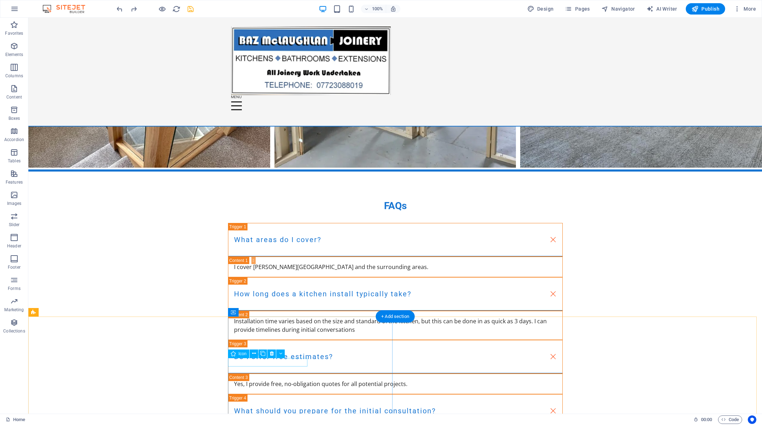
click at [269, 356] on button at bounding box center [271, 354] width 9 height 9
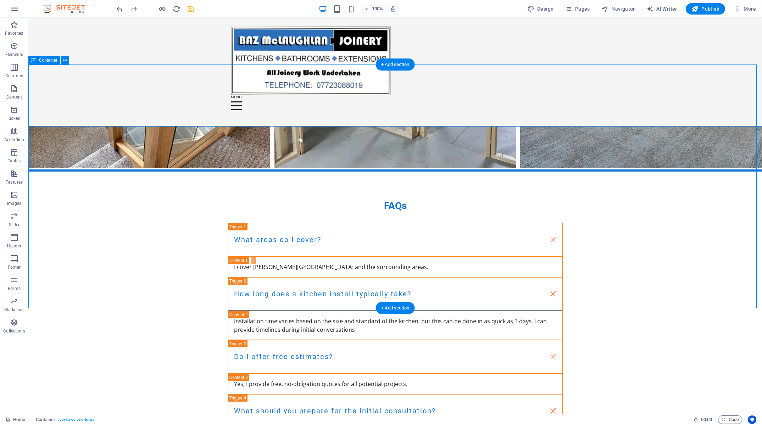
scroll to position [1975, 0]
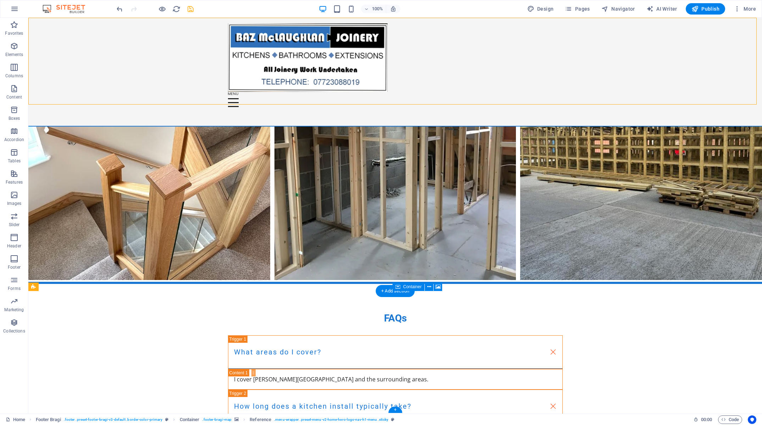
select select "px"
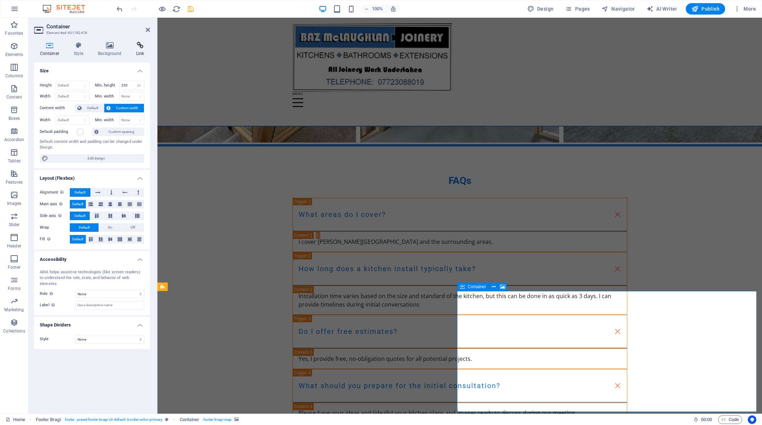
click at [139, 51] on h4 "Link" at bounding box center [140, 49] width 20 height 15
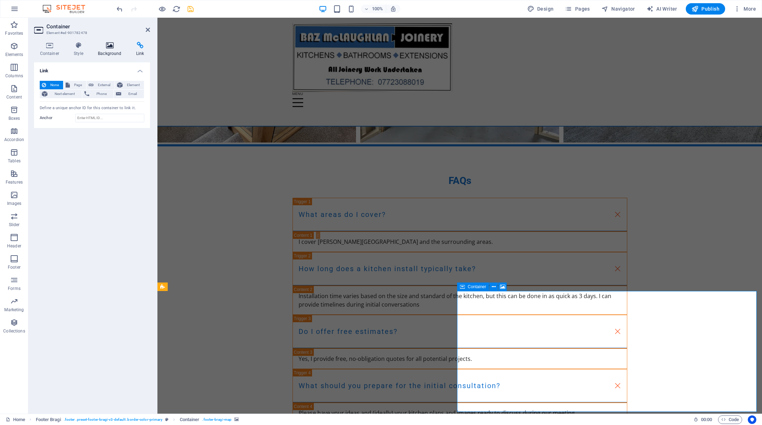
click at [115, 51] on h4 "Background" at bounding box center [111, 49] width 38 height 15
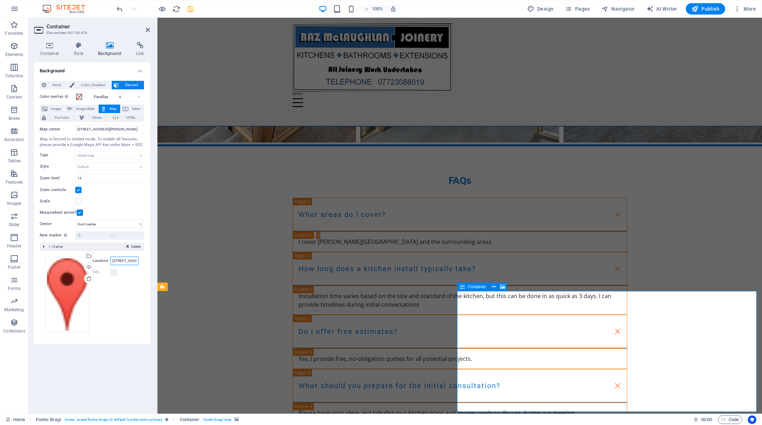
click at [130, 261] on input "[STREET_ADDRESS][PERSON_NAME]" at bounding box center [124, 261] width 28 height 9
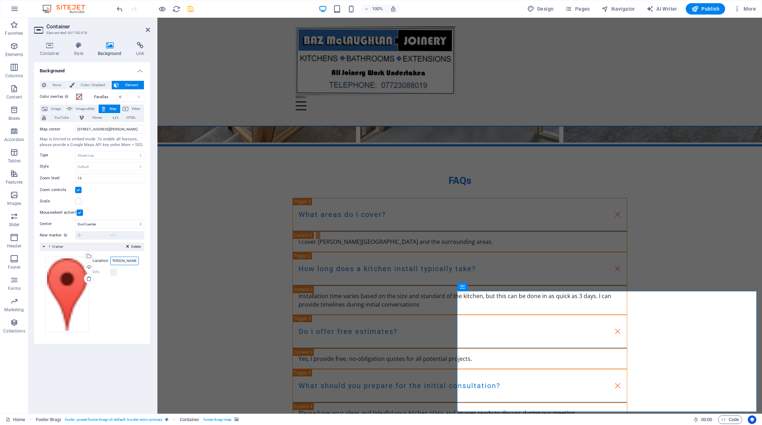
scroll to position [0, 4]
click at [121, 259] on input "[PERSON_NAME]-in-[GEOGRAPHIC_DATA]" at bounding box center [124, 261] width 28 height 9
type input "[PERSON_NAME]-in-[GEOGRAPHIC_DATA]"
select select "1"
click option "Center markers" at bounding box center [0, 0] width 0 height 0
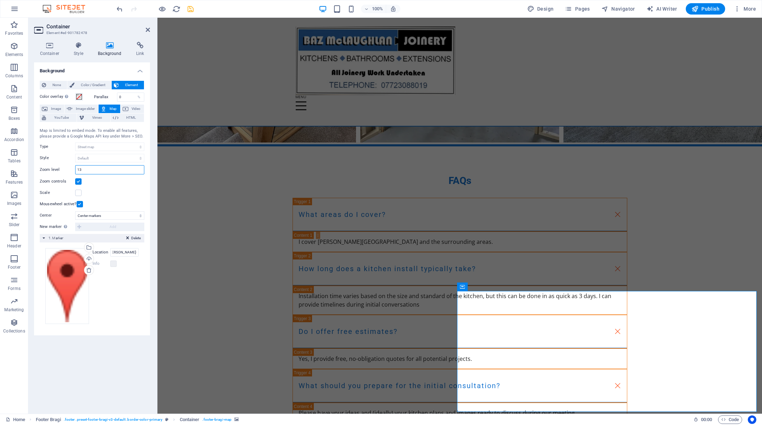
drag, startPoint x: 83, startPoint y: 171, endPoint x: 40, endPoint y: 171, distance: 43.3
click at [76, 171] on input "13" at bounding box center [110, 170] width 68 height 9
type input "1"
drag, startPoint x: 567, startPoint y: 368, endPoint x: 551, endPoint y: 384, distance: 22.8
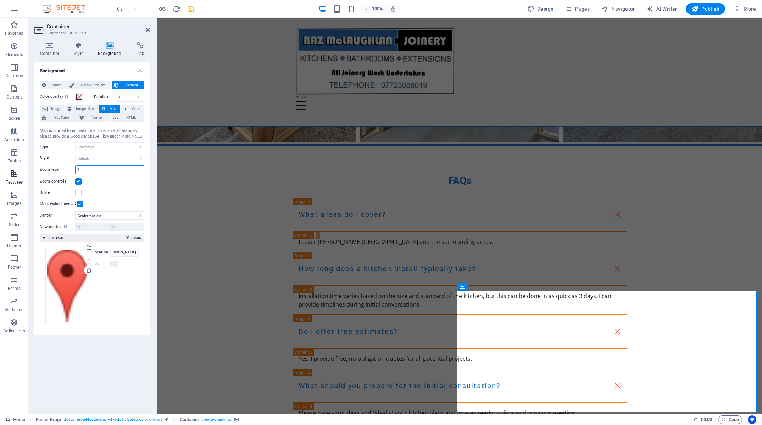
drag, startPoint x: 111, startPoint y: 170, endPoint x: 13, endPoint y: 172, distance: 97.6
click at [76, 171] on input "9" at bounding box center [110, 170] width 68 height 9
type input "10"
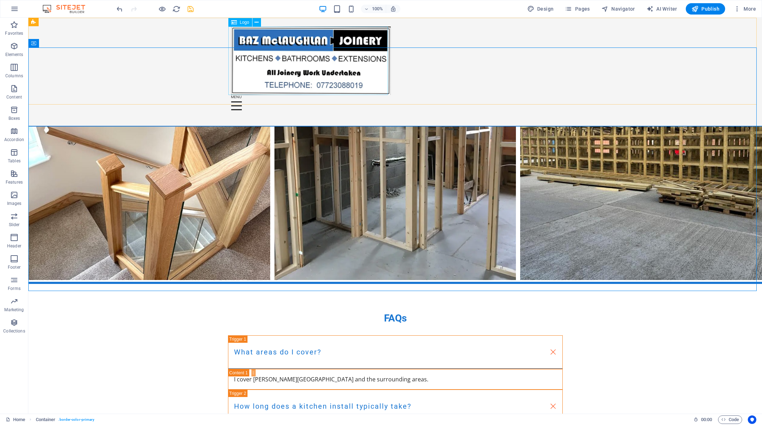
scroll to position [1975, 0]
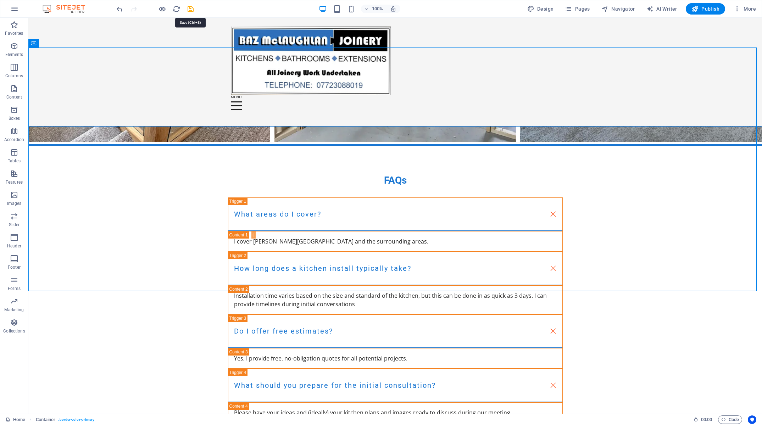
drag, startPoint x: 188, startPoint y: 6, endPoint x: 185, endPoint y: 9, distance: 3.8
click at [188, 6] on icon "save" at bounding box center [191, 9] width 8 height 8
click at [158, 42] on h6 "Open preview website" at bounding box center [168, 44] width 48 height 9
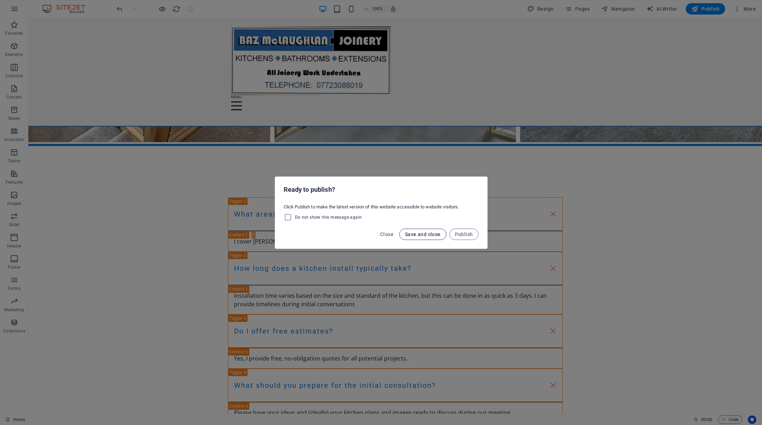
click at [424, 236] on span "Save and close" at bounding box center [423, 235] width 36 height 6
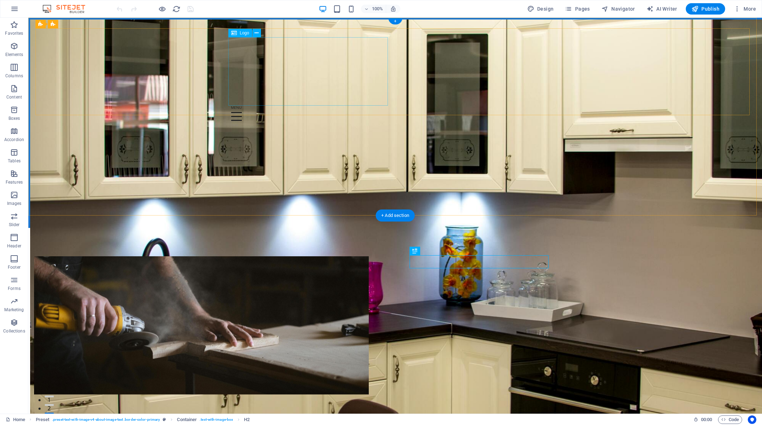
click at [246, 90] on div at bounding box center [395, 71] width 328 height 68
select select "px"
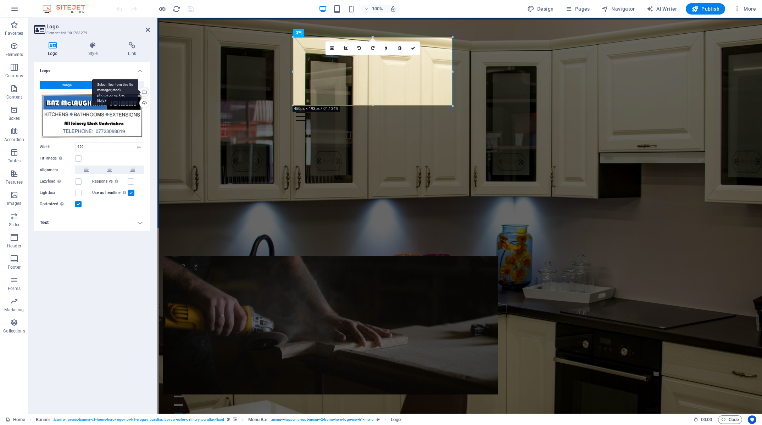
click at [147, 92] on div "Select files from the file manager, stock photos, or upload file(s)" at bounding box center [143, 92] width 11 height 11
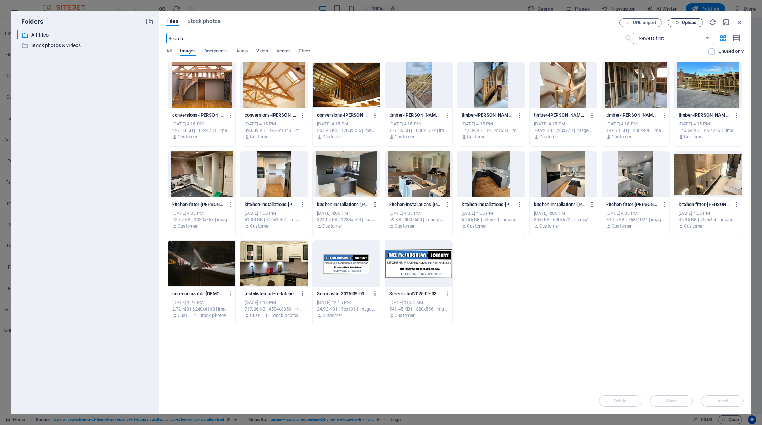
click at [690, 19] on div "Files Stock photos URL import Upload ​ Newest first Oldest first Name (A-Z) Nam…" at bounding box center [455, 212] width 592 height 403
click at [688, 25] on span "Upload" at bounding box center [689, 23] width 15 height 4
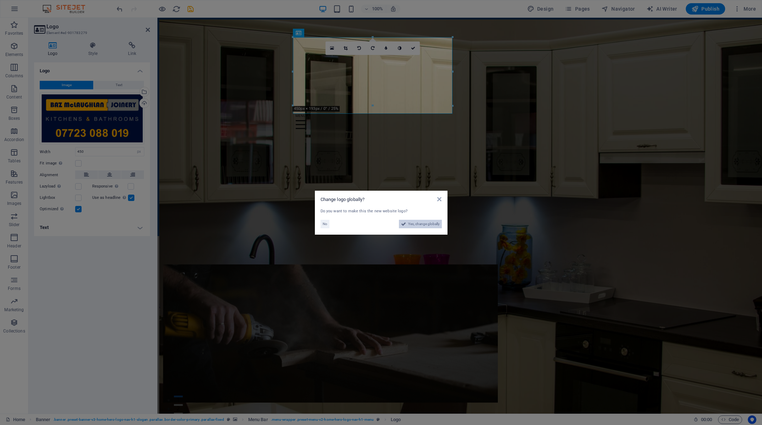
click at [416, 224] on span "Yes, change globally" at bounding box center [424, 224] width 32 height 9
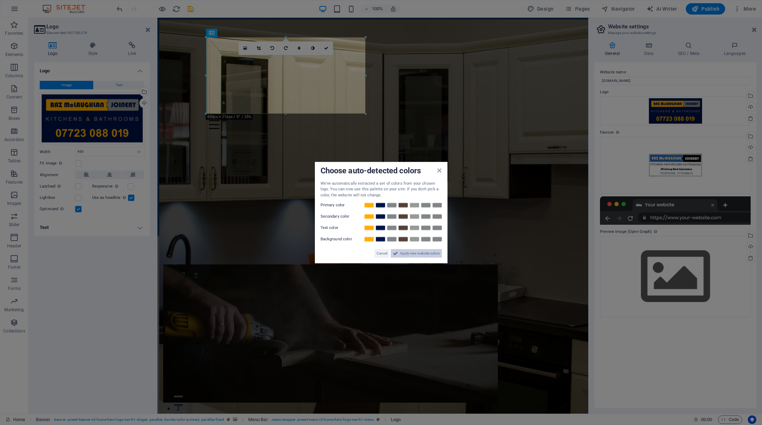
click at [430, 253] on span "Apply new website colors" at bounding box center [420, 253] width 40 height 9
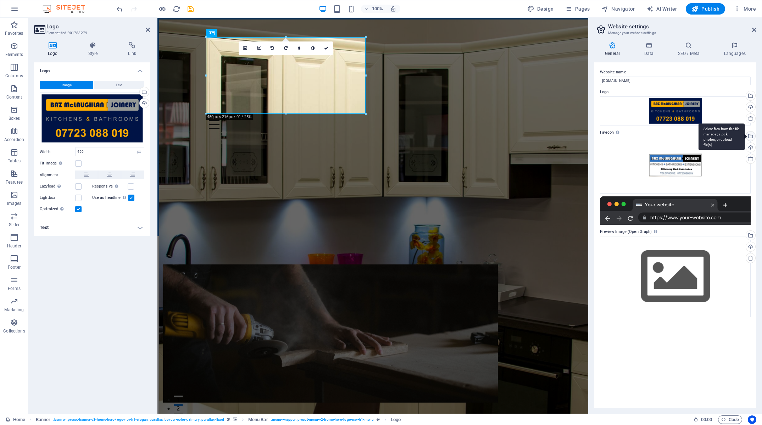
click at [751, 135] on div "Select files from the file manager, stock photos, or upload file(s)" at bounding box center [750, 137] width 11 height 11
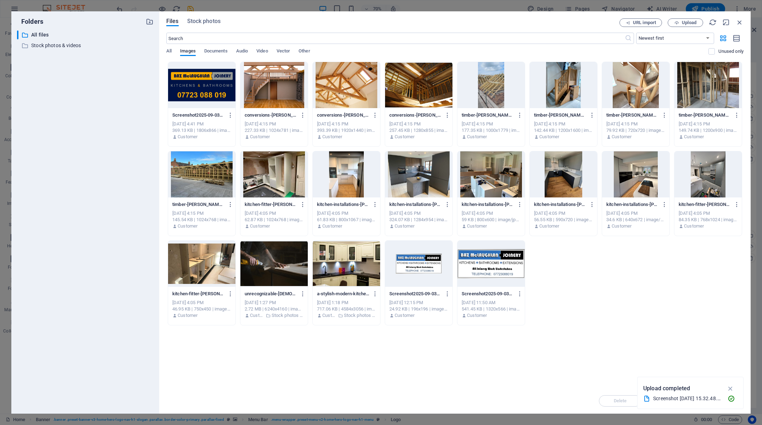
click at [229, 92] on div at bounding box center [201, 85] width 67 height 46
click at [729, 386] on icon "button" at bounding box center [731, 389] width 8 height 8
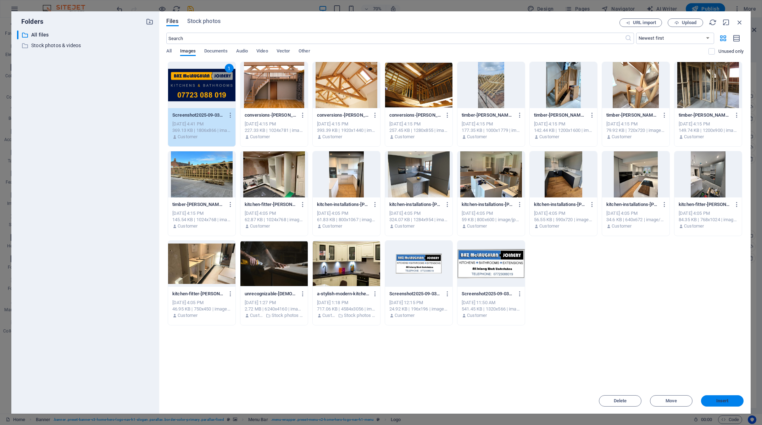
click at [723, 396] on button "Insert" at bounding box center [722, 401] width 43 height 11
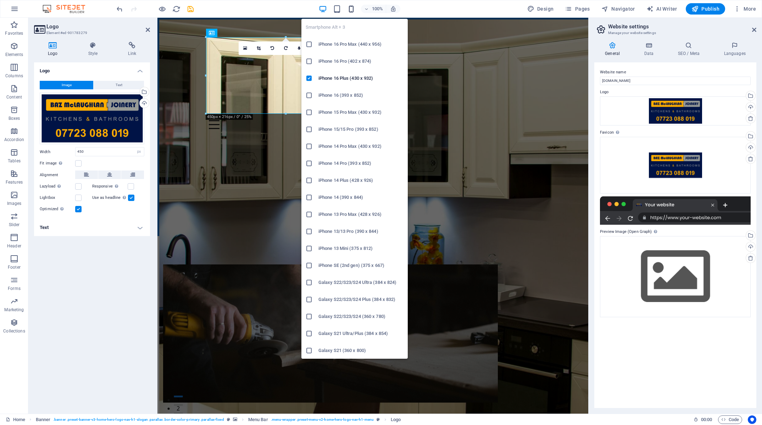
click at [353, 9] on icon "button" at bounding box center [351, 9] width 8 height 8
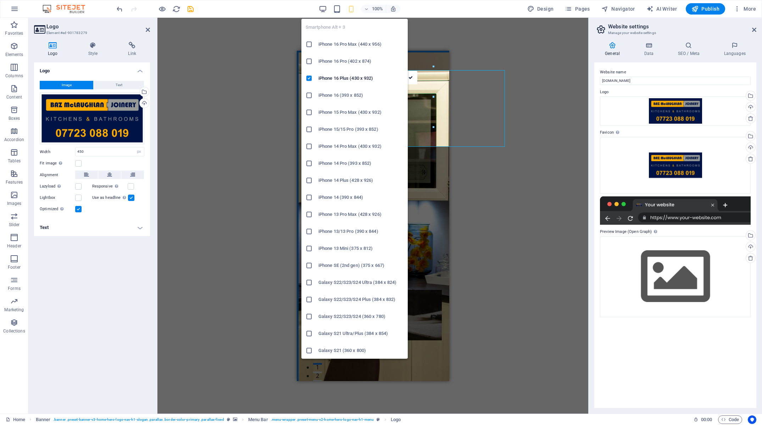
type input "200"
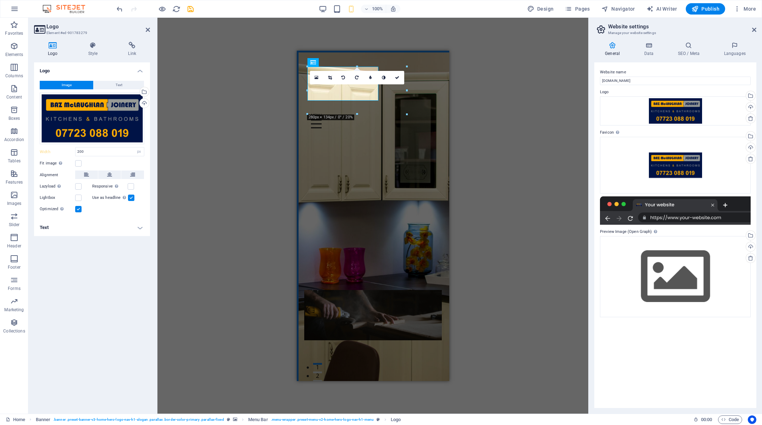
click at [438, 221] on figure at bounding box center [374, 217] width 153 height 331
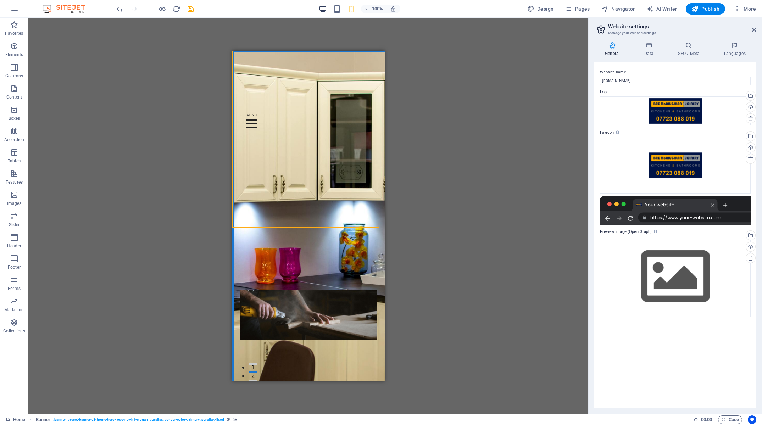
click at [329, 10] on div "100%" at bounding box center [360, 8] width 82 height 11
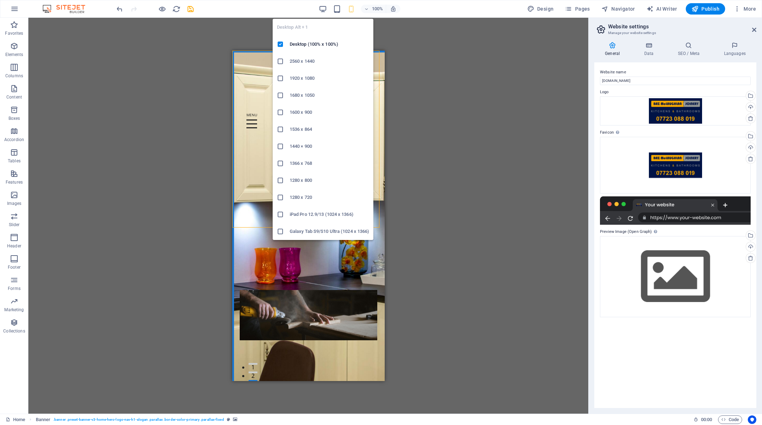
drag, startPoint x: 325, startPoint y: 9, endPoint x: 360, endPoint y: 35, distance: 43.6
click at [325, 9] on icon "button" at bounding box center [323, 9] width 8 height 8
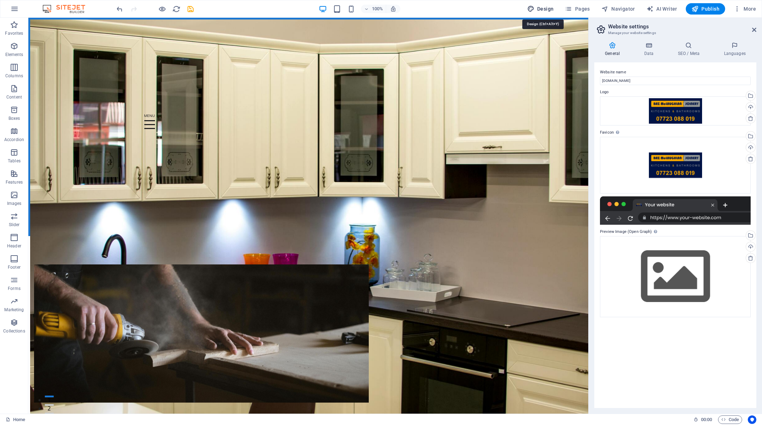
click at [547, 12] on span "Design" at bounding box center [541, 8] width 27 height 7
select select "px"
select select "200"
select select "px"
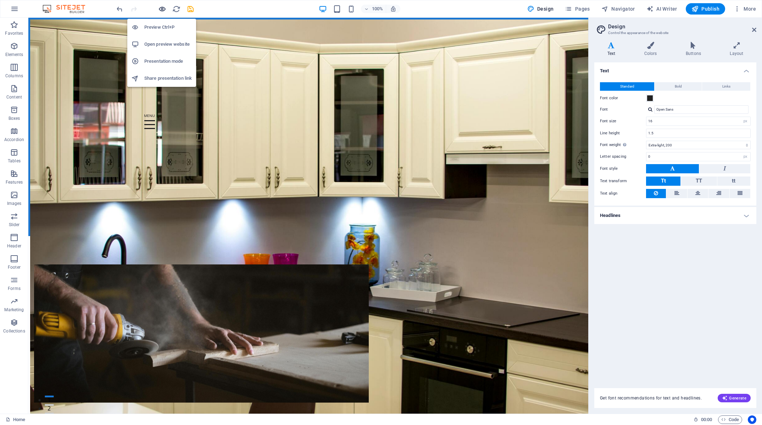
click at [164, 9] on icon "button" at bounding box center [162, 9] width 8 height 8
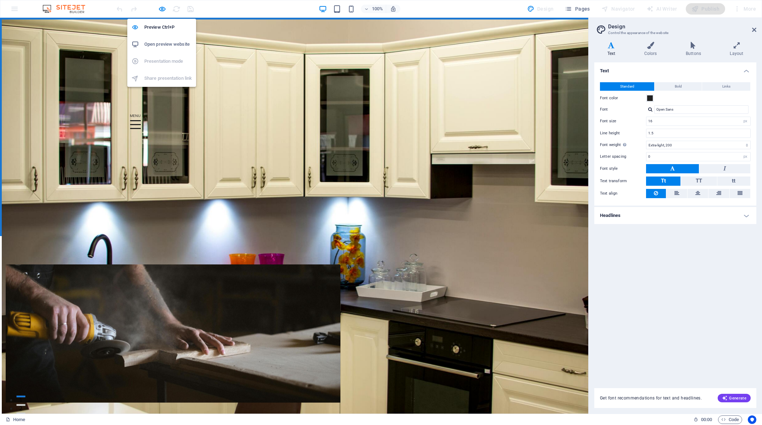
click at [175, 45] on h6 "Open preview website" at bounding box center [168, 44] width 48 height 9
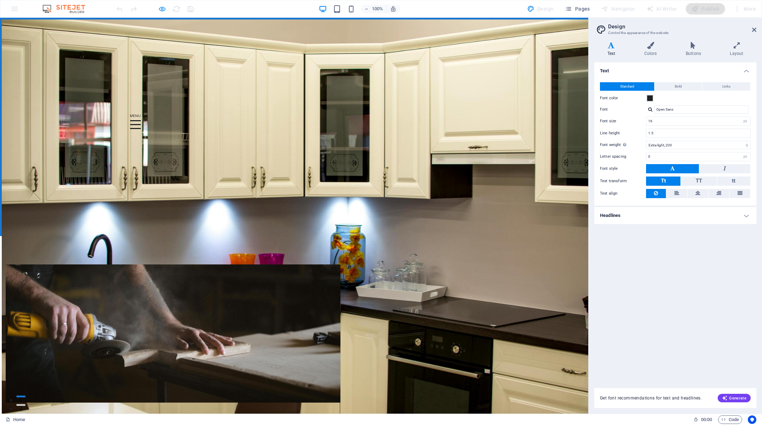
click at [163, 11] on icon "button" at bounding box center [162, 9] width 8 height 8
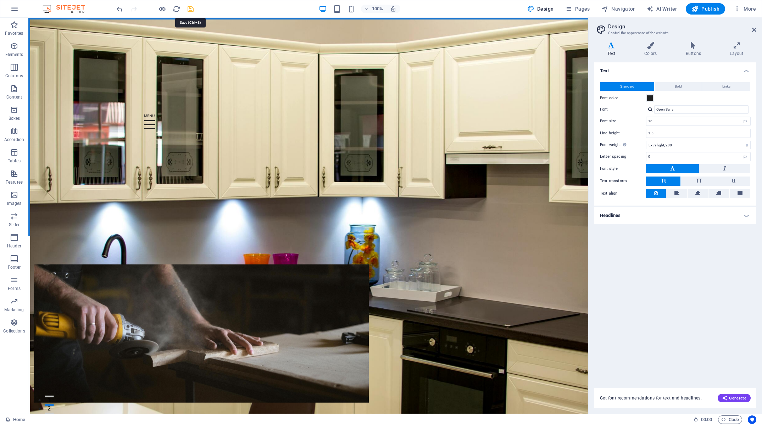
drag, startPoint x: 192, startPoint y: 12, endPoint x: 203, endPoint y: 16, distance: 11.1
click at [192, 12] on icon "save" at bounding box center [191, 9] width 8 height 8
